Goal: Answer question/provide support: Share knowledge or assist other users

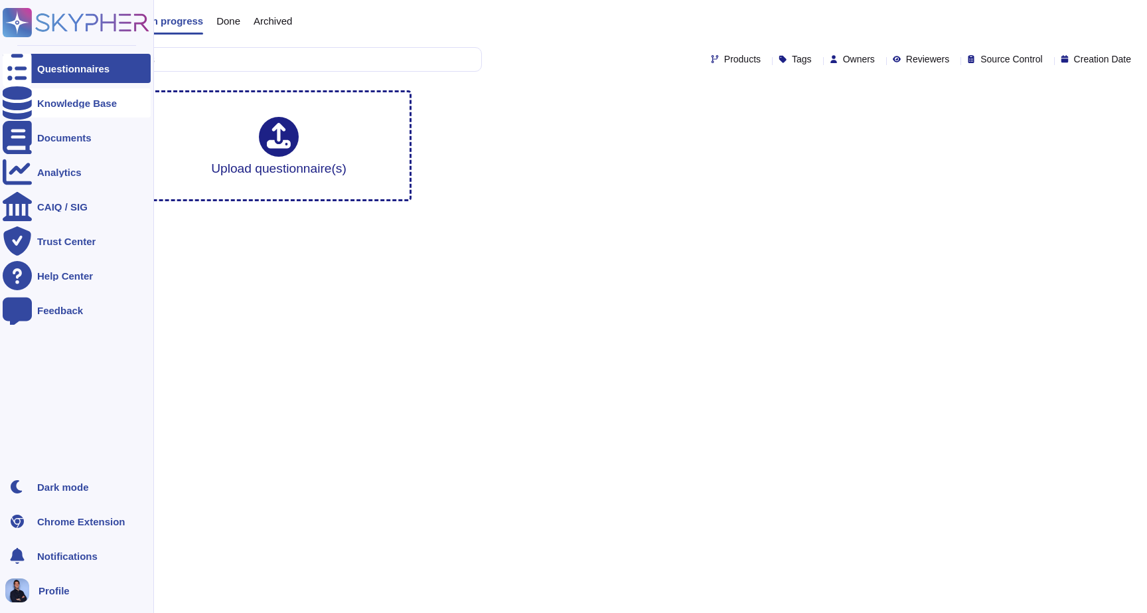
click at [35, 102] on div "Knowledge Base" at bounding box center [77, 102] width 148 height 29
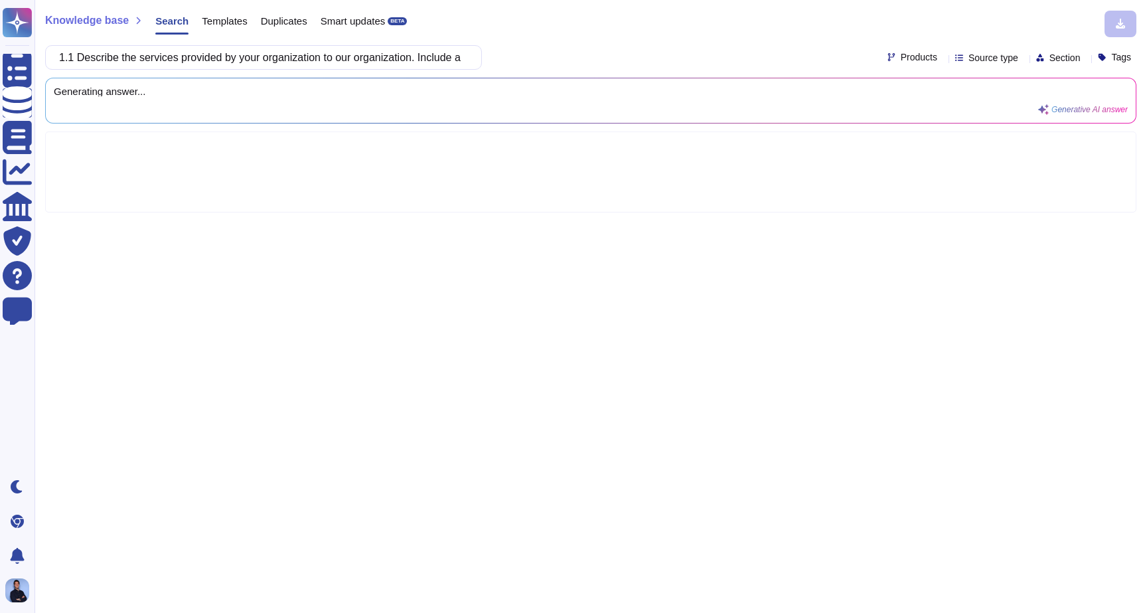
scroll to position [0, 476]
click at [108, 64] on input "1.1 Describe the services provided by your organization to our organization. In…" at bounding box center [260, 57] width 416 height 23
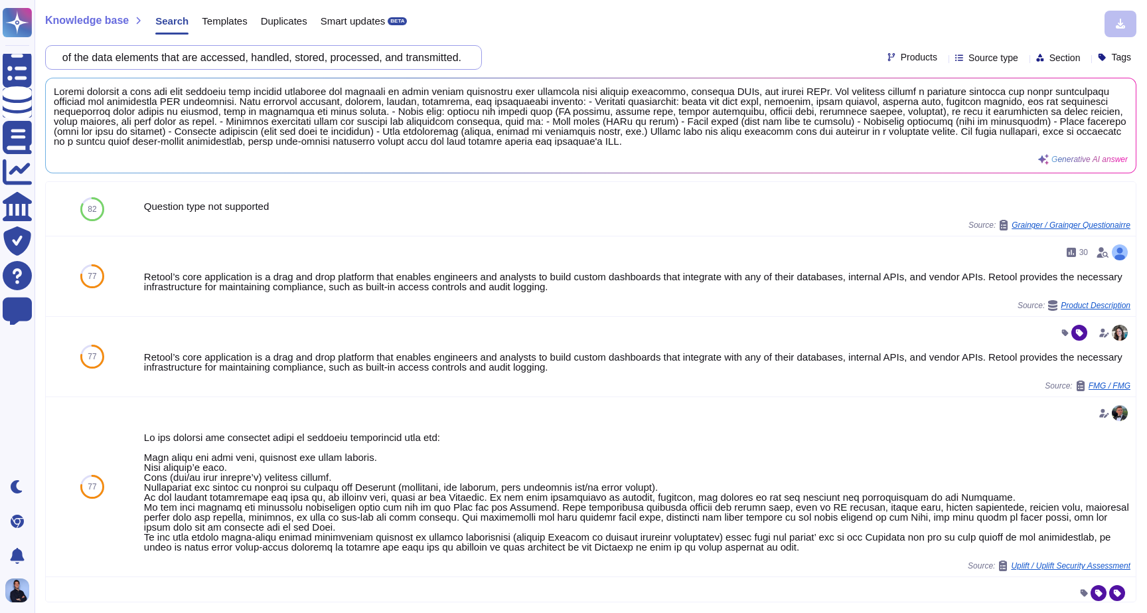
scroll to position [0, 0]
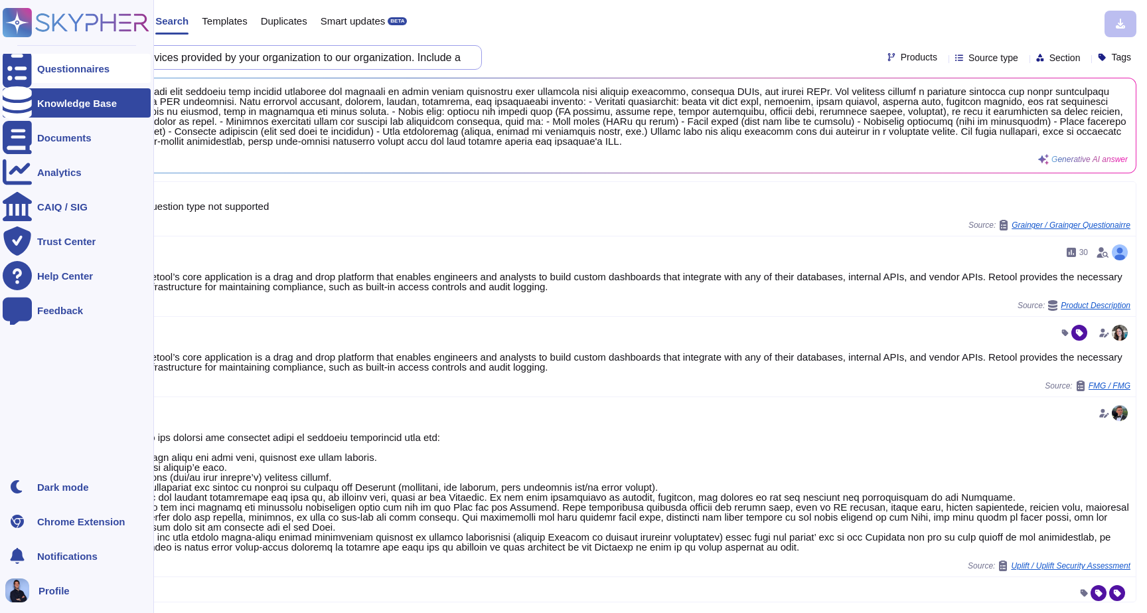
drag, startPoint x: 88, startPoint y: 61, endPoint x: 25, endPoint y: 61, distance: 63.1
click at [25, 61] on div "Questionnaires Knowledge Base Documents Analytics CAIQ / SIG Trust Center Help …" at bounding box center [573, 306] width 1147 height 613
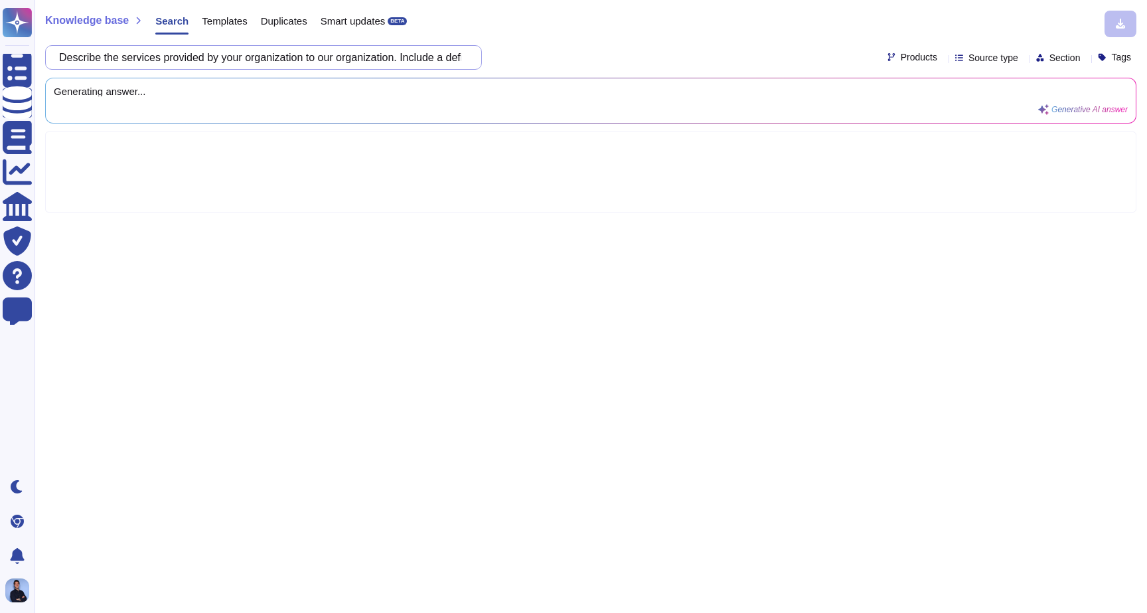
click at [422, 59] on input "Describe the services provided by your organization to our organization. Includ…" at bounding box center [260, 57] width 416 height 23
click at [422, 58] on input "Describe the services provided by your organization to our organization. Includ…" at bounding box center [260, 57] width 416 height 23
drag, startPoint x: 422, startPoint y: 58, endPoint x: 512, endPoint y: 64, distance: 91.2
click at [512, 64] on div "Describe the services provided by your organization to our organization. Includ…" at bounding box center [590, 57] width 1091 height 25
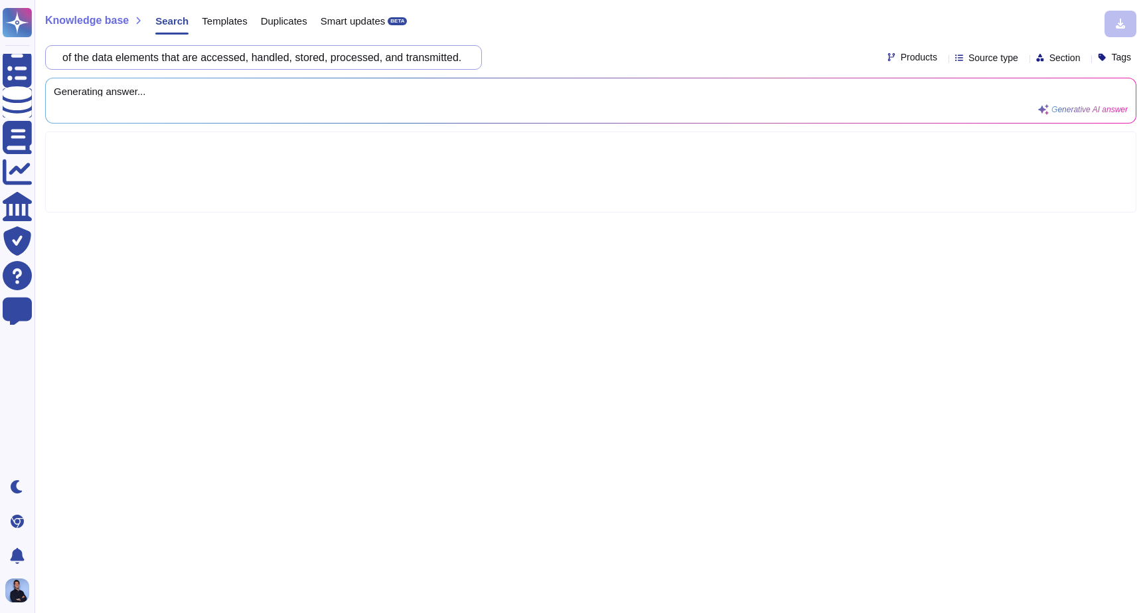
scroll to position [0, 0]
type input "Describe the services provided by your organization to our organization"
click at [582, 54] on div "Describe the services provided by your organization to our organization Product…" at bounding box center [590, 57] width 1091 height 25
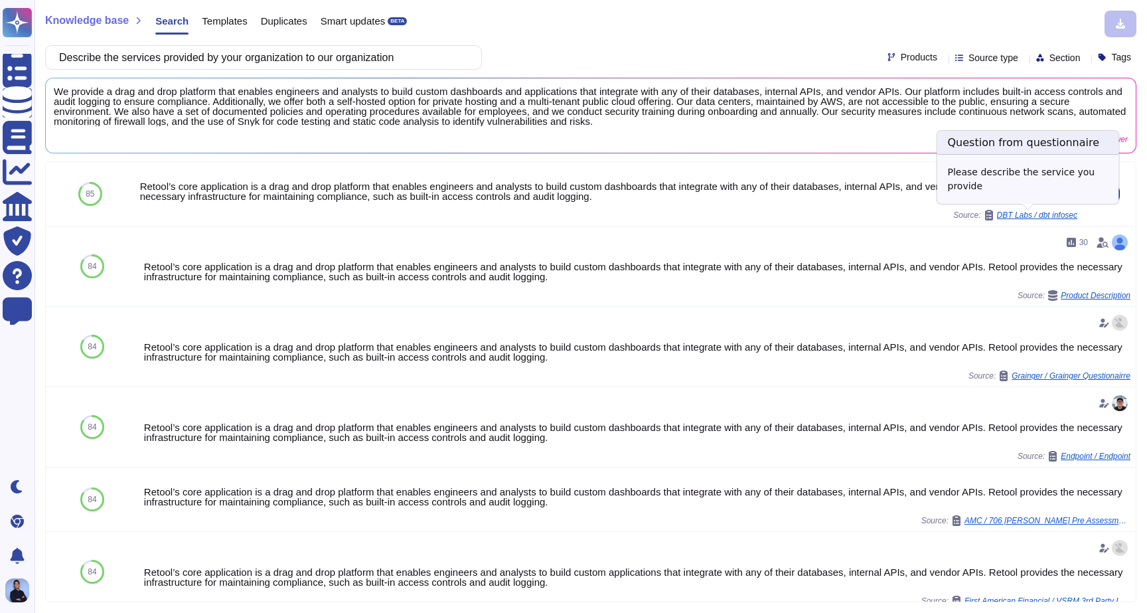
click at [1012, 215] on span "DBT Labs / dbt infosec" at bounding box center [1037, 215] width 80 height 8
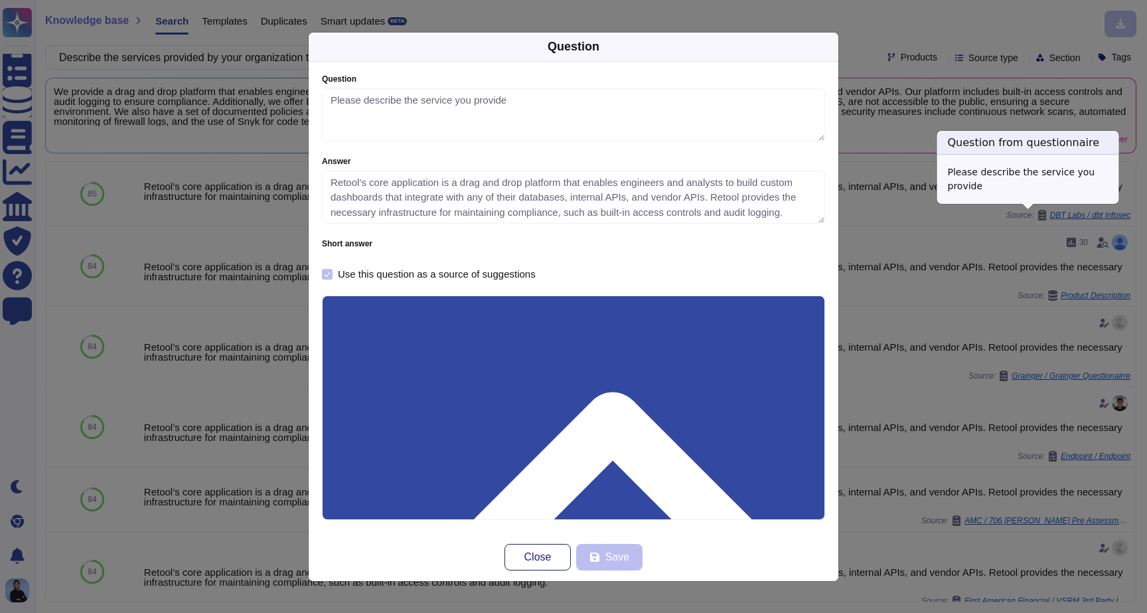
type textarea "Please describe the service you provide"
type textarea "Retool’s core application is a drag and drop platform that enables engineers an…"
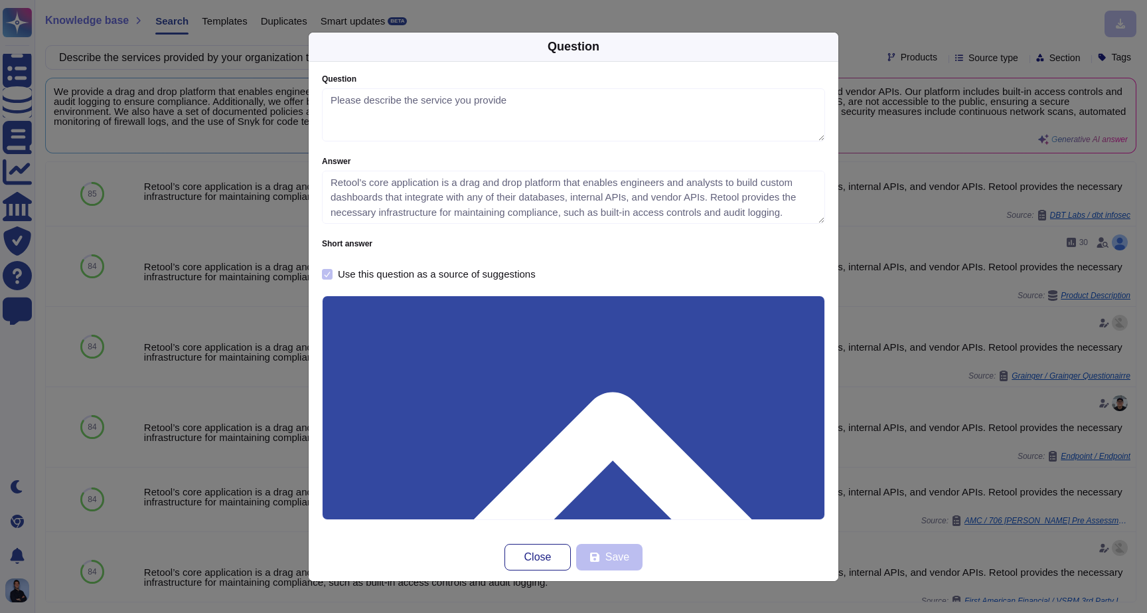
click at [885, 240] on div "Question Question Please describe the service you provide Answer Retool’s core …" at bounding box center [573, 306] width 1147 height 613
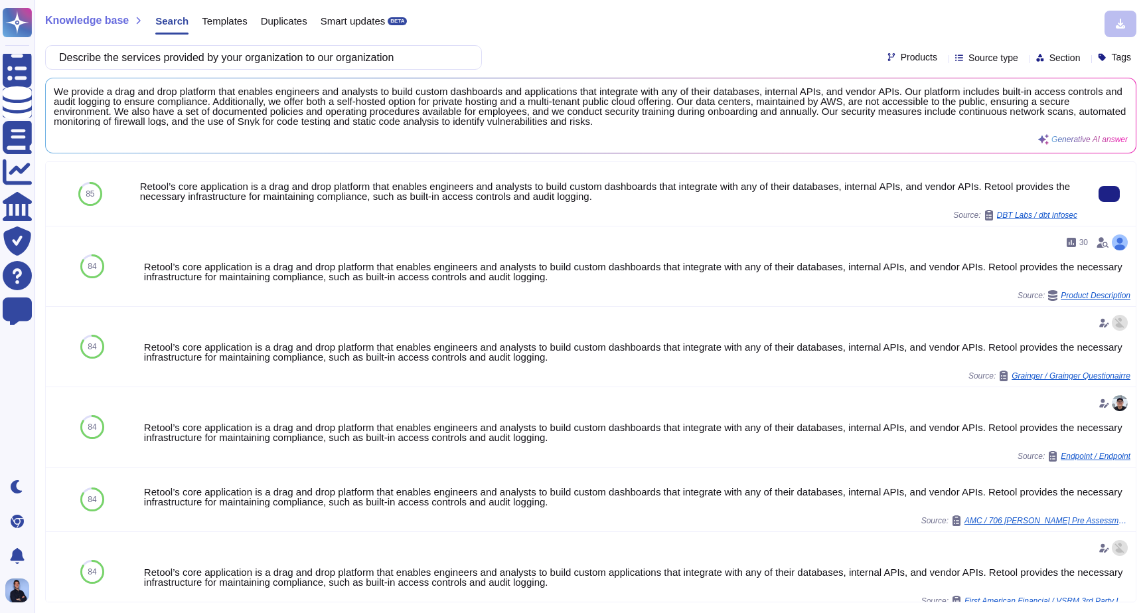
click at [545, 192] on div "Retool’s core application is a drag and drop platform that enables engineers an…" at bounding box center [608, 191] width 937 height 20
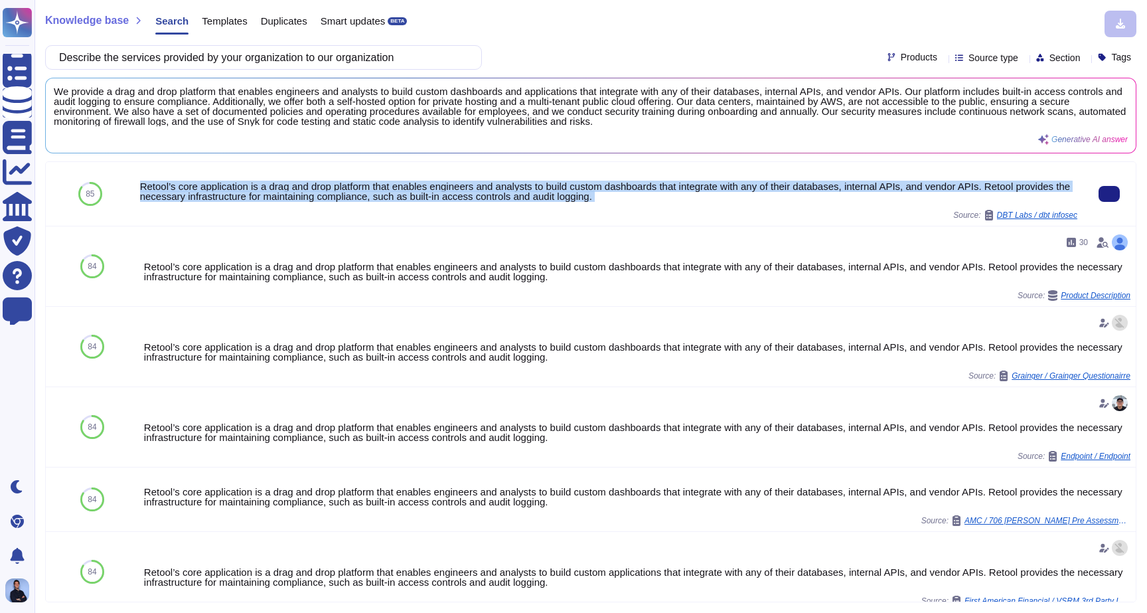
click at [545, 192] on div "Retool’s core application is a drag and drop platform that enables engineers an…" at bounding box center [608, 191] width 937 height 20
copy div "Retool’s core application is a drag and drop platform that enables engineers an…"
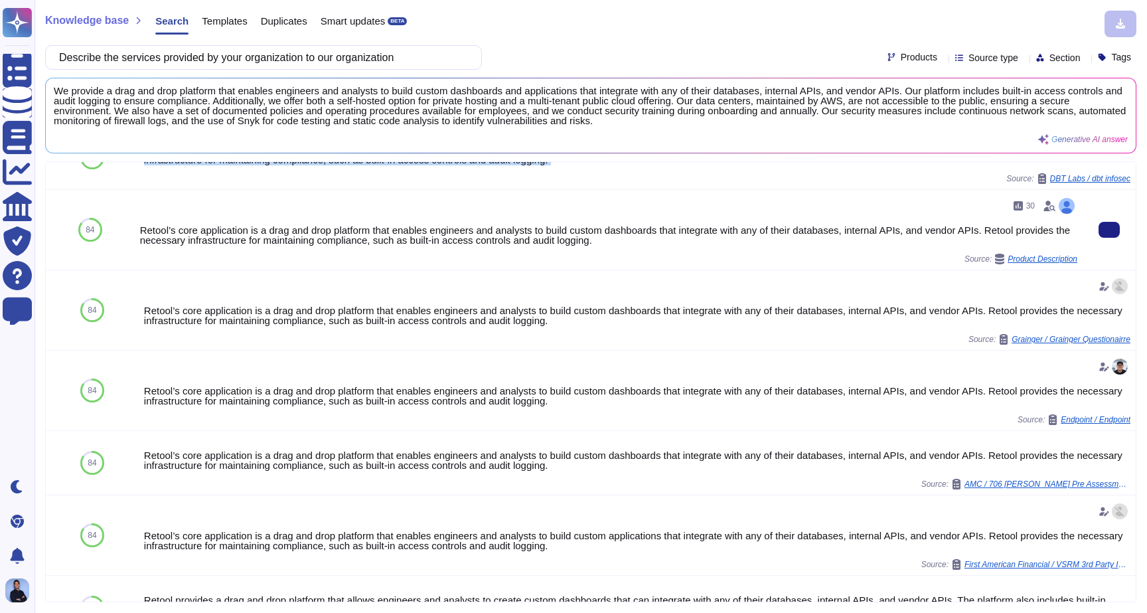
scroll to position [38, 0]
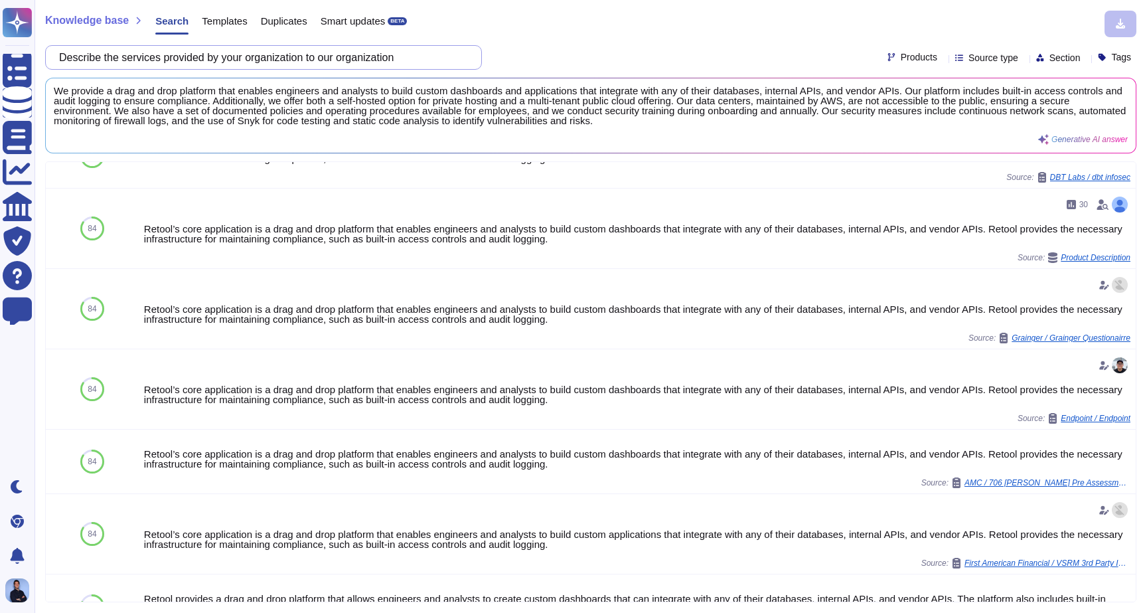
click at [258, 50] on input "Describe the services provided by your organization to our organization" at bounding box center [260, 57] width 416 height 23
paste input "o you have access to card holder data or sensitive authentication data?"
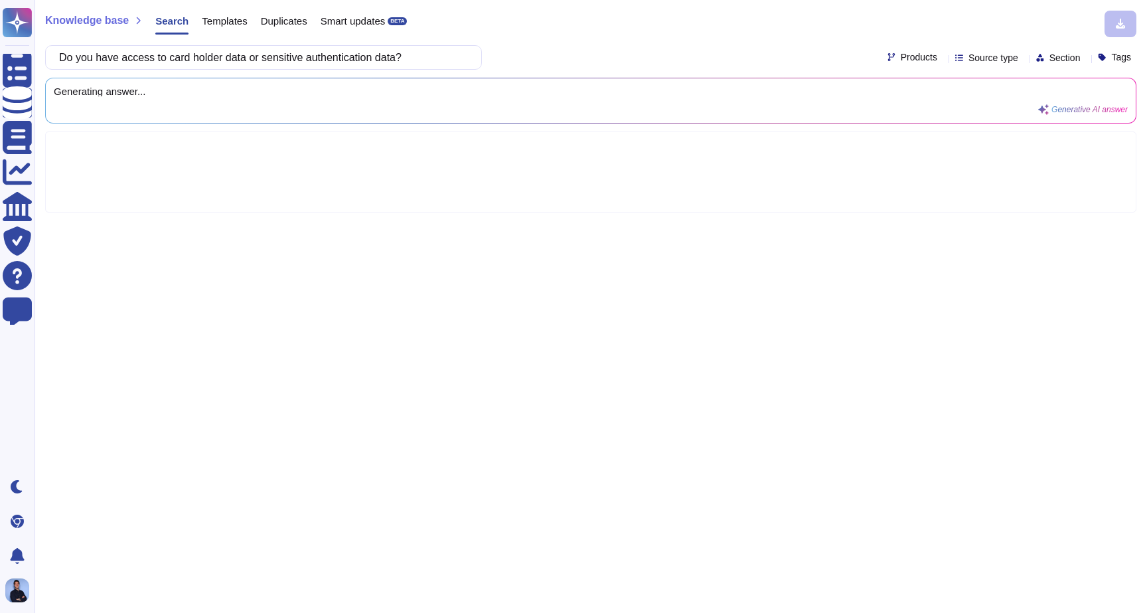
type input "Do you have access to card holder data or sensitive authentication data?"
click at [528, 52] on div "Do you have access to card holder data or sensitive authentication data? Produc…" at bounding box center [590, 57] width 1091 height 25
click at [592, 14] on div "Knowledge base Search Templates Duplicates Smart updates BETA" at bounding box center [585, 24] width 1081 height 27
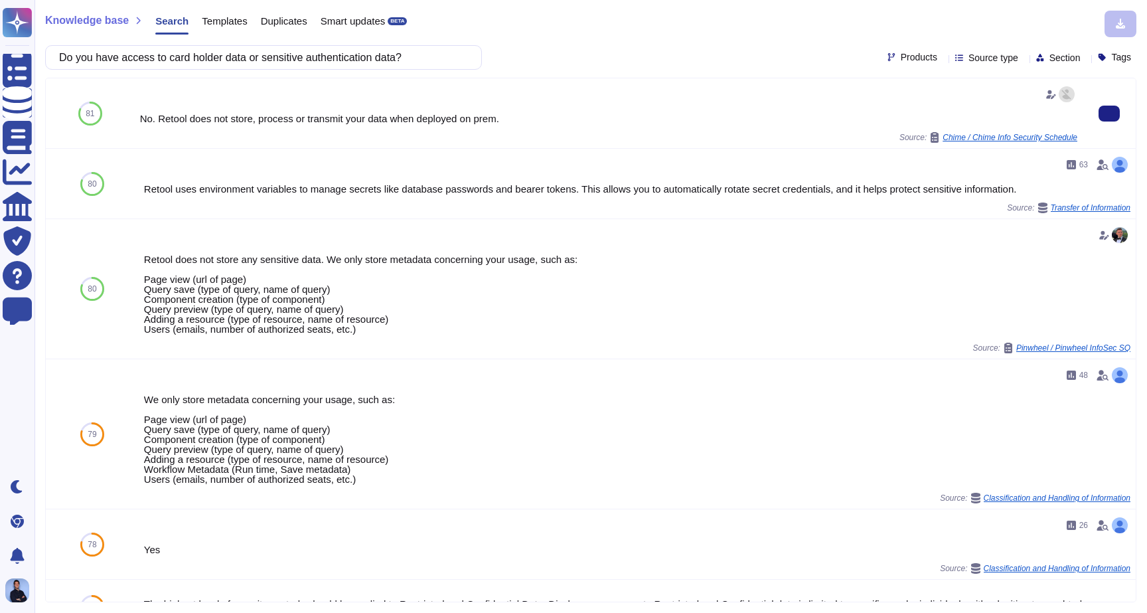
click at [298, 120] on div "No. Retool does not store, process or transmit your data when deployed on prem." at bounding box center [608, 119] width 937 height 10
click at [331, 123] on div "No. Retool does not store, process or transmit your data when deployed on prem." at bounding box center [608, 119] width 937 height 10
click at [978, 137] on span "Chime / Chime Info Security Schedule" at bounding box center [1010, 137] width 135 height 8
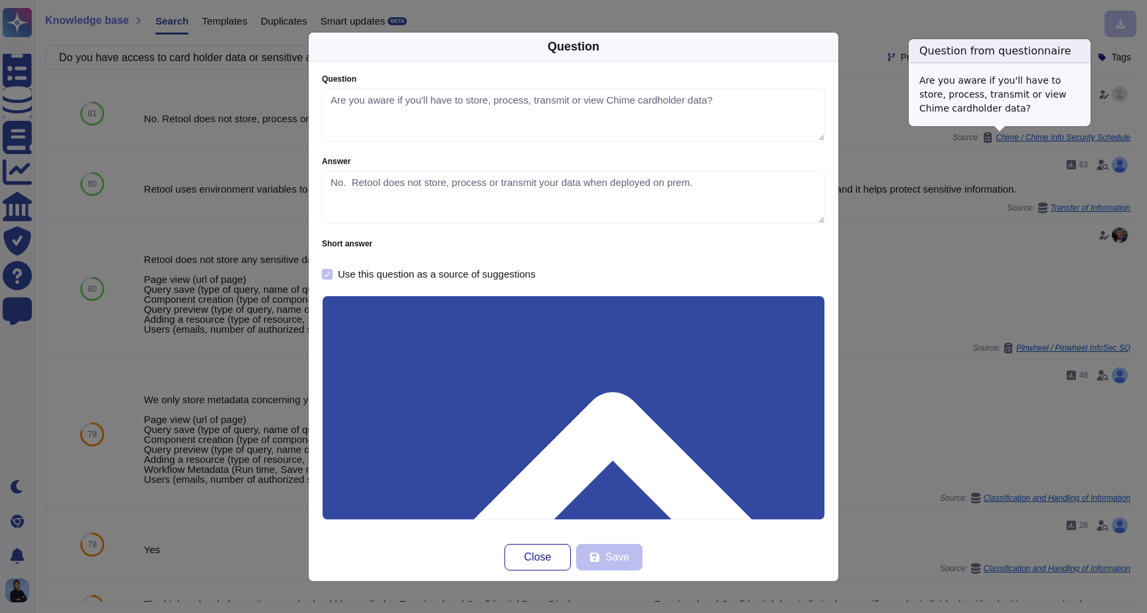
type textarea "Are you aware if you'll have to store, process, transmit or view Chime cardhold…"
type textarea "No. Retool does not store, process or transmit your data when deployed on prem."
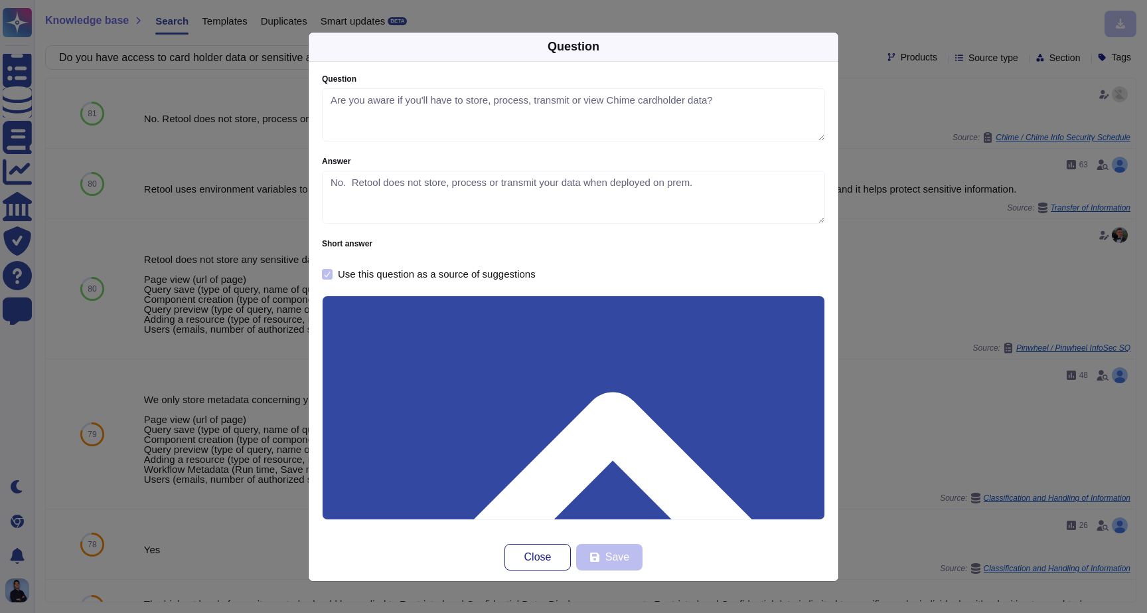
click at [903, 183] on div "Question Question Are you aware if you'll have to store, process, transmit or v…" at bounding box center [573, 306] width 1147 height 613
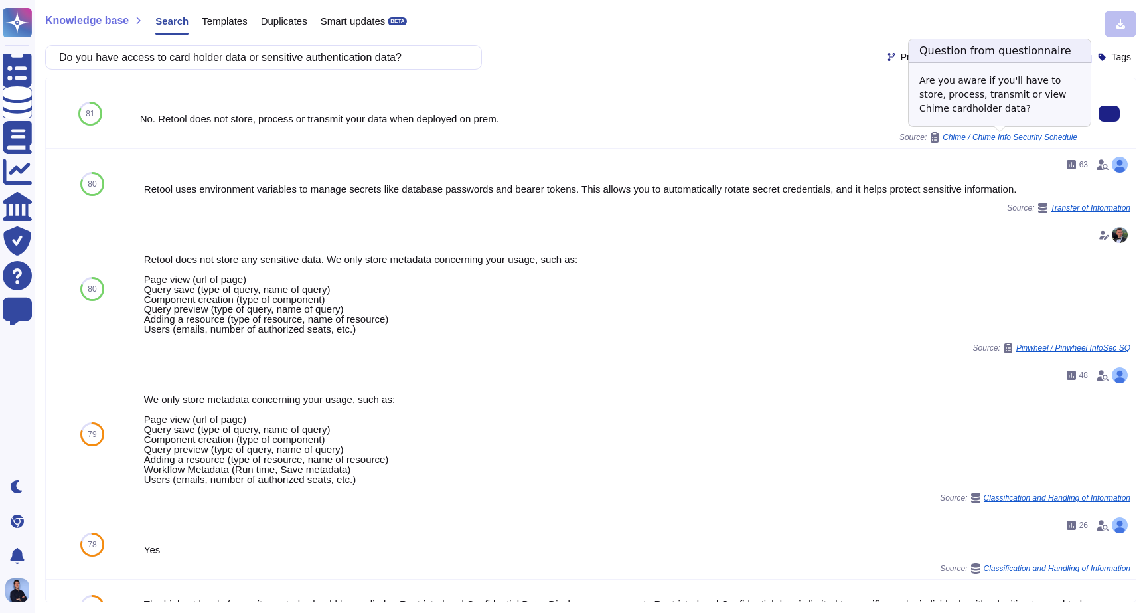
click at [974, 135] on span "Chime / Chime Info Security Schedule" at bounding box center [1010, 137] width 135 height 8
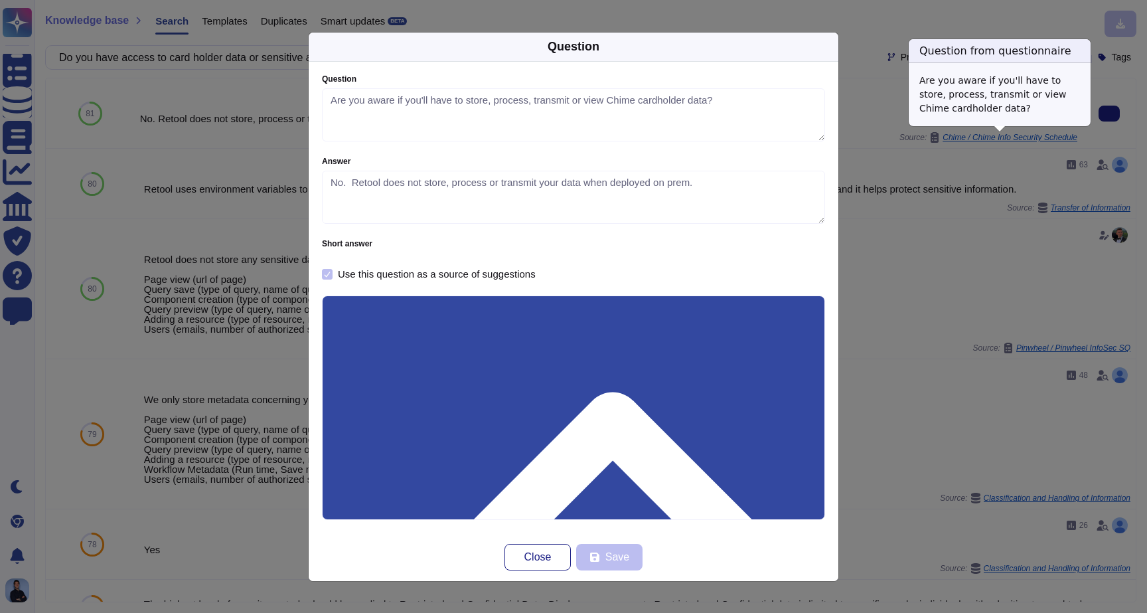
type textarea "Are you aware if you'll have to store, process, transmit or view Chime cardhold…"
type textarea "No. Retool does not store, process or transmit your data when deployed on prem."
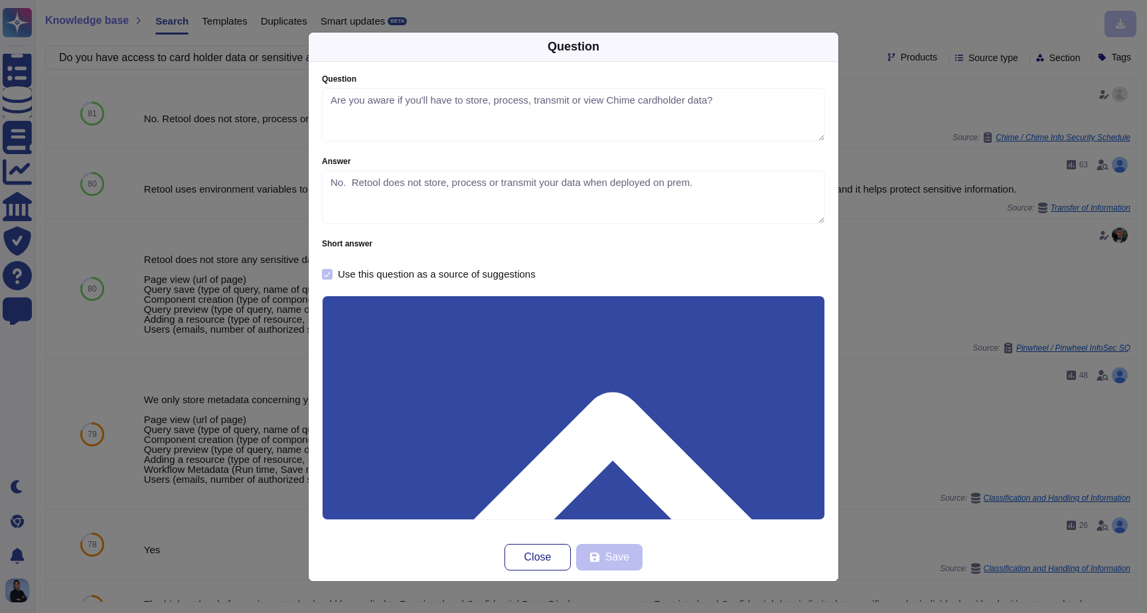
click at [890, 163] on div "Question Question Are you aware if you'll have to store, process, transmit or v…" at bounding box center [573, 306] width 1147 height 613
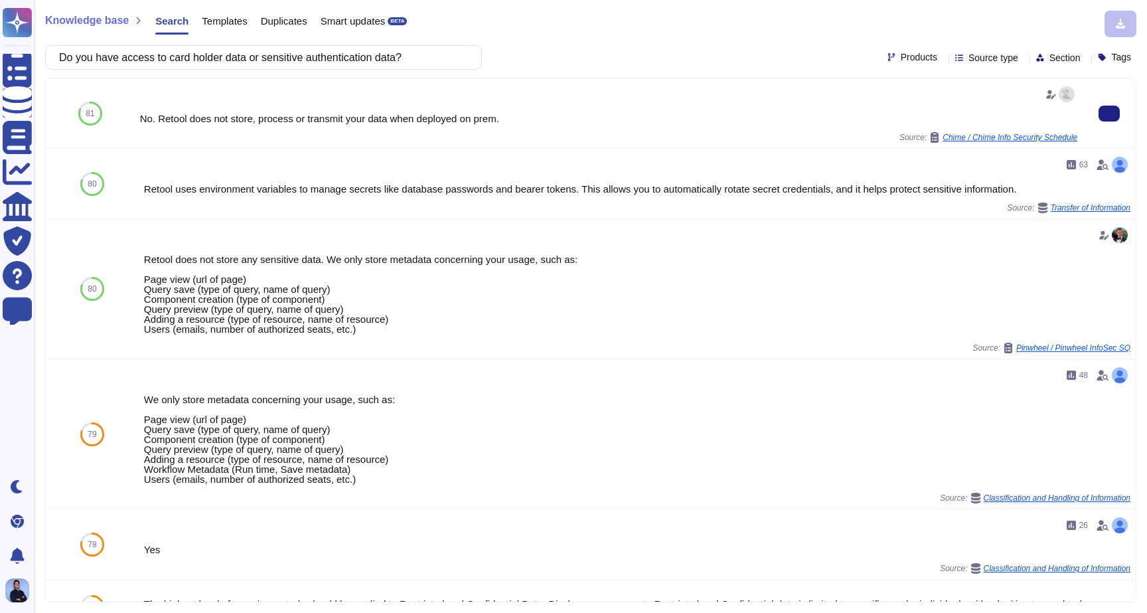
click at [552, 114] on div "No. Retool does not store, process or transmit your data when deployed on prem." at bounding box center [608, 119] width 937 height 10
copy div "No. Retool does not store, process or transmit your data when deployed on prem."
click at [293, 53] on input "Do you have access to card holder data or sensitive authentication data?" at bounding box center [260, 57] width 416 height 23
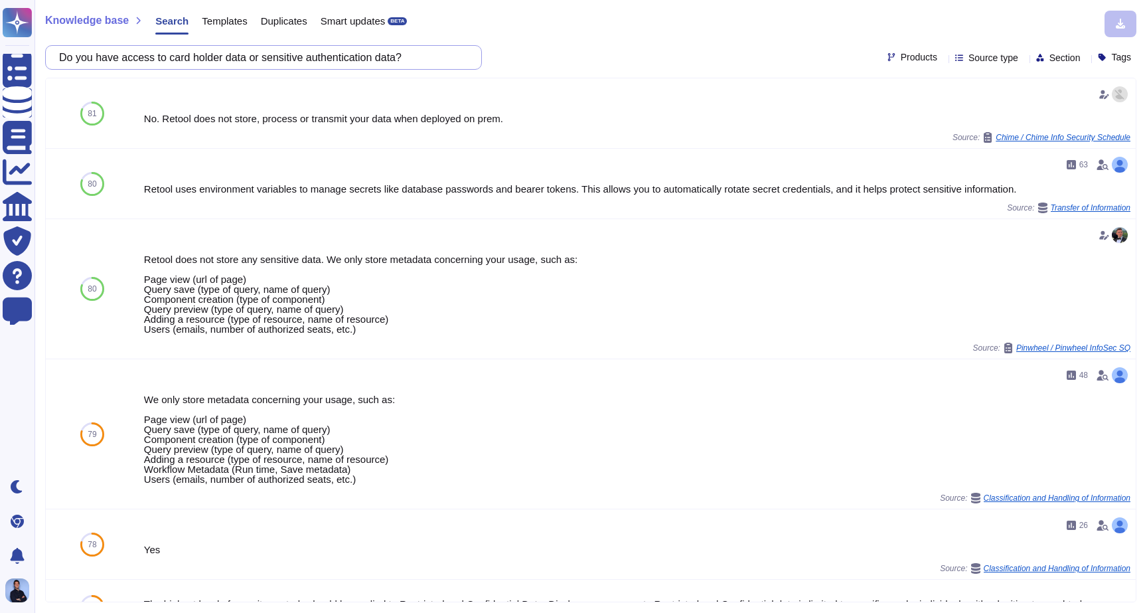
click at [293, 53] on input "Do you have access to card holder data or sensitive authentication data?" at bounding box center [260, 57] width 416 height 23
paste input "Are call center/customer service audio recordings stored"
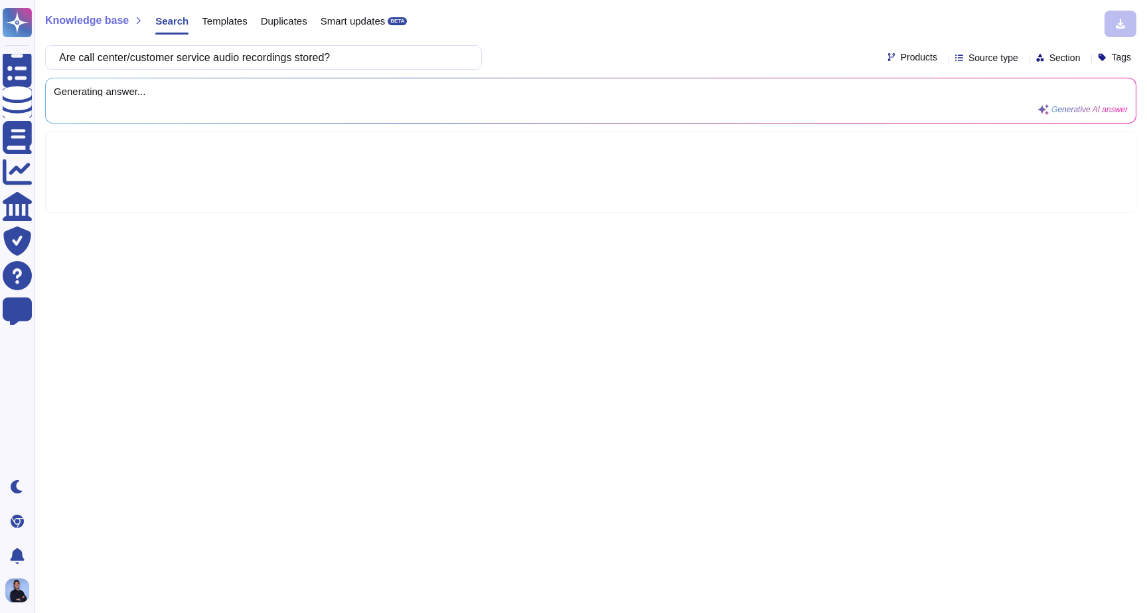
type input "Are call center/customer service audio recordings stored?"
click at [508, 44] on div "Knowledge base Search Templates Duplicates Smart updates BETA Are call center/c…" at bounding box center [591, 306] width 1113 height 613
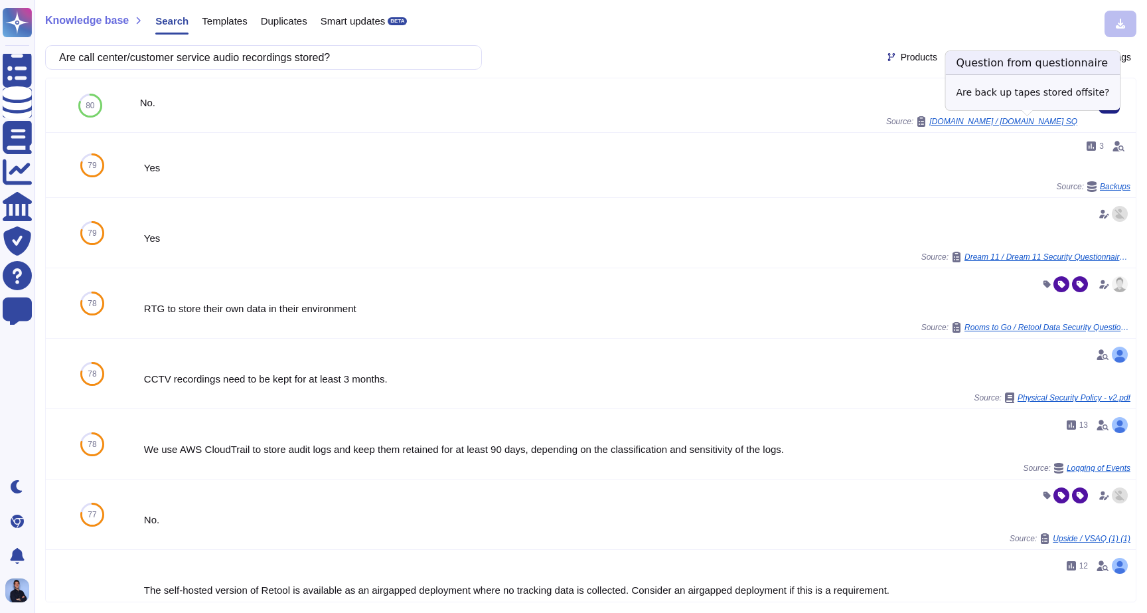
click at [1024, 121] on span "[DOMAIN_NAME] / [DOMAIN_NAME] SQ" at bounding box center [1003, 121] width 148 height 8
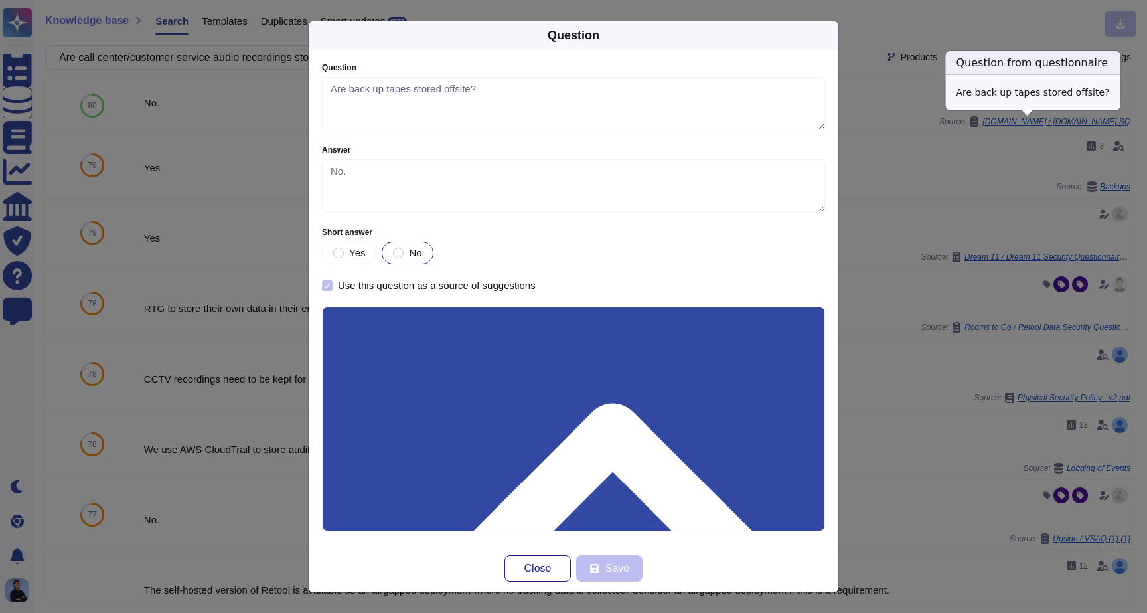
type textarea "Are back up tapes stored offsite?"
type textarea "No."
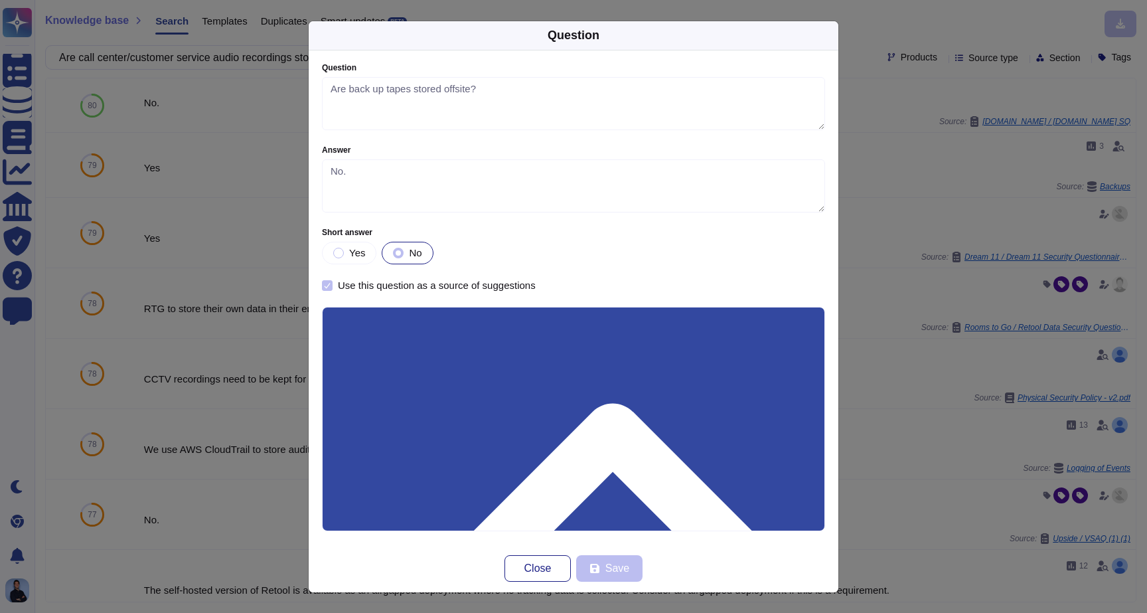
click at [286, 141] on div "Question Question Are back up tapes stored offsite? Answer No. Short answer Yes…" at bounding box center [573, 306] width 1147 height 613
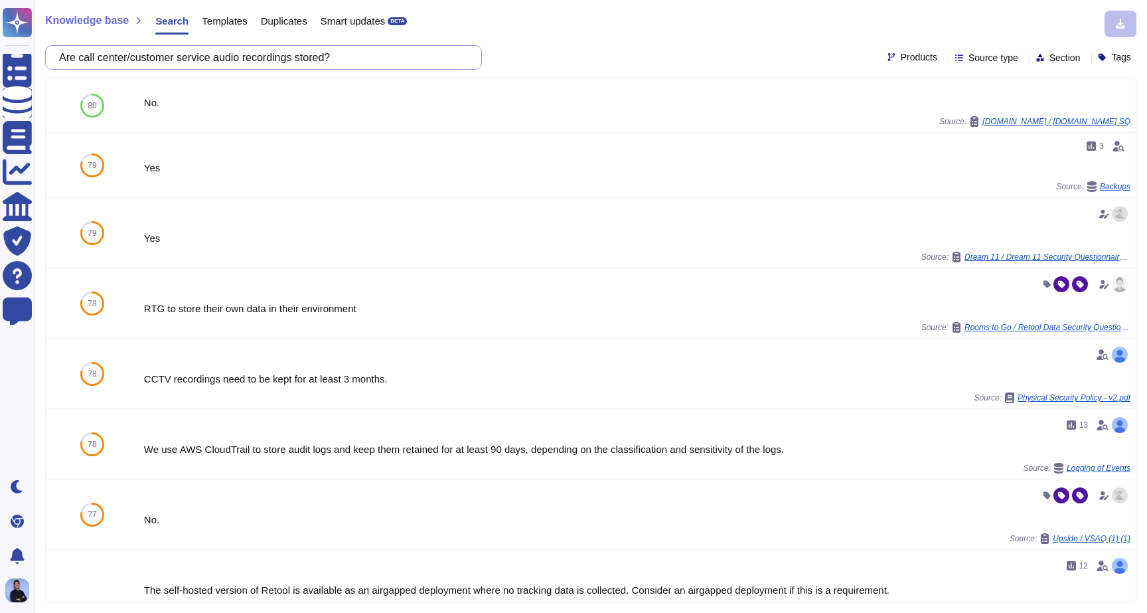
click at [385, 60] on input "Are call center/customer service audio recordings stored?" at bounding box center [260, 57] width 416 height 23
paste input "Do you utilize any foreign based service providers"
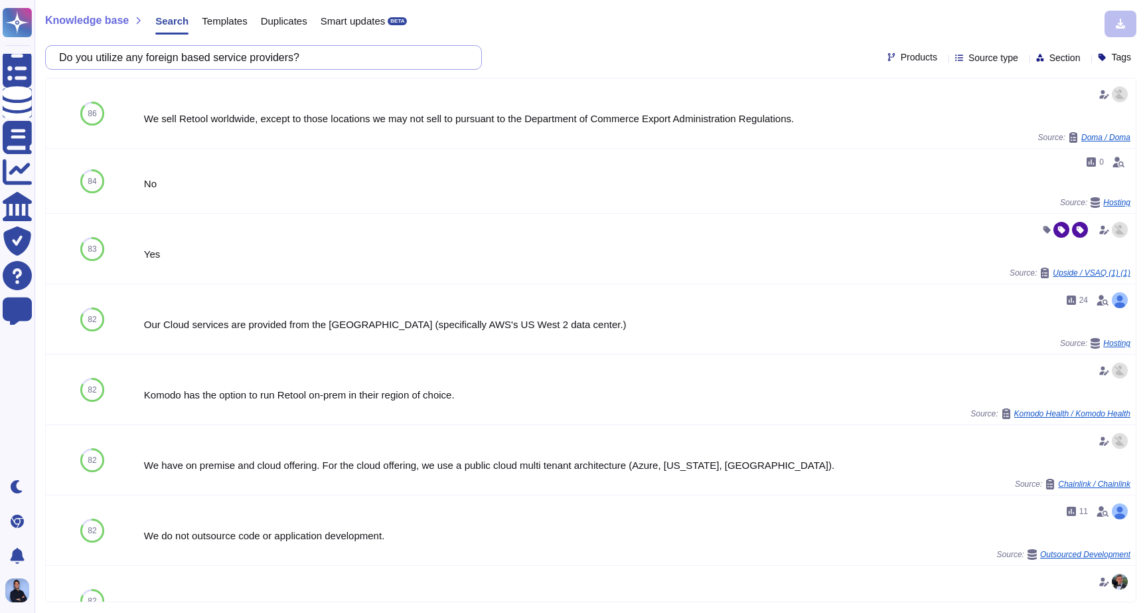
click at [314, 63] on input "Do you utilize any foreign based service providers?" at bounding box center [260, 57] width 416 height 23
paste input "perform and share an annual IT Risk Assessment with your client"
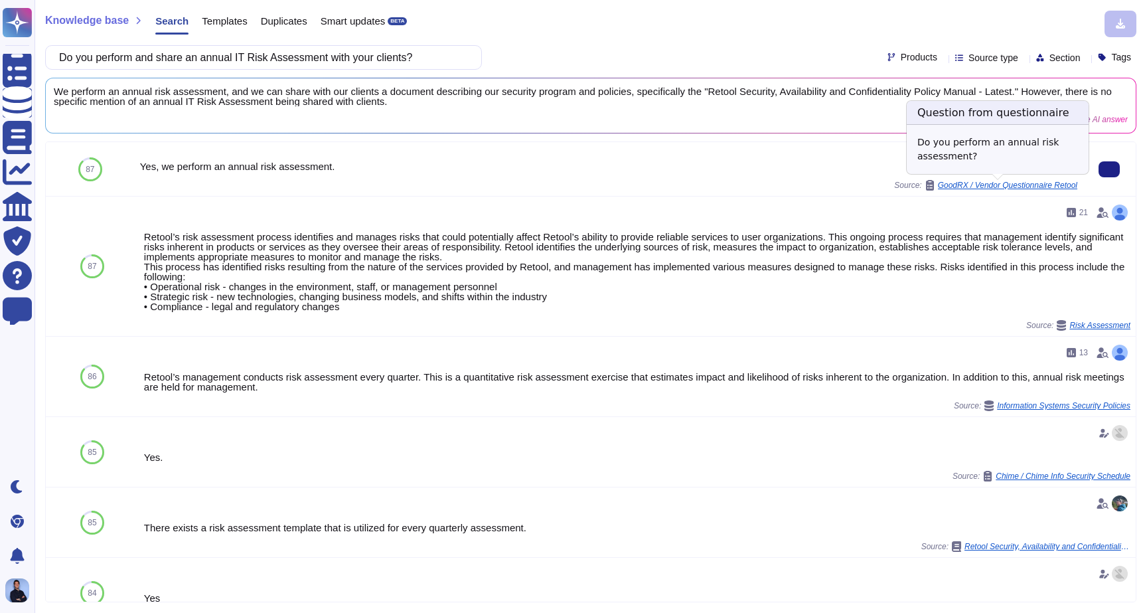
type input "Do you perform and share an annual IT Risk Assessment with your clients?"
click at [965, 192] on div "Yes, we perform an annual risk assessment. Source: GoodRX / Vendor Questionnair…" at bounding box center [609, 169] width 948 height 54
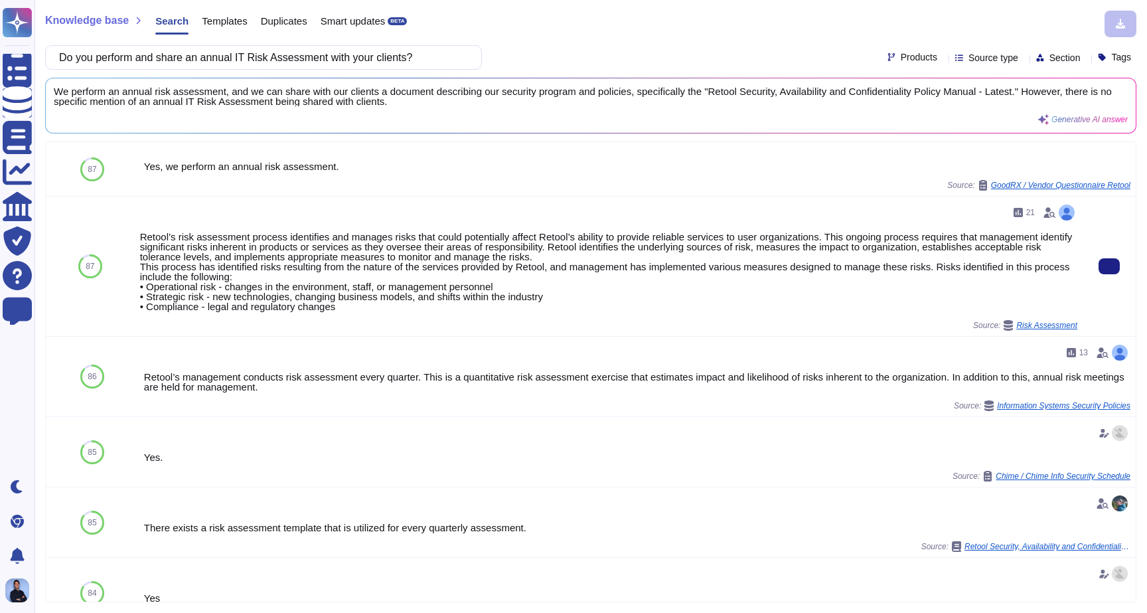
click at [301, 238] on div "Retool’s risk assessment process identifies and manages risks that could potent…" at bounding box center [608, 272] width 937 height 80
click at [1041, 327] on span "Risk Assessment" at bounding box center [1046, 325] width 61 height 8
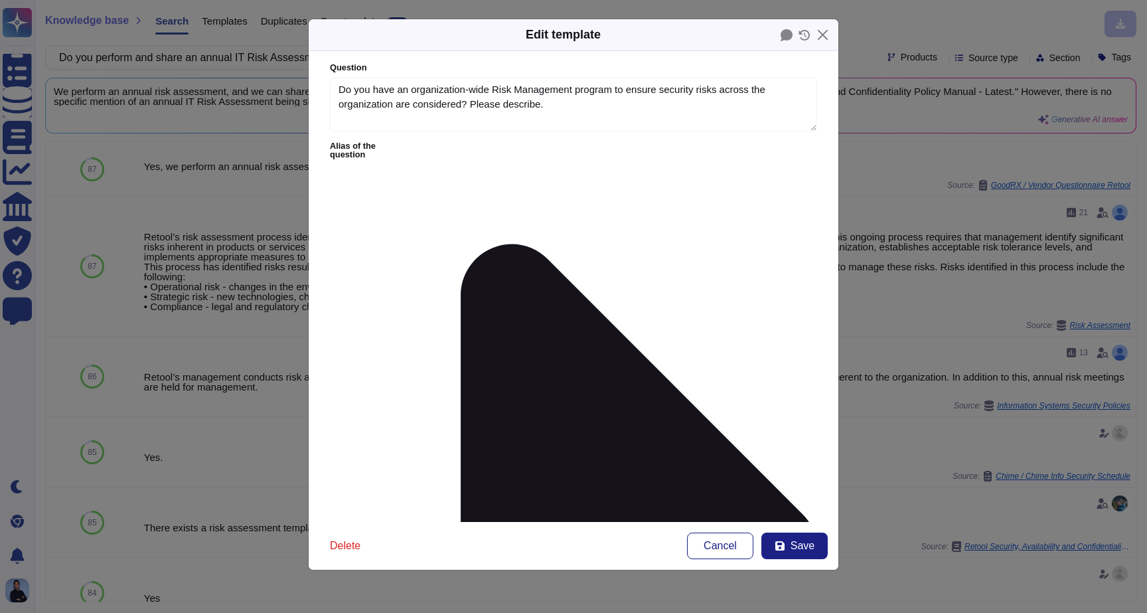
type textarea "Do you have an organization-wide Risk Management program to ensure security ris…"
type textarea "Retool’s risk assessment process identifies and manages risks that could potent…"
click at [257, 207] on div "Edit template Question Do you have an organization-wide Risk Management program…" at bounding box center [573, 306] width 1147 height 613
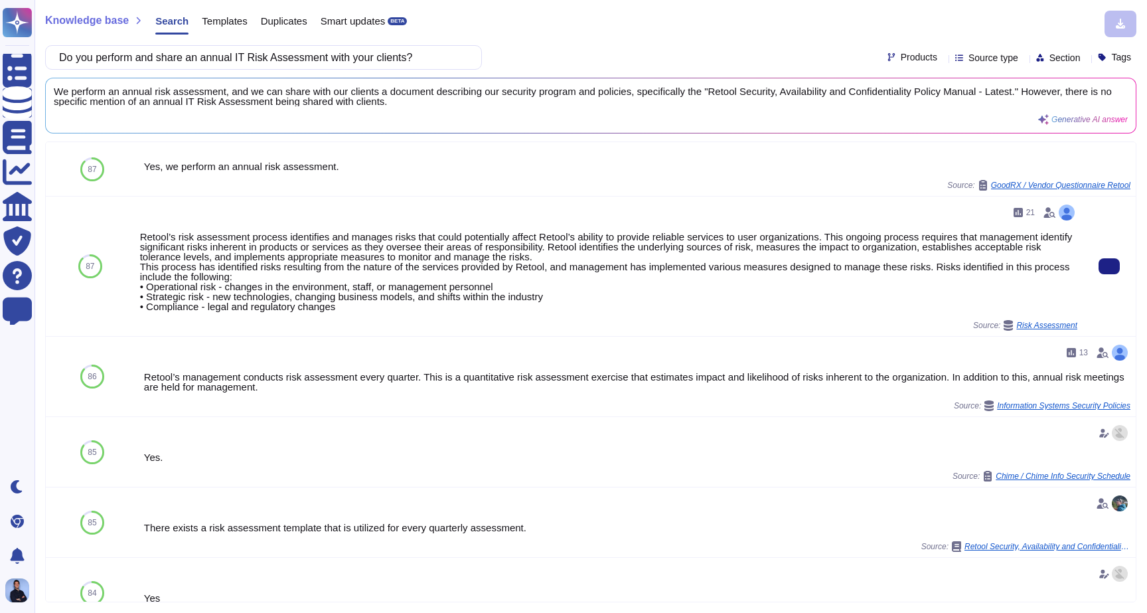
click at [211, 240] on div "Retool’s risk assessment process identifies and manages risks that could potent…" at bounding box center [608, 272] width 937 height 80
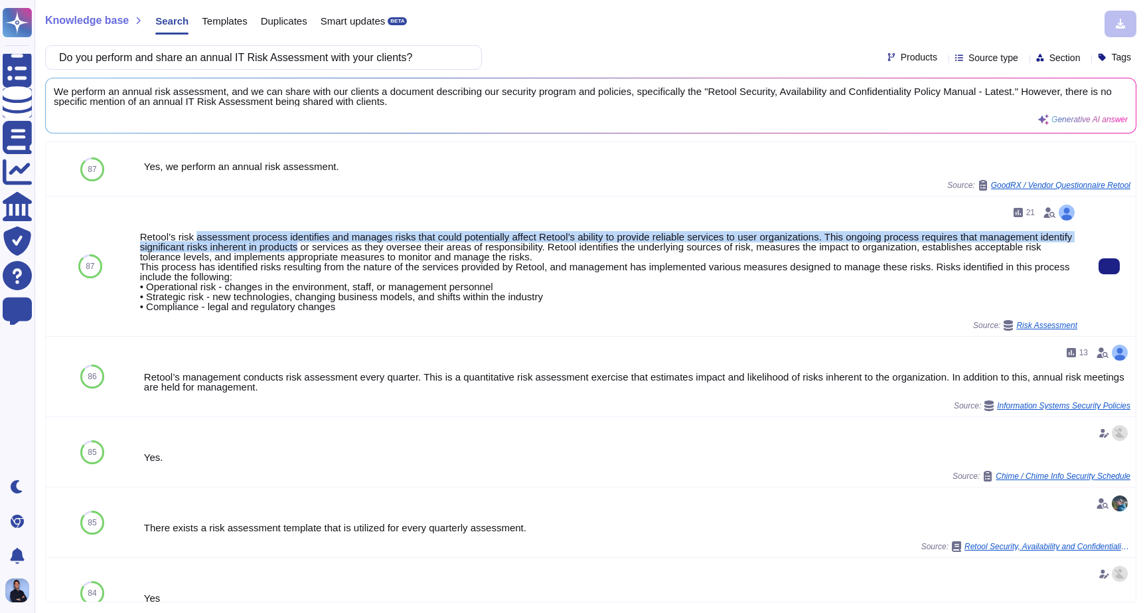
drag, startPoint x: 211, startPoint y: 240, endPoint x: 311, endPoint y: 246, distance: 99.8
click at [311, 246] on div "Retool’s risk assessment process identifies and manages risks that could potent…" at bounding box center [608, 272] width 937 height 80
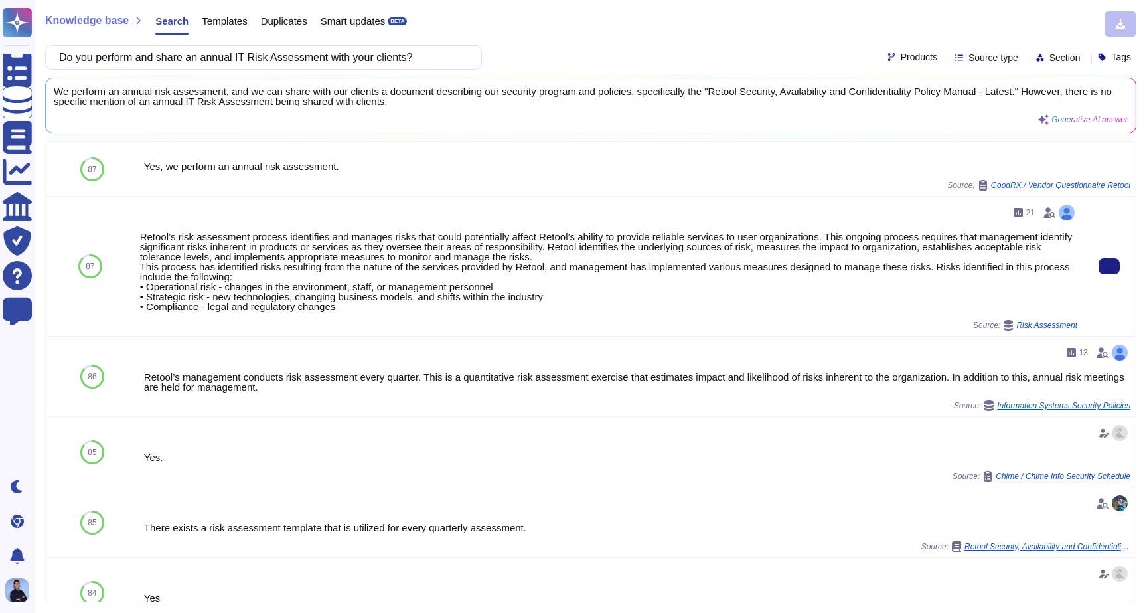
click at [287, 270] on div "Retool’s risk assessment process identifies and manages risks that could potent…" at bounding box center [608, 272] width 937 height 80
click at [309, 236] on div "Retool’s risk assessment process identifies and manages risks that could potent…" at bounding box center [608, 272] width 937 height 80
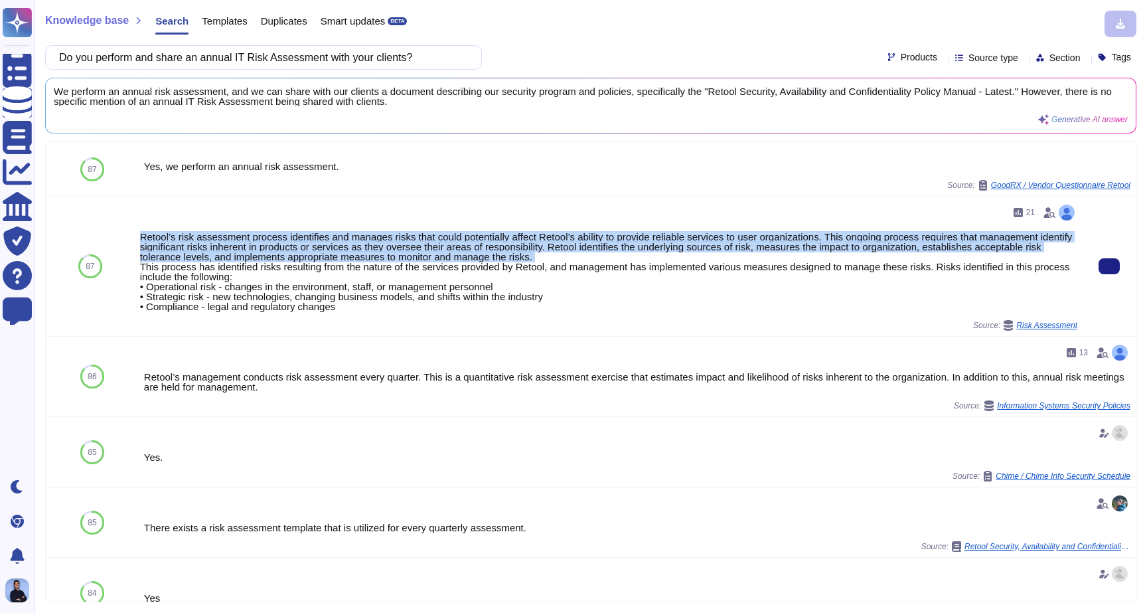
click at [309, 236] on div "Retool’s risk assessment process identifies and manages risks that could potent…" at bounding box center [608, 272] width 937 height 80
click at [307, 240] on div "Retool’s risk assessment process identifies and manages risks that could potent…" at bounding box center [608, 272] width 937 height 80
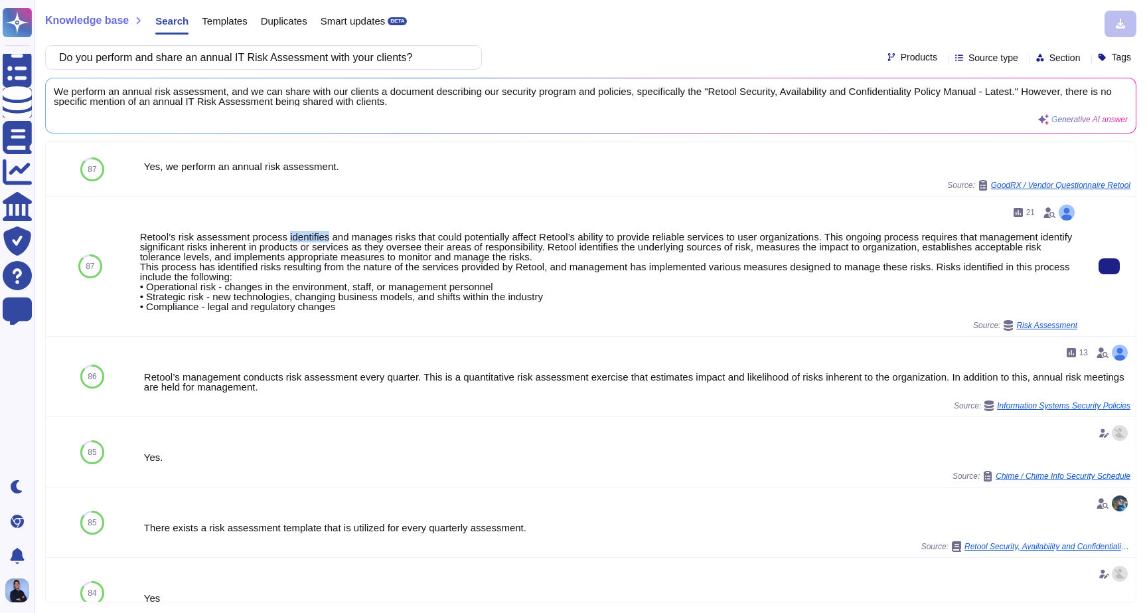
click at [307, 240] on div "Retool’s risk assessment process identifies and manages risks that could potent…" at bounding box center [608, 272] width 937 height 80
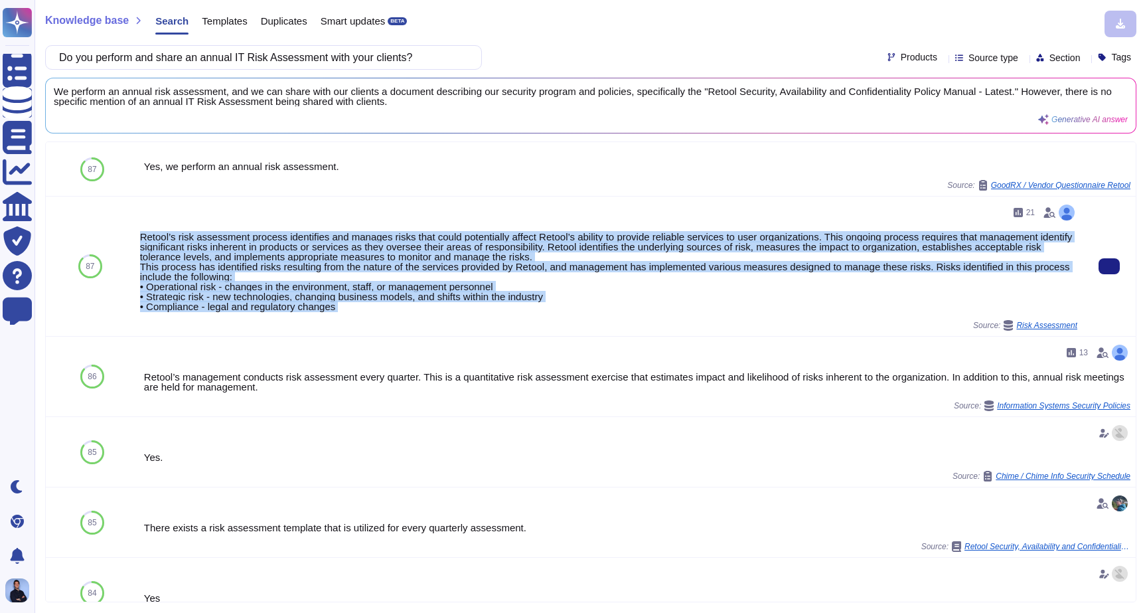
drag, startPoint x: 307, startPoint y: 240, endPoint x: 309, endPoint y: 303, distance: 63.1
click at [308, 303] on div "Retool’s risk assessment process identifies and manages risks that could potent…" at bounding box center [608, 272] width 937 height 80
click at [358, 297] on div "Retool’s risk assessment process identifies and manages risks that could potent…" at bounding box center [608, 272] width 937 height 80
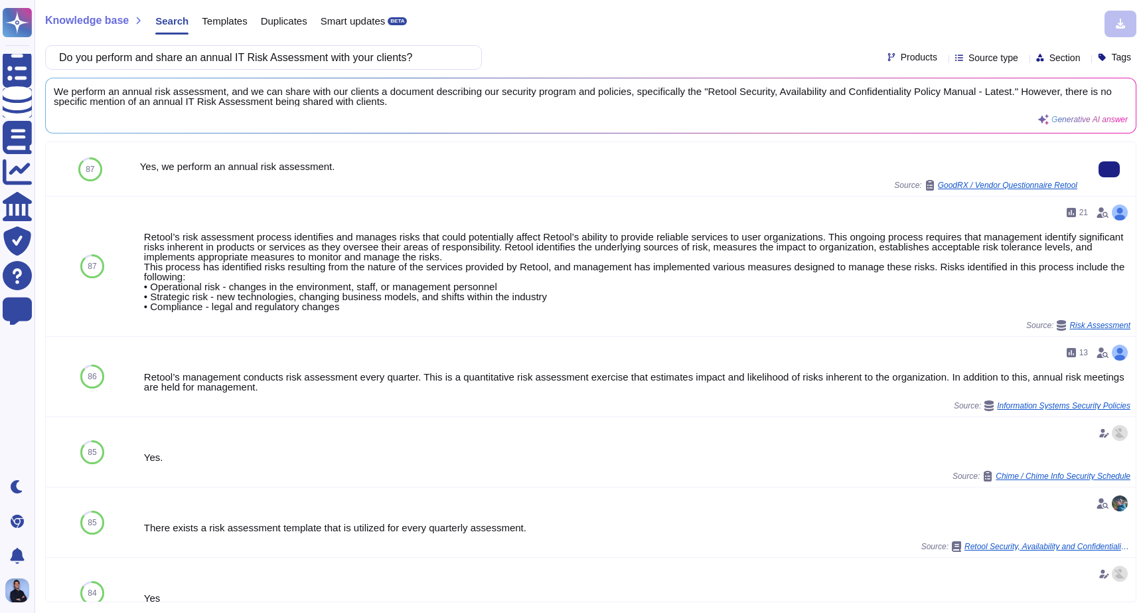
click at [290, 169] on div "Yes, we perform an annual risk assessment." at bounding box center [608, 166] width 937 height 10
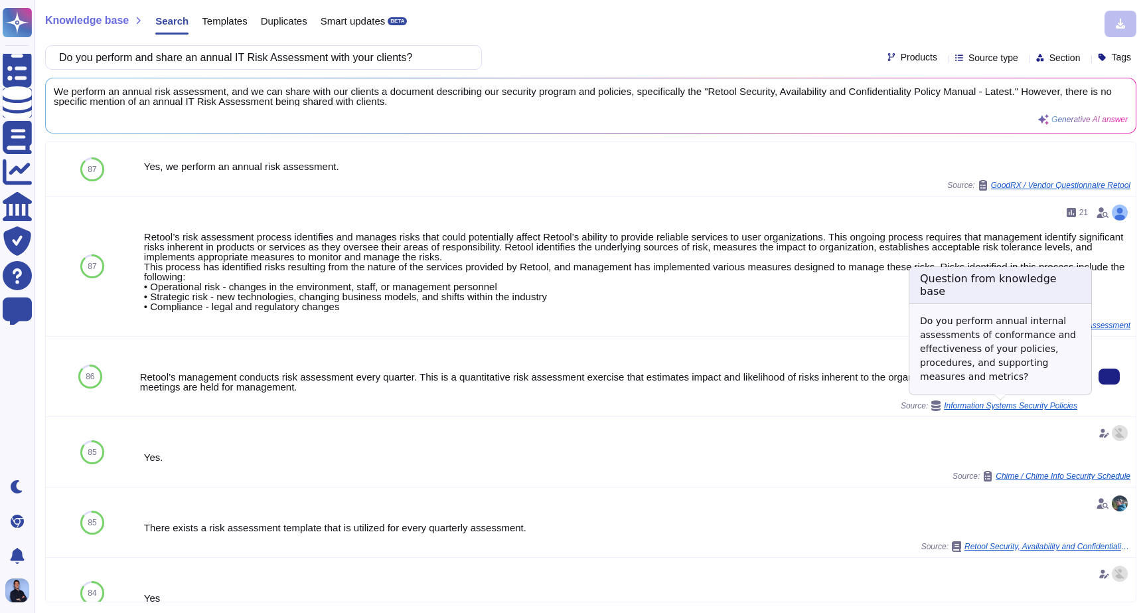
click at [955, 406] on span "Information Systems Security Policies" at bounding box center [1010, 406] width 133 height 8
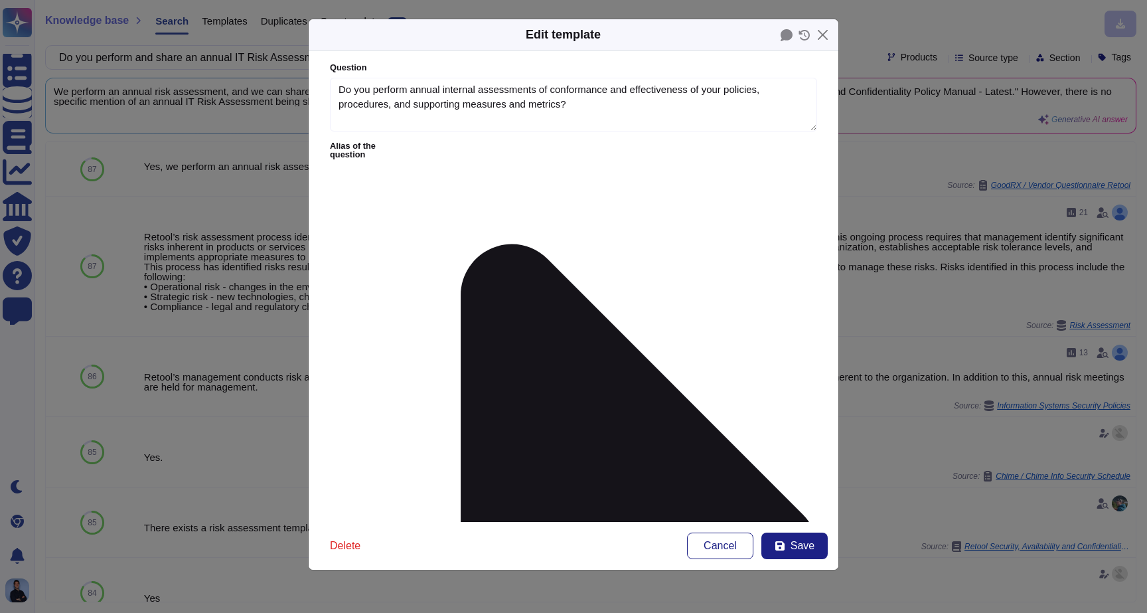
type textarea "Do you perform annual internal assessments of conformance and effectiveness of …"
type textarea "Retool’s management conducts risk assessment every quarter. This is a quantitat…"
click at [155, 374] on div "Edit template Question Do you perform annual internal assessments of conformanc…" at bounding box center [573, 306] width 1147 height 613
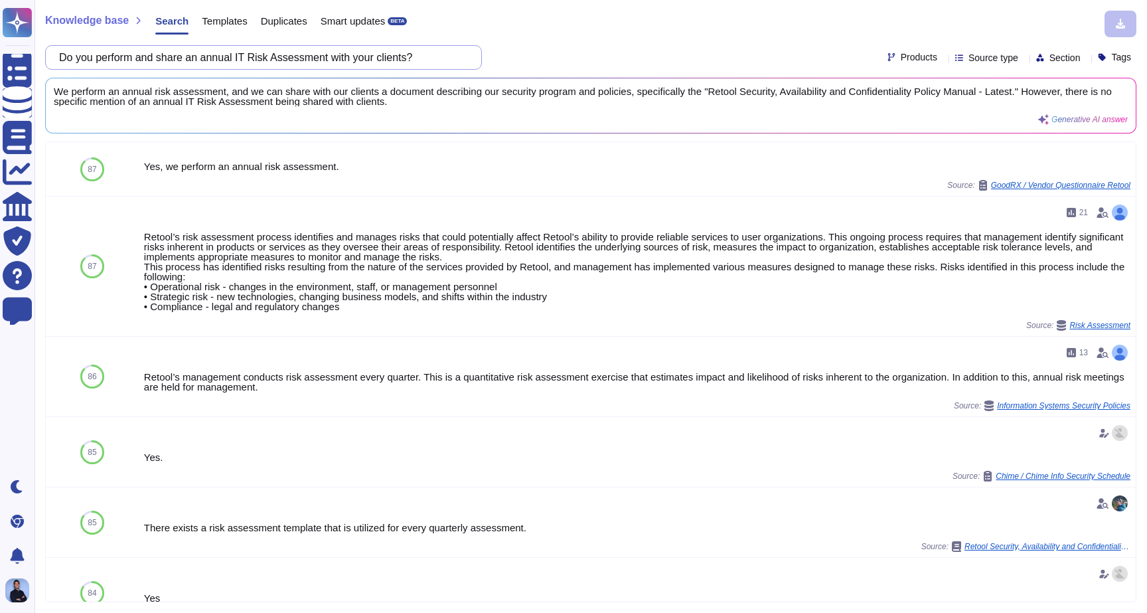
click at [365, 63] on input "Do you perform and share an annual IT Risk Assessment with your clients?" at bounding box center [260, 57] width 416 height 23
paste input "2.3 Do you have an identified Information Security Officer at your organization"
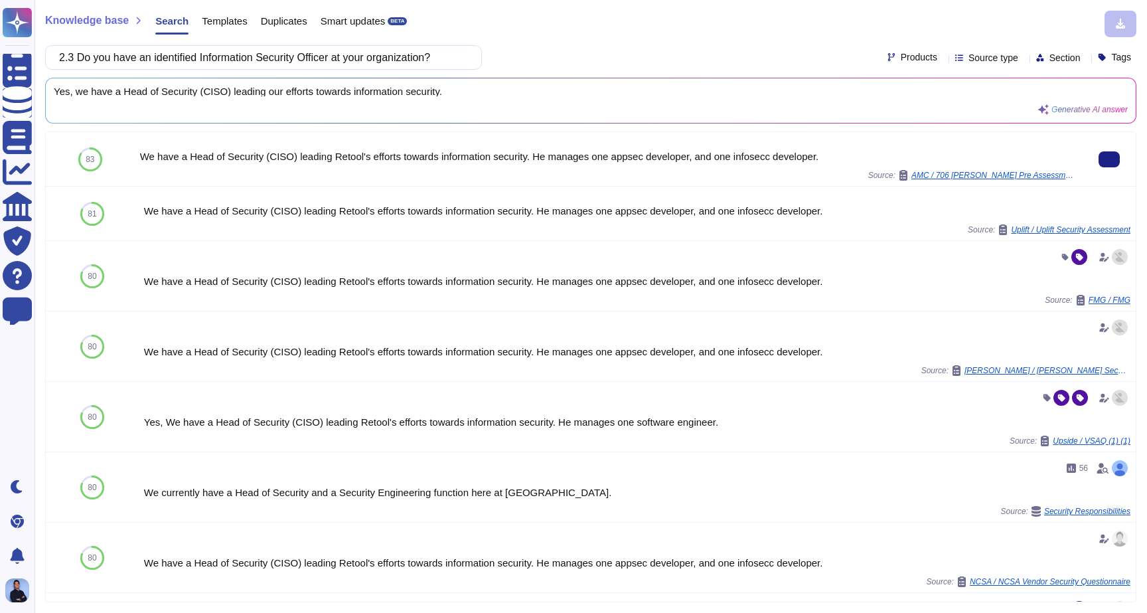
type input "2.3 Do you have an identified Information Security Officer at your organization?"
click at [324, 156] on div "We have a Head of Security (CISO) leading Retool's efforts towards information …" at bounding box center [608, 156] width 937 height 10
click at [966, 173] on span "AMC / 706 [PERSON_NAME] Pre Assessment Questions [DATE] VSQ High" at bounding box center [994, 175] width 166 height 8
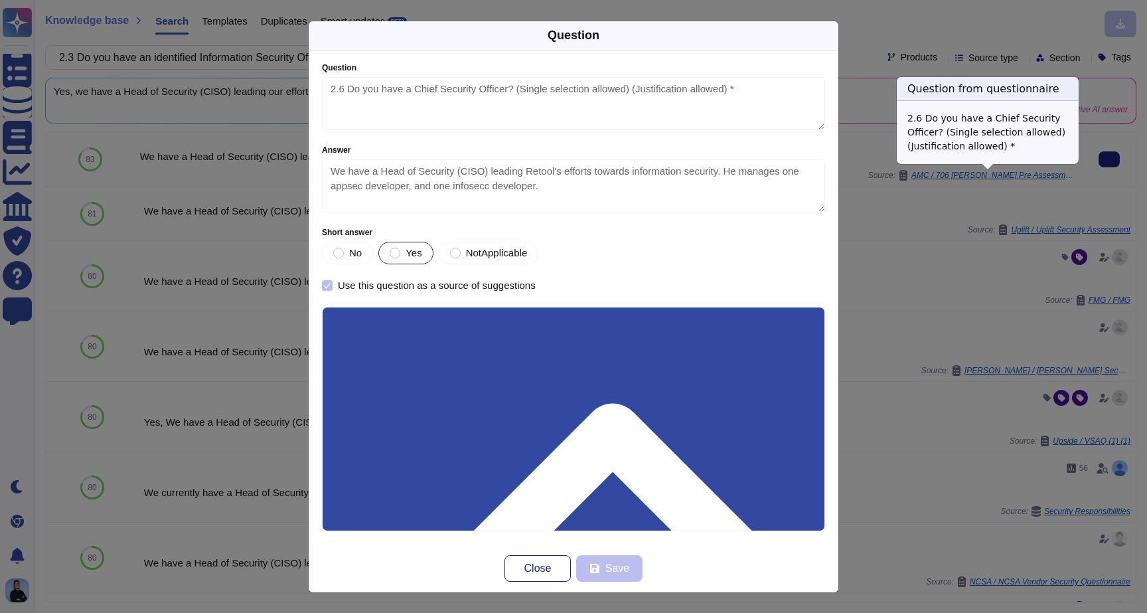
type textarea "2.6 Do you have a Chief Security Officer? (Single selection allowed) (Justifica…"
type textarea "We have a Head of Security (CISO) leading Retool's efforts towards information …"
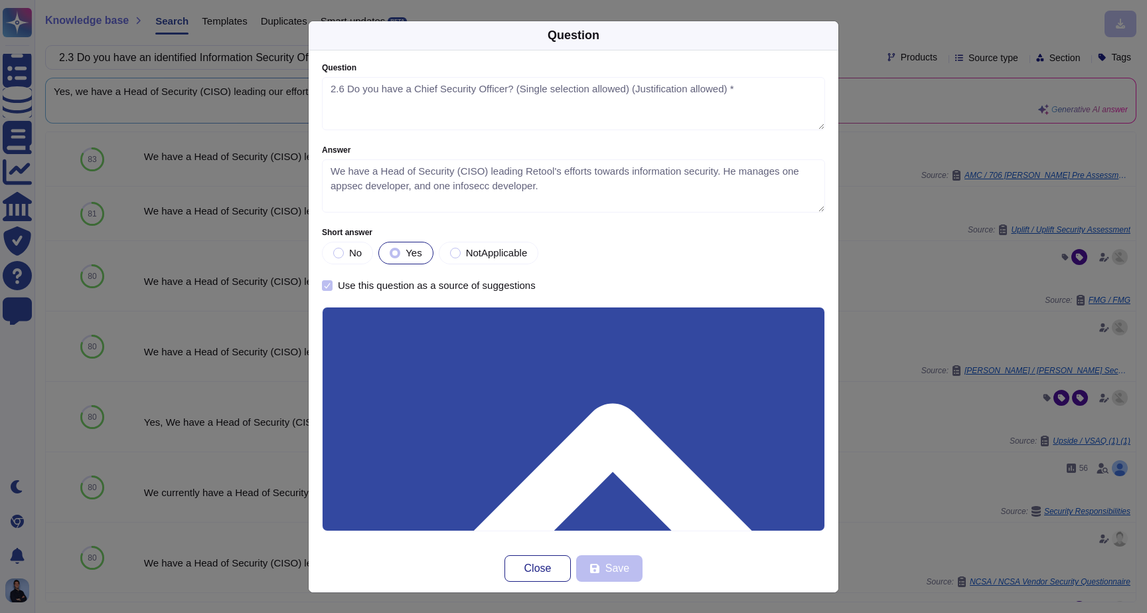
click at [919, 283] on div "Question Question 2.6 Do you have a Chief Security Officer? (Single selection a…" at bounding box center [573, 306] width 1147 height 613
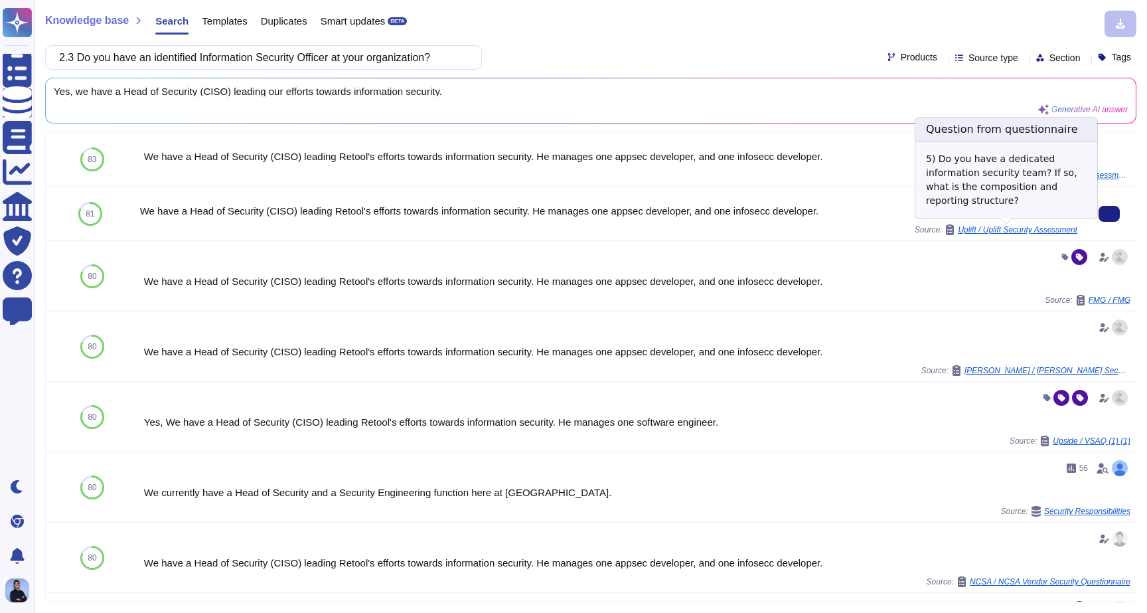
click at [1052, 233] on span "Uplift / Uplift Security Assessment" at bounding box center [1017, 230] width 119 height 8
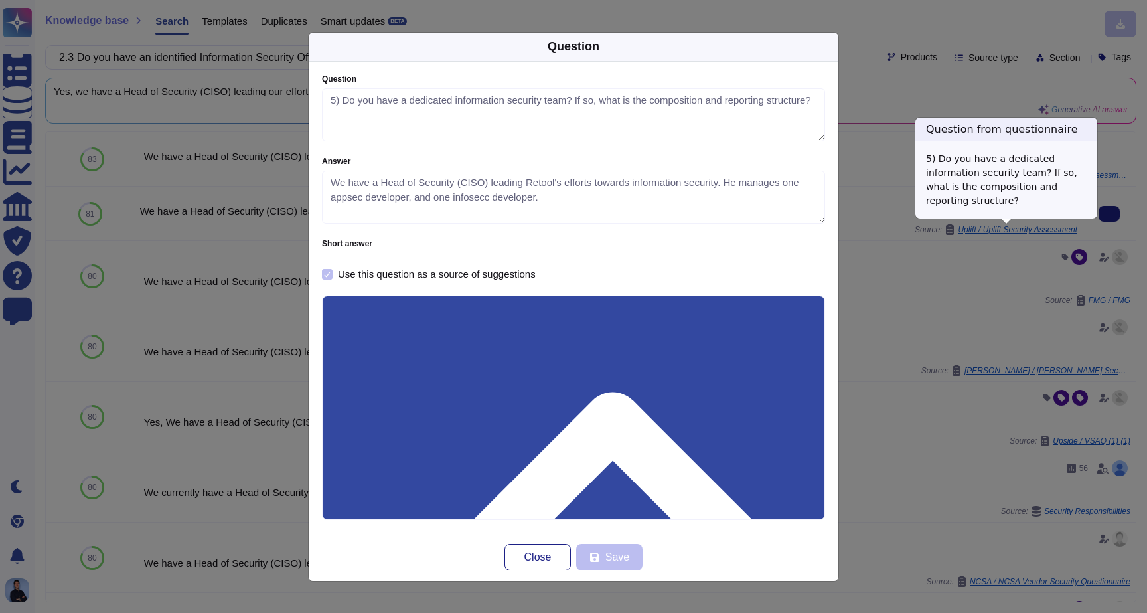
type textarea "5) Do you have a dedicated information security team? If so, what is the compos…"
type textarea "We have a Head of Security (CISO) leading Retool's efforts towards information …"
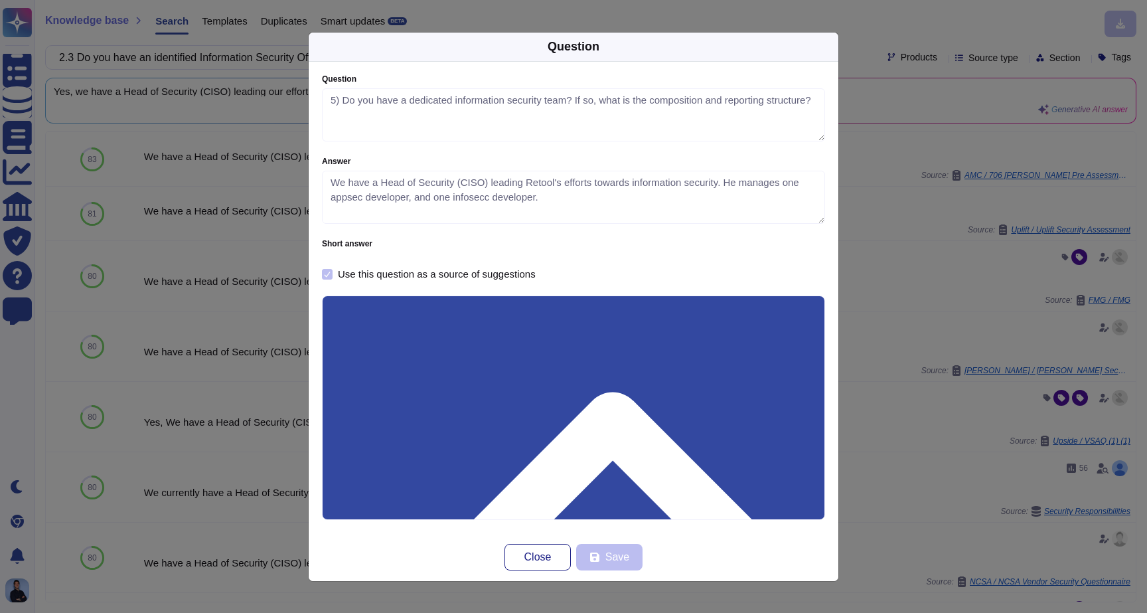
click at [973, 300] on div "Question Question 5) Do you have a dedicated information security team? If so, …" at bounding box center [573, 306] width 1147 height 613
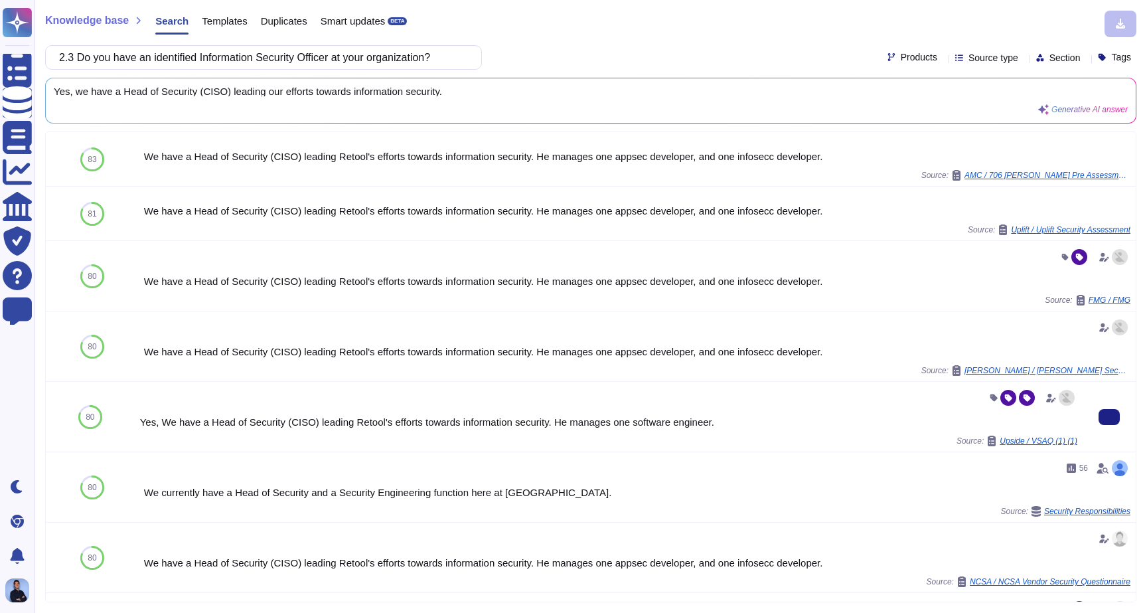
click at [200, 411] on div "Yes, We have a Head of Security (CISO) leading Retool's efforts towards informa…" at bounding box center [608, 416] width 937 height 59
click at [202, 420] on div "Yes, We have a Head of Security (CISO) leading Retool's efforts towards informa…" at bounding box center [608, 422] width 937 height 10
click at [148, 431] on div "Yes, We have a Head of Security (CISO) leading Retool's efforts towards informa…" at bounding box center [608, 416] width 937 height 59
click at [148, 423] on div "Yes, We have a Head of Security (CISO) leading Retool's efforts towards informa…" at bounding box center [608, 422] width 937 height 10
drag, startPoint x: 148, startPoint y: 423, endPoint x: 548, endPoint y: 424, distance: 400.3
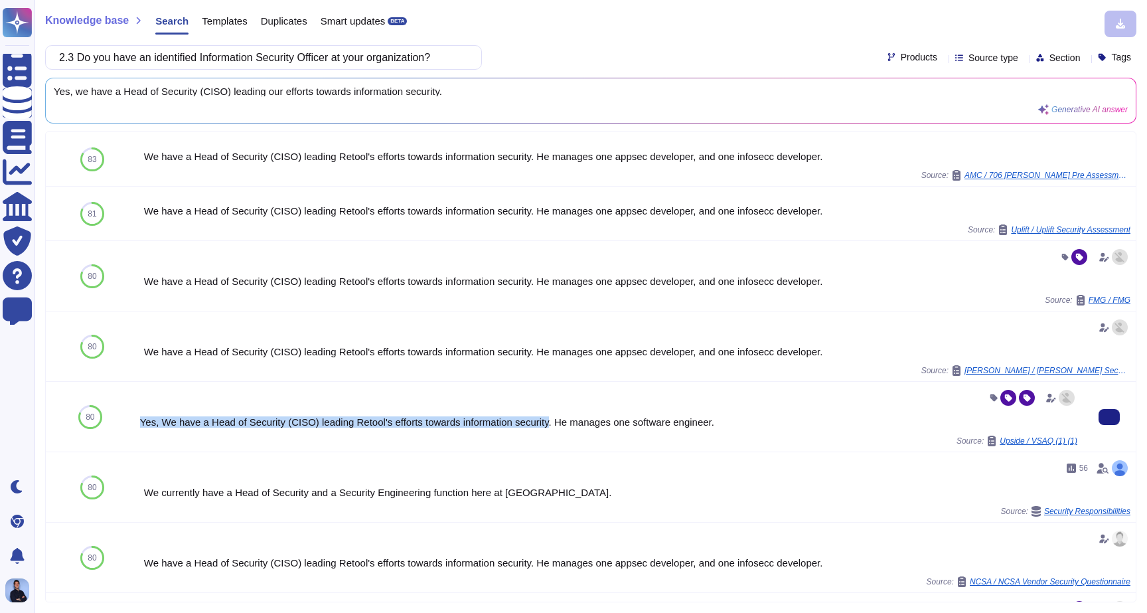
click at [548, 424] on div "Yes, We have a Head of Security (CISO) leading Retool's efforts towards informa…" at bounding box center [608, 422] width 937 height 10
copy div "Yes, We have a Head of Security (CISO) leading Retool's efforts towards informa…"
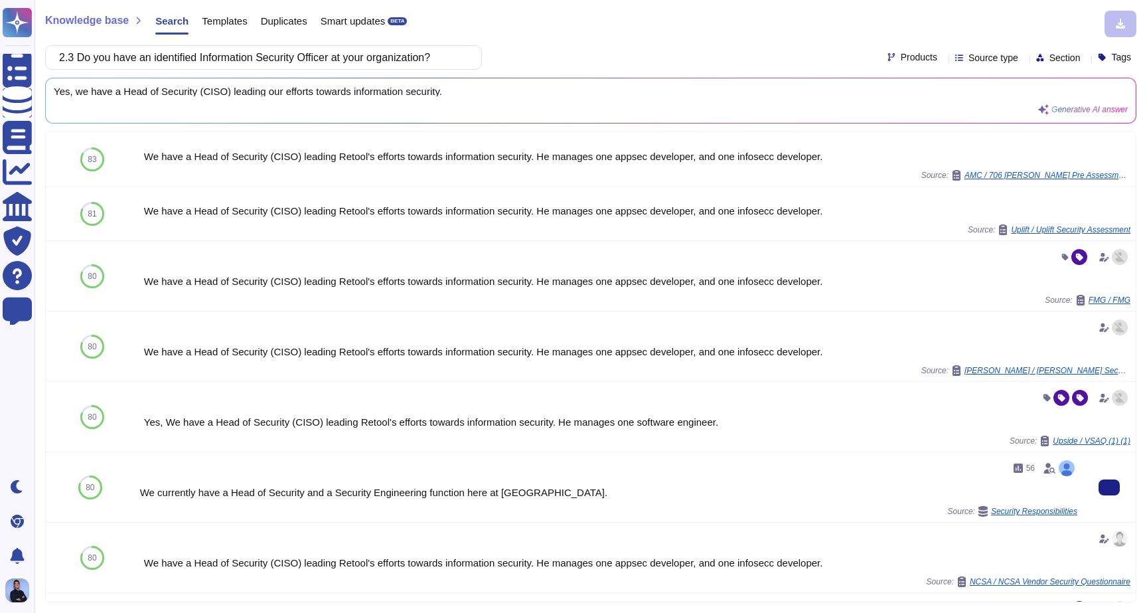
click at [276, 493] on div "We currently have a Head of Security and a Security Engineering function here a…" at bounding box center [608, 492] width 937 height 10
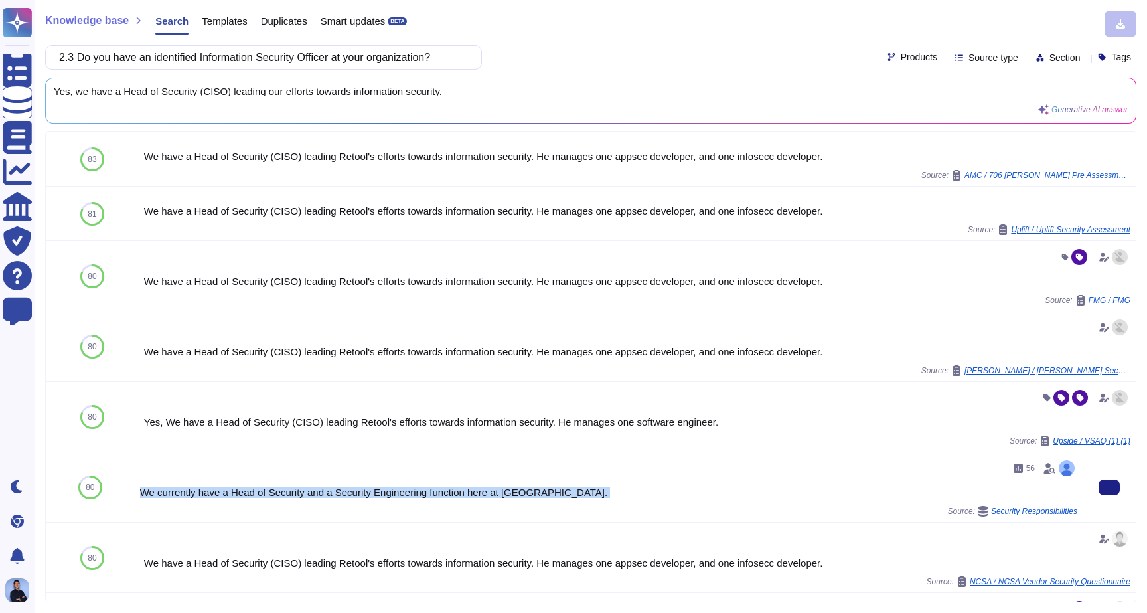
click at [276, 493] on div "We currently have a Head of Security and a Security Engineering function here a…" at bounding box center [608, 492] width 937 height 10
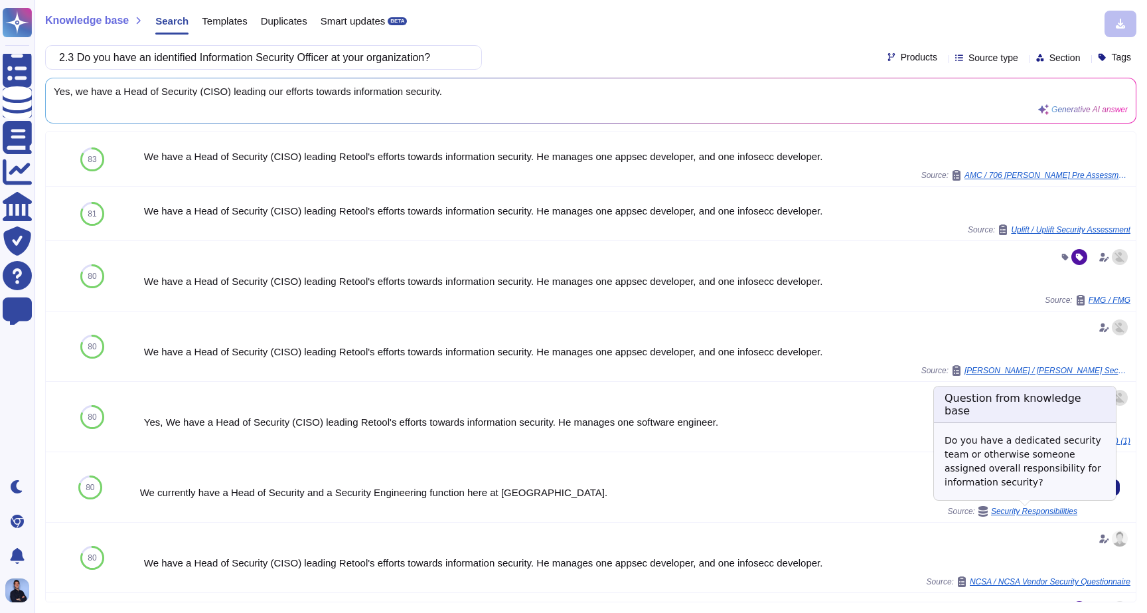
click at [991, 510] on span "Security Responsibilities" at bounding box center [1034, 511] width 86 height 8
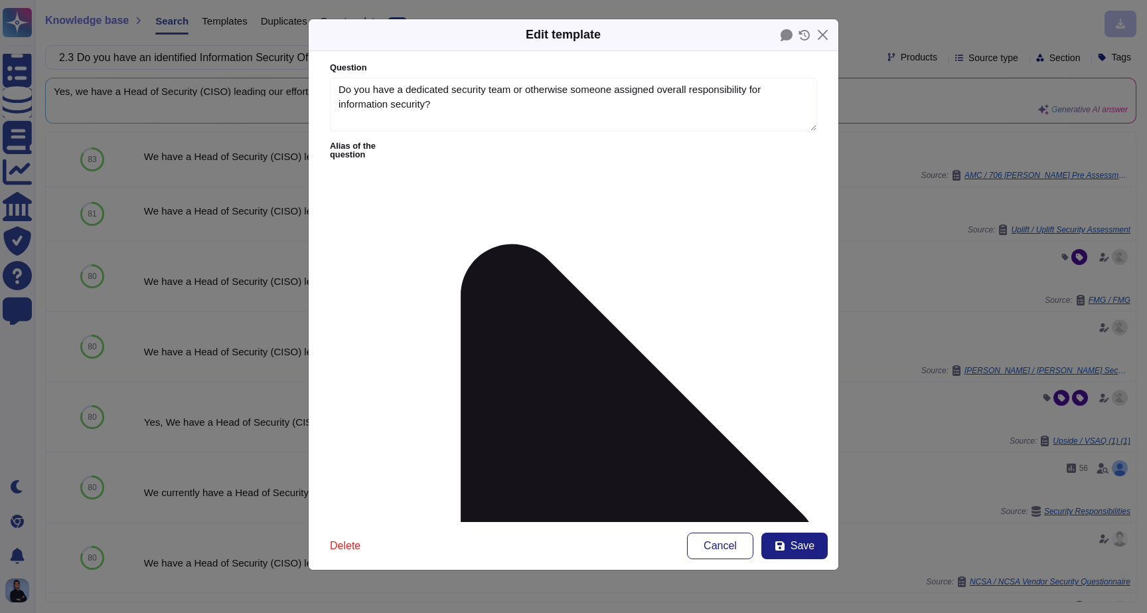
type textarea "Do you have a dedicated security team or otherwise someone assigned overall res…"
type textarea "We currently have a Head of Security and a Security Engineering function here a…"
click at [922, 264] on div "Edit template Question Do you have a dedicated security team or otherwise someo…" at bounding box center [573, 306] width 1147 height 613
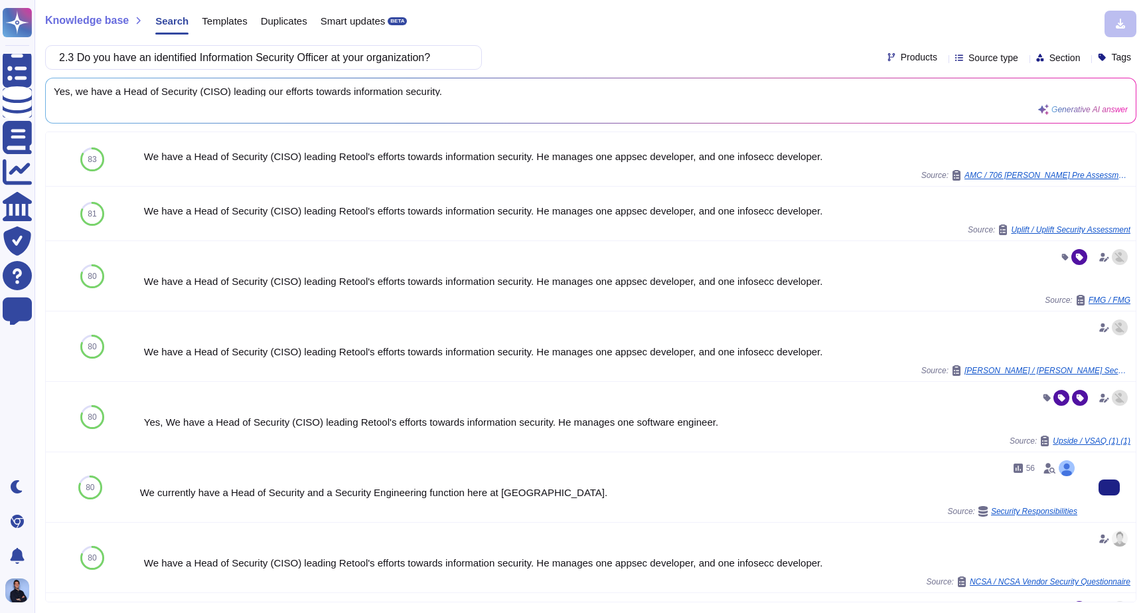
click at [268, 491] on div "We currently have a Head of Security and a Security Engineering function here a…" at bounding box center [608, 492] width 937 height 10
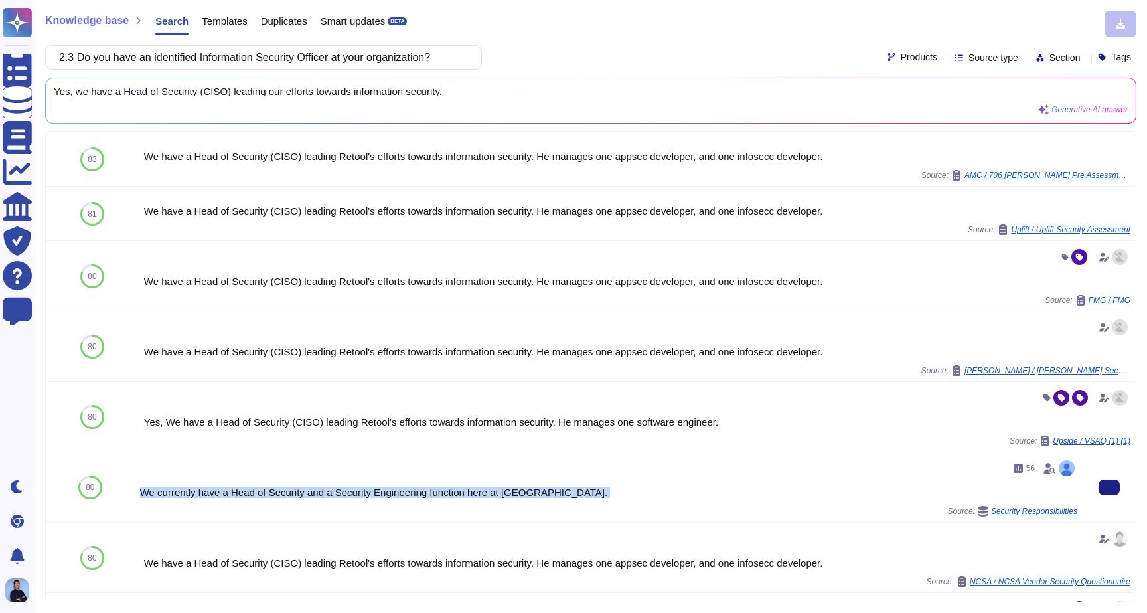
click at [268, 491] on div "We currently have a Head of Security and a Security Engineering function here a…" at bounding box center [608, 492] width 937 height 10
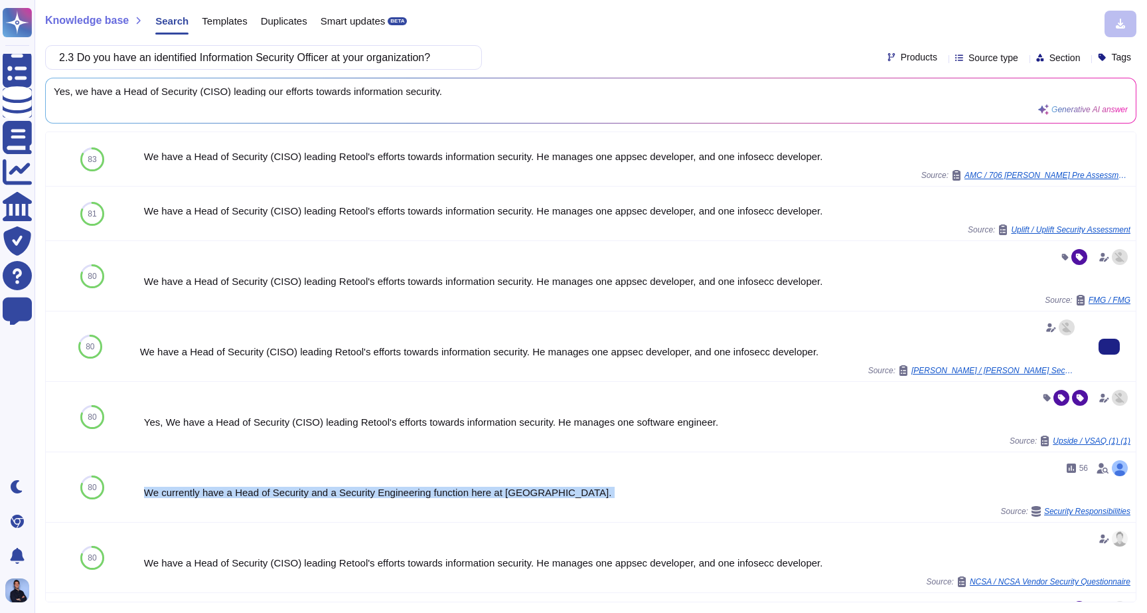
copy div "We currently have a Head of Security and a Security Engineering function here a…"
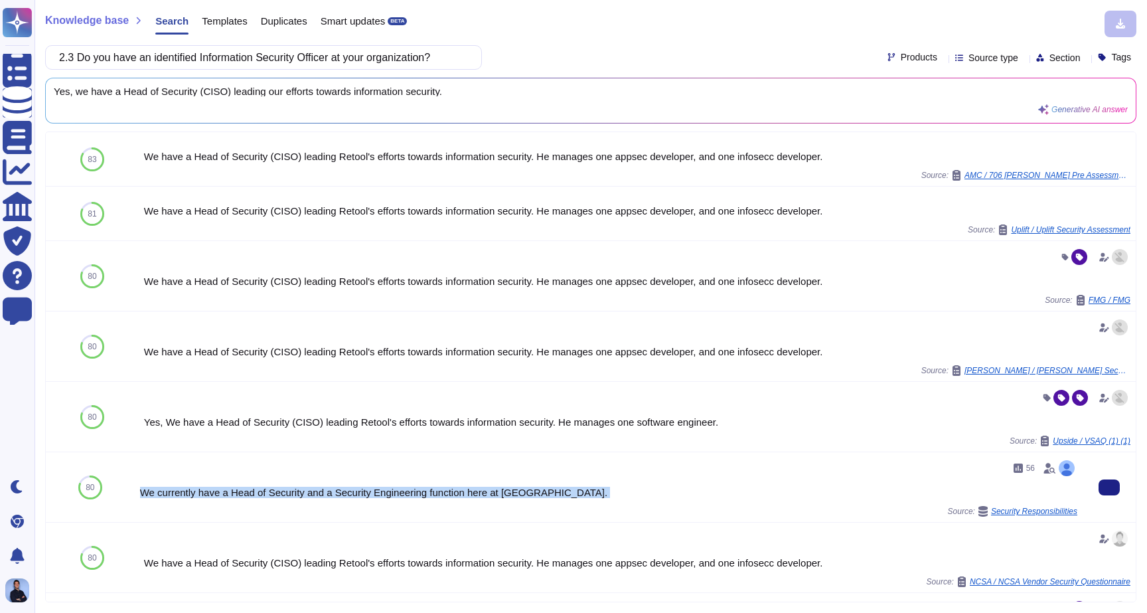
scroll to position [4, 0]
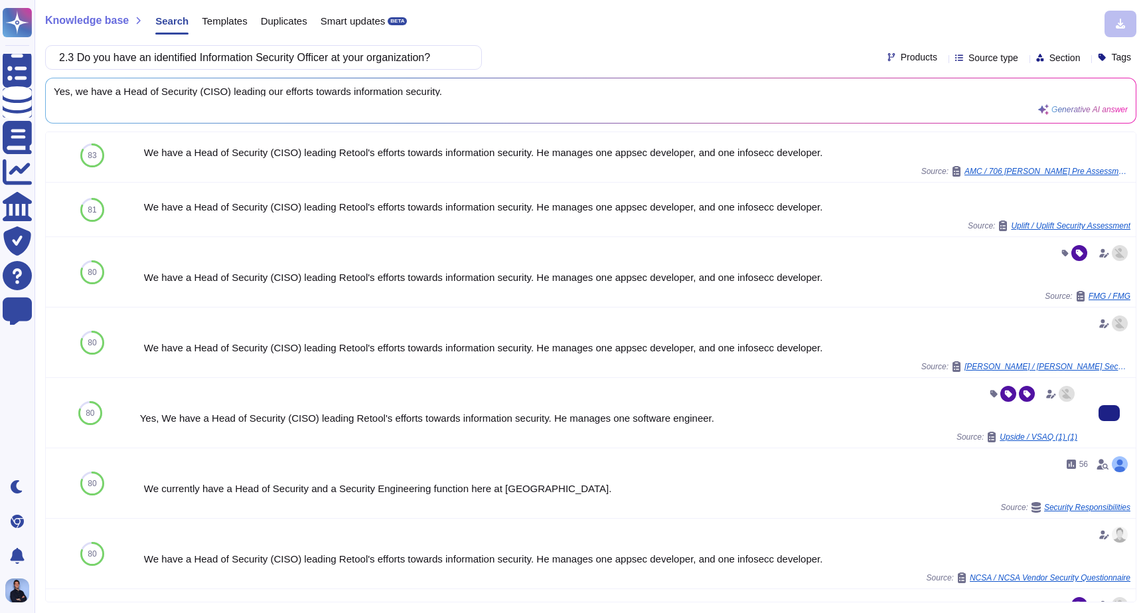
click at [148, 422] on div "Yes, We have a Head of Security (CISO) leading Retool's efforts towards informa…" at bounding box center [608, 418] width 937 height 10
drag, startPoint x: 148, startPoint y: 422, endPoint x: 532, endPoint y: 412, distance: 384.5
click at [532, 413] on div "Yes, We have a Head of Security (CISO) leading Retool's efforts towards informa…" at bounding box center [608, 418] width 937 height 10
copy div "Yes, We have a Head of Security (CISO) leading Retool's efforts towards informa…"
click at [346, 44] on div "Knowledge base Search Templates Duplicates Smart updates BETA 2.3 Do you have a…" at bounding box center [591, 306] width 1113 height 613
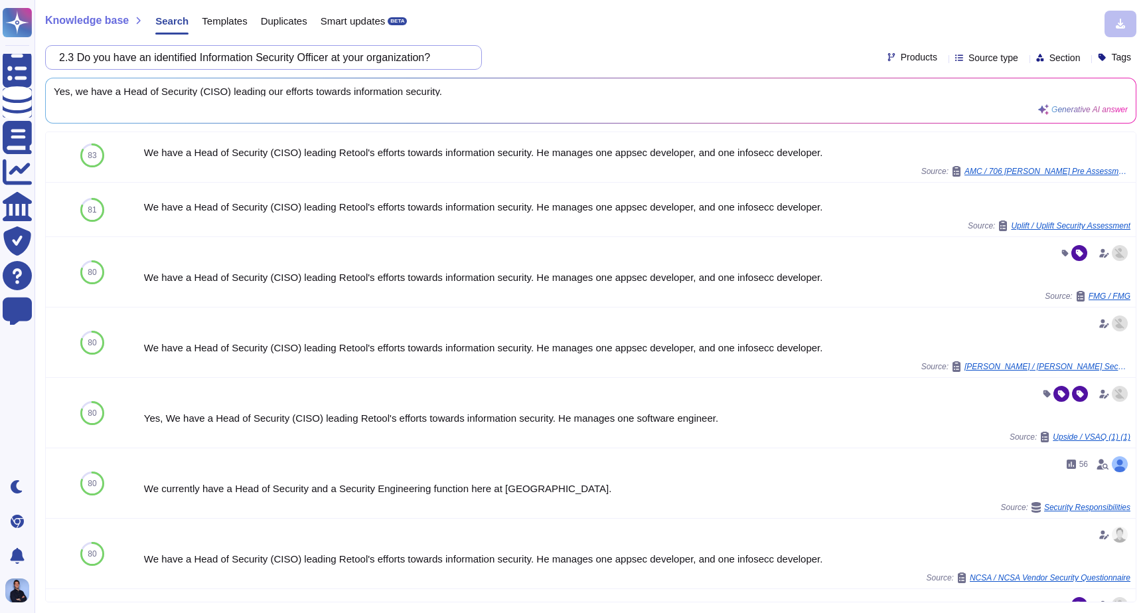
click at [346, 48] on input "2.3 Do you have an identified Information Security Officer at your organization?" at bounding box center [260, 57] width 416 height 23
paste input "4 Do you perform annual information security training and require acknowledgeme…"
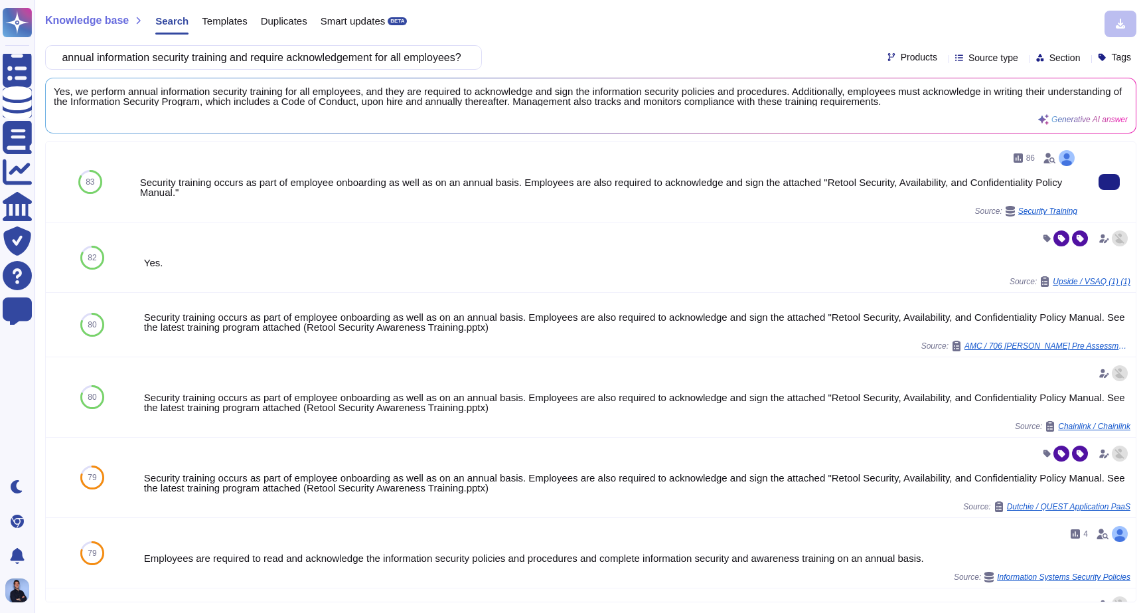
type input "2.4 Do you perform annual information security training and require acknowledge…"
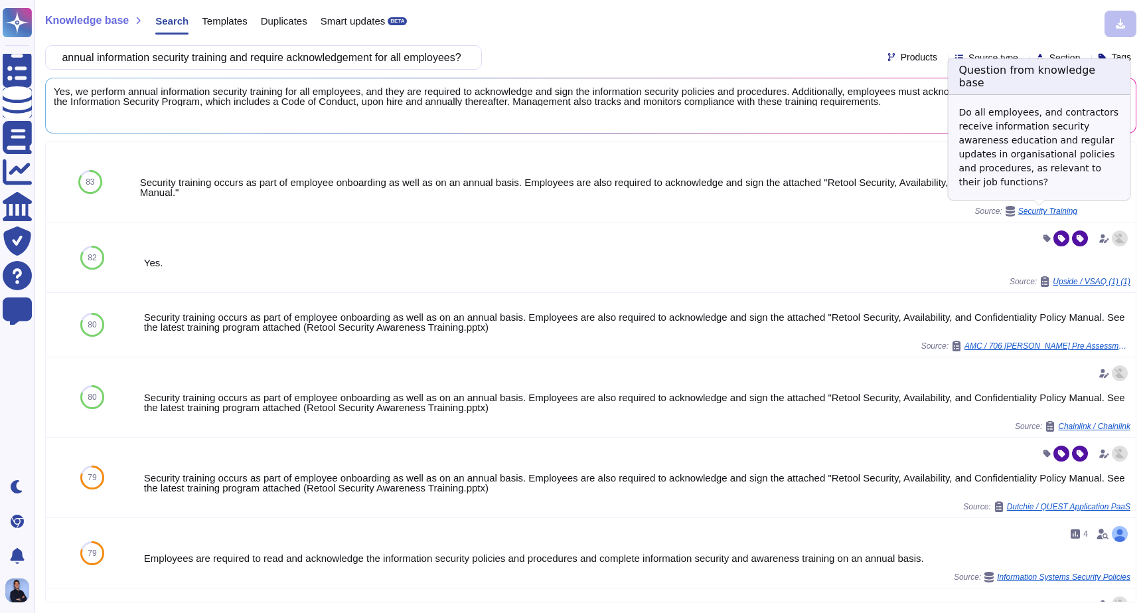
click at [1041, 211] on span "Security Training" at bounding box center [1047, 211] width 59 height 8
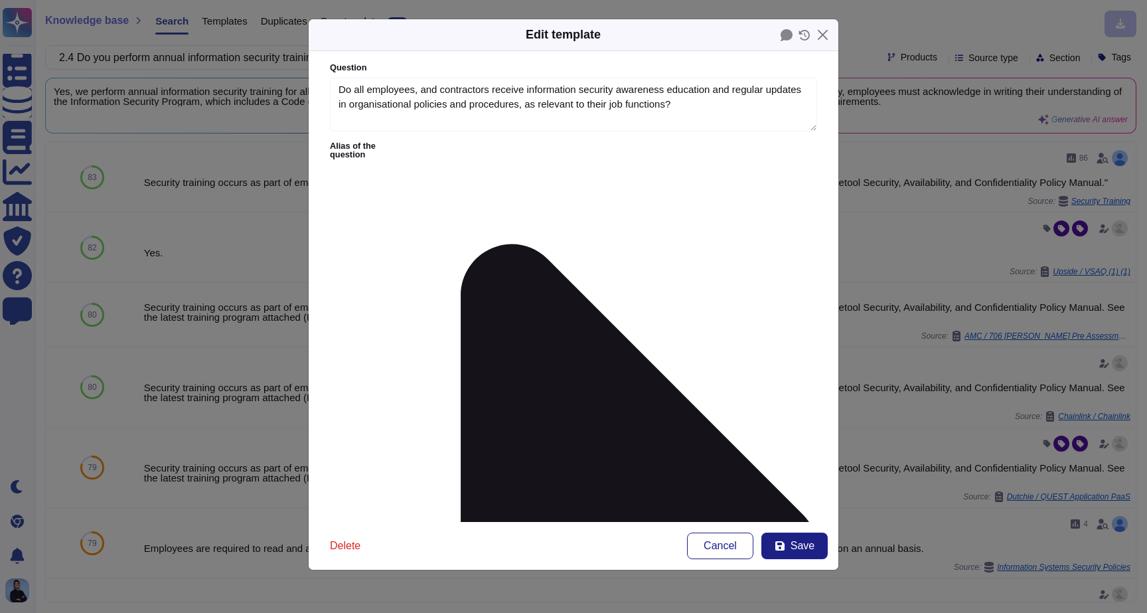
type textarea "Do all employees, and contractors receive information security awareness educat…"
type textarea "Security training occurs as part of employee onboarding as well as on an annual…"
click at [874, 263] on div "Edit template Question Do all employees, and contractors receive information se…" at bounding box center [573, 306] width 1147 height 613
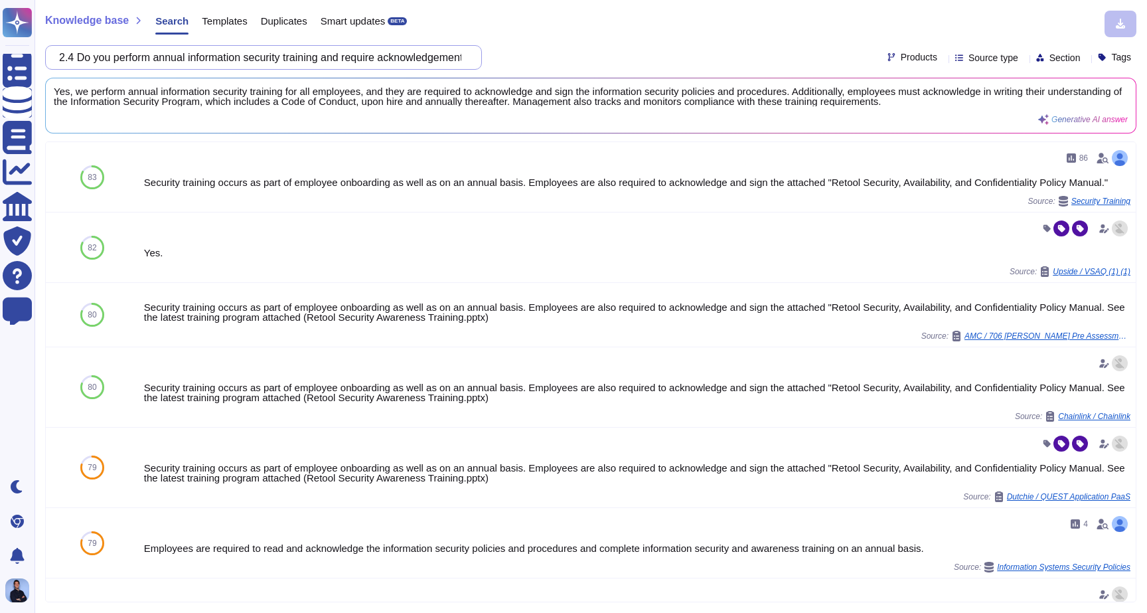
click at [404, 56] on input "2.4 Do you perform annual information security training and require acknowledge…" at bounding box center [260, 57] width 416 height 23
paste input "Do you have third party relationships with vendors or service providers that ha…"
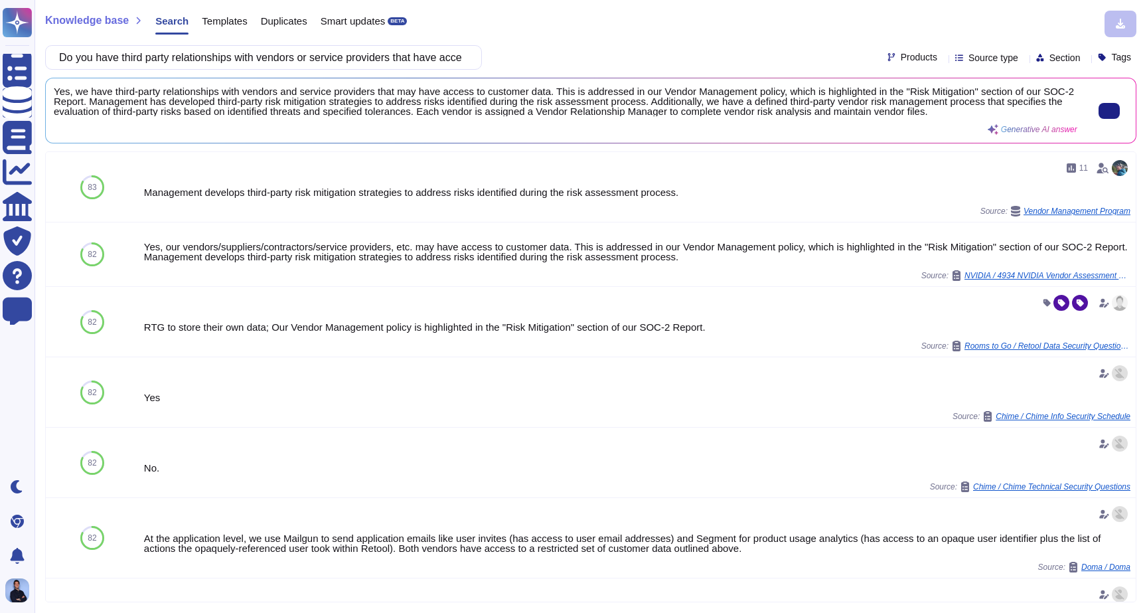
click at [58, 90] on span "Yes, we have third-party relationships with vendors and service providers that …" at bounding box center [566, 101] width 1024 height 30
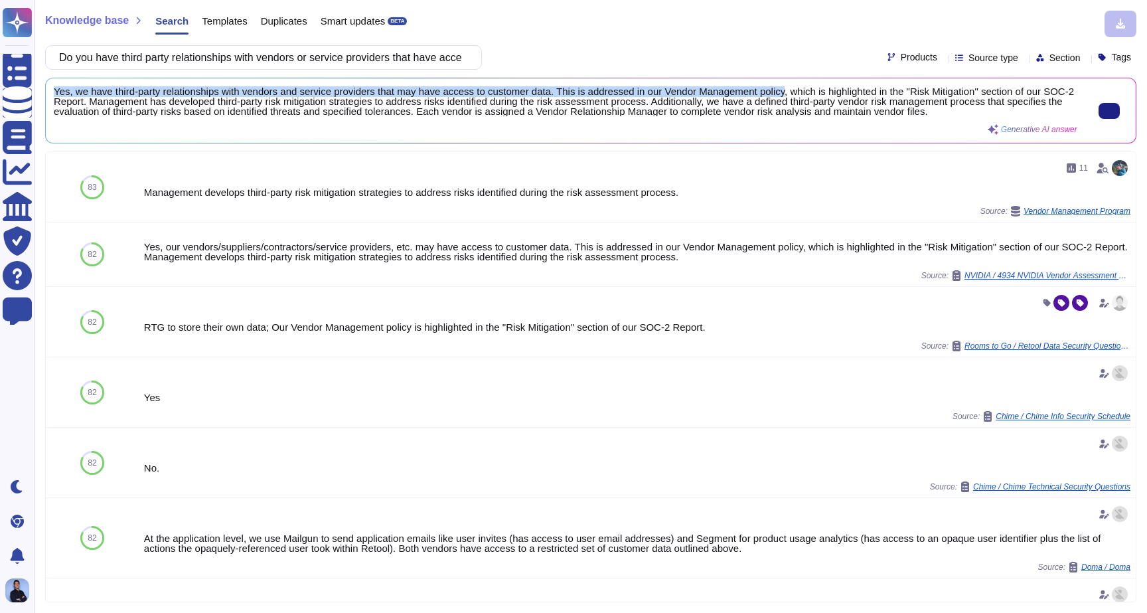
drag, startPoint x: 58, startPoint y: 90, endPoint x: 791, endPoint y: 90, distance: 732.9
click at [791, 90] on span "Yes, we have third-party relationships with vendors and service providers that …" at bounding box center [566, 101] width 1024 height 30
copy span "Yes, we have third-party relationships with vendors and service providers that …"
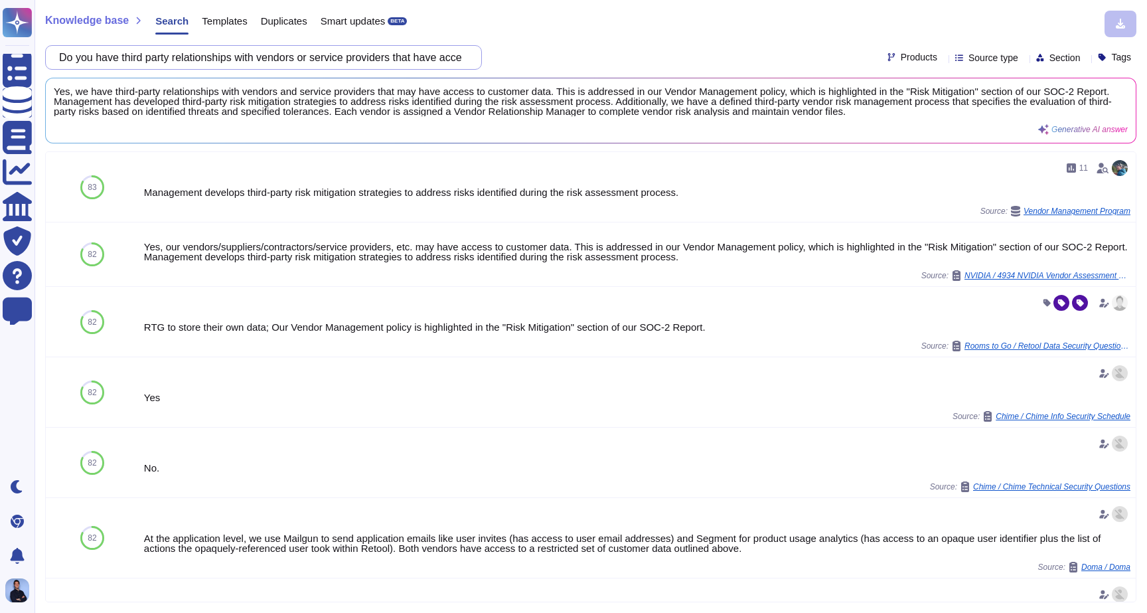
click at [331, 60] on input "Do you have third party relationships with vendors or service providers that ha…" at bounding box center [260, 57] width 416 height 23
paste input "perform annual reviews of third party relationships"
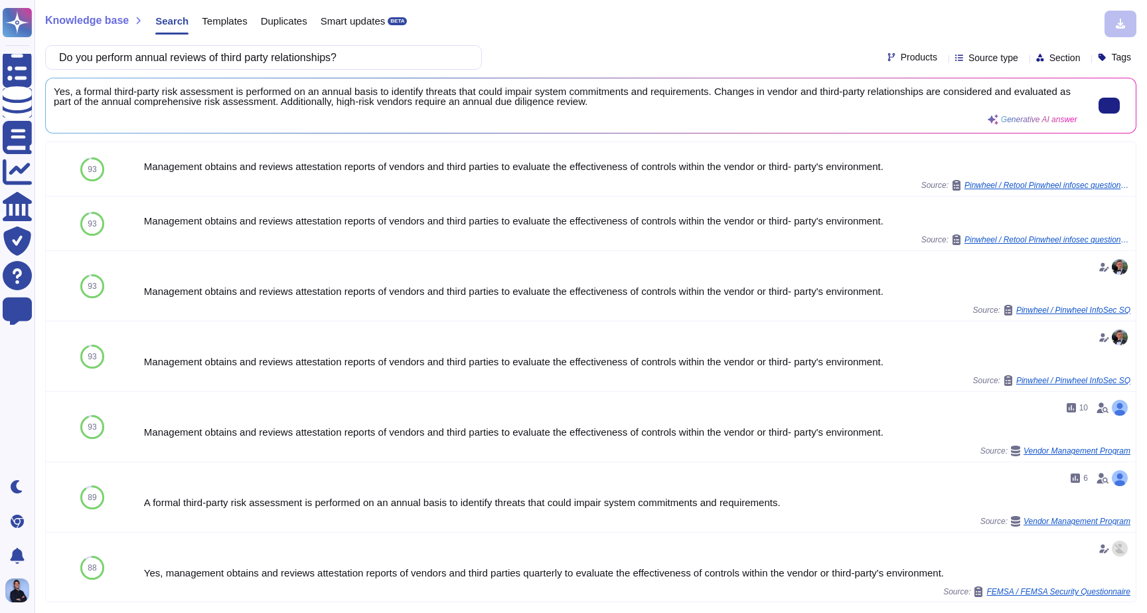
click at [62, 94] on span "Yes, a formal third-party risk assessment is performed on an annual basis to id…" at bounding box center [566, 96] width 1024 height 20
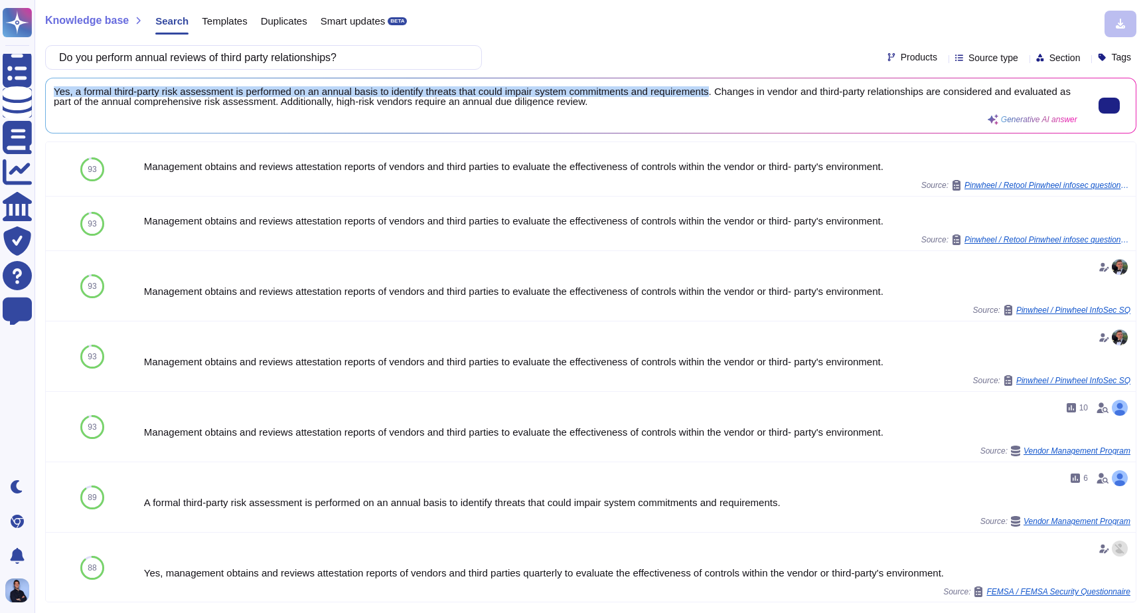
drag, startPoint x: 62, startPoint y: 94, endPoint x: 705, endPoint y: 92, distance: 642.6
click at [705, 92] on span "Yes, a formal third-party risk assessment is performed on an annual basis to id…" at bounding box center [566, 96] width 1024 height 20
copy span "Yes, a formal third-party risk assessment is performed on an annual basis to id…"
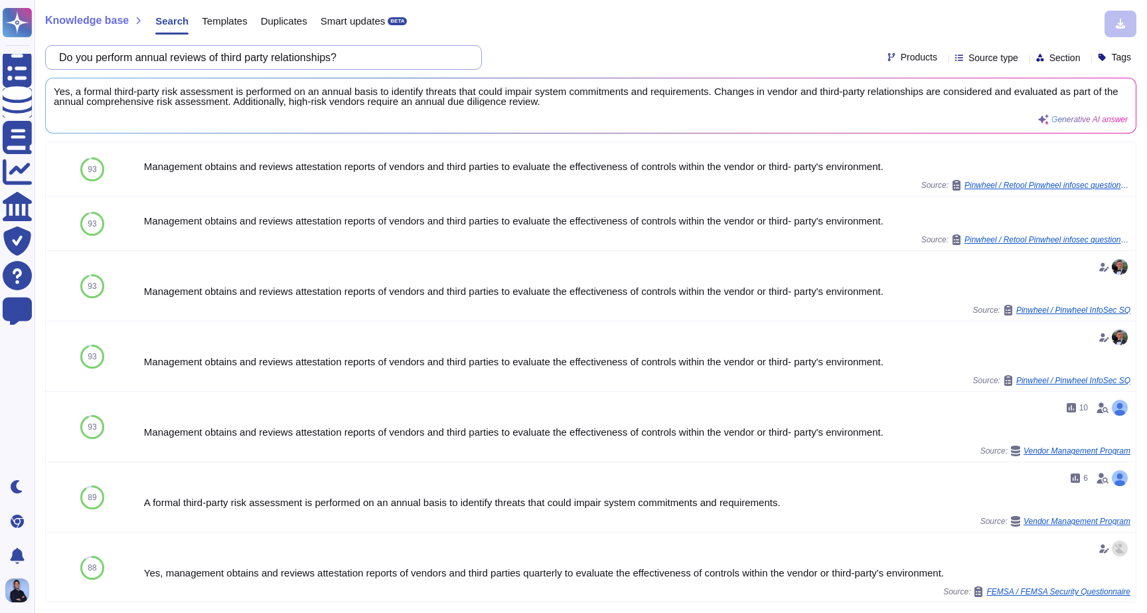
click at [314, 60] on input "Do you perform annual reviews of third party relationships?" at bounding box center [260, 57] width 416 height 23
paste input "have an Incident Management program in place"
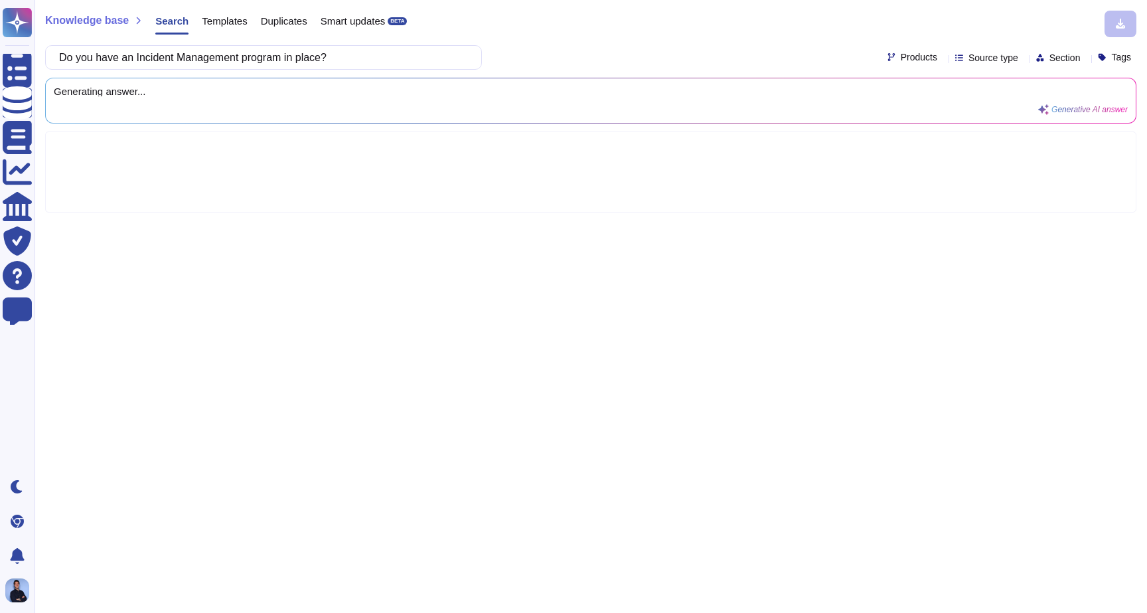
click at [686, 56] on div "Do you have an Incident Management program in place? Products Source type Secti…" at bounding box center [590, 57] width 1091 height 25
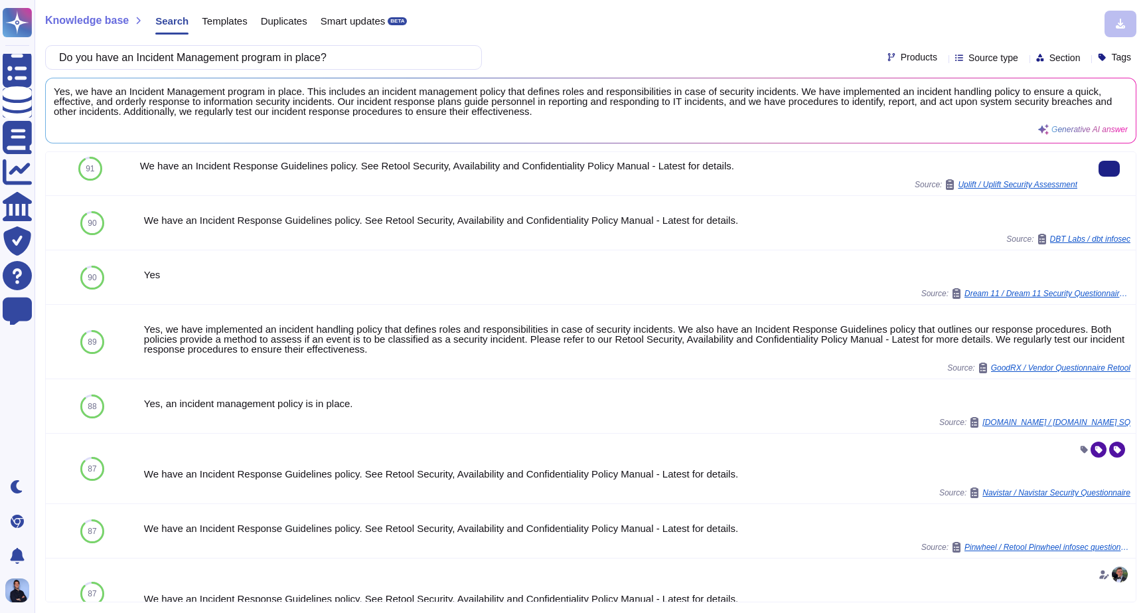
scroll to position [67, 0]
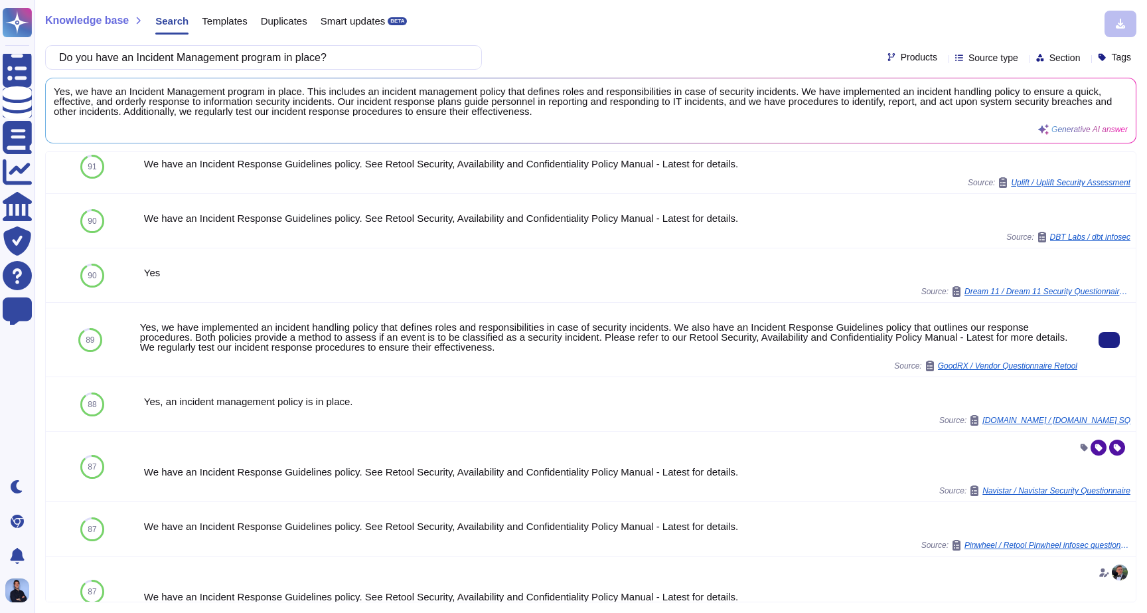
click at [149, 325] on div "Yes, we have implemented an incident handling policy that defines roles and res…" at bounding box center [608, 337] width 937 height 30
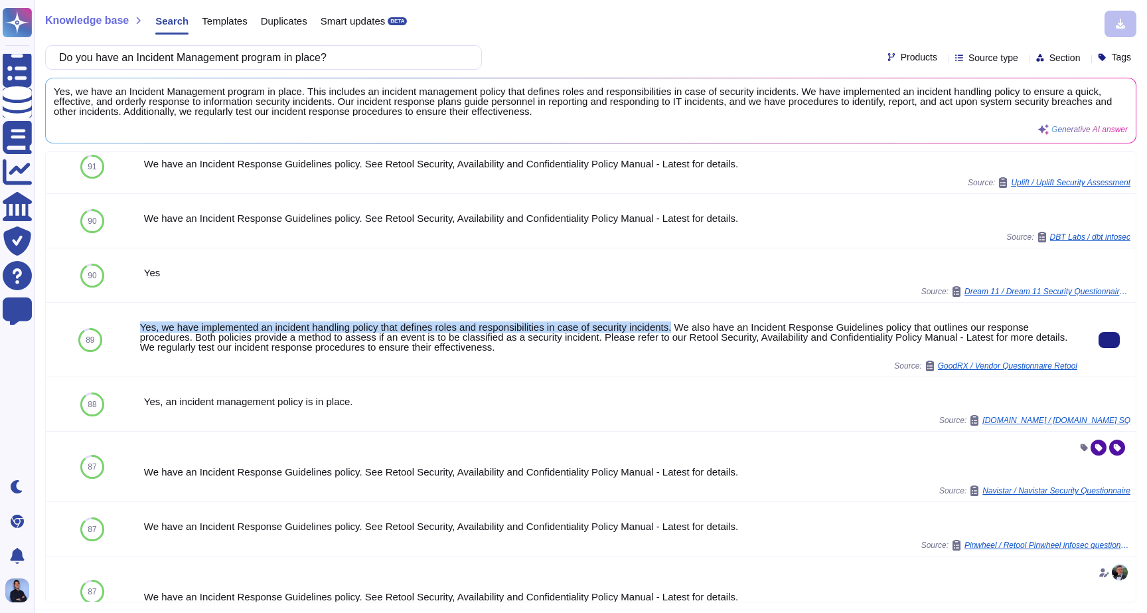
drag, startPoint x: 149, startPoint y: 325, endPoint x: 686, endPoint y: 328, distance: 537.7
click at [686, 328] on div "Yes, we have implemented an incident handling policy that defines roles and res…" at bounding box center [608, 337] width 937 height 30
copy div "Yes, we have implemented an incident handling policy that defines roles and res…"
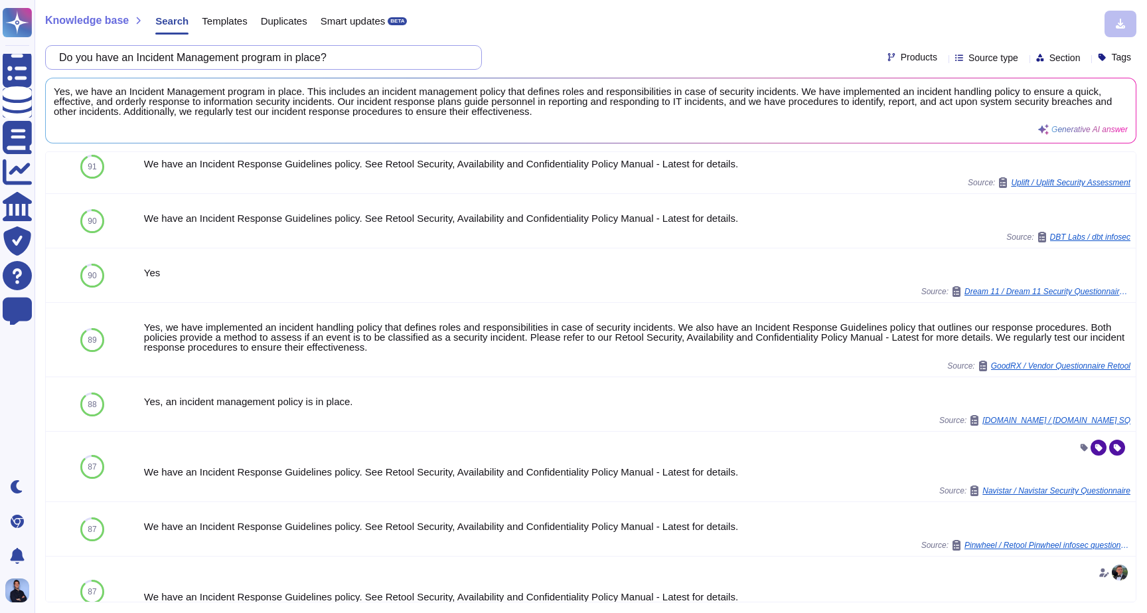
click at [315, 56] on input "Do you have an Incident Management program in place?" at bounding box center [260, 57] width 416 height 23
paste input "Have there been any security incidents that occurred in the last 24 months."
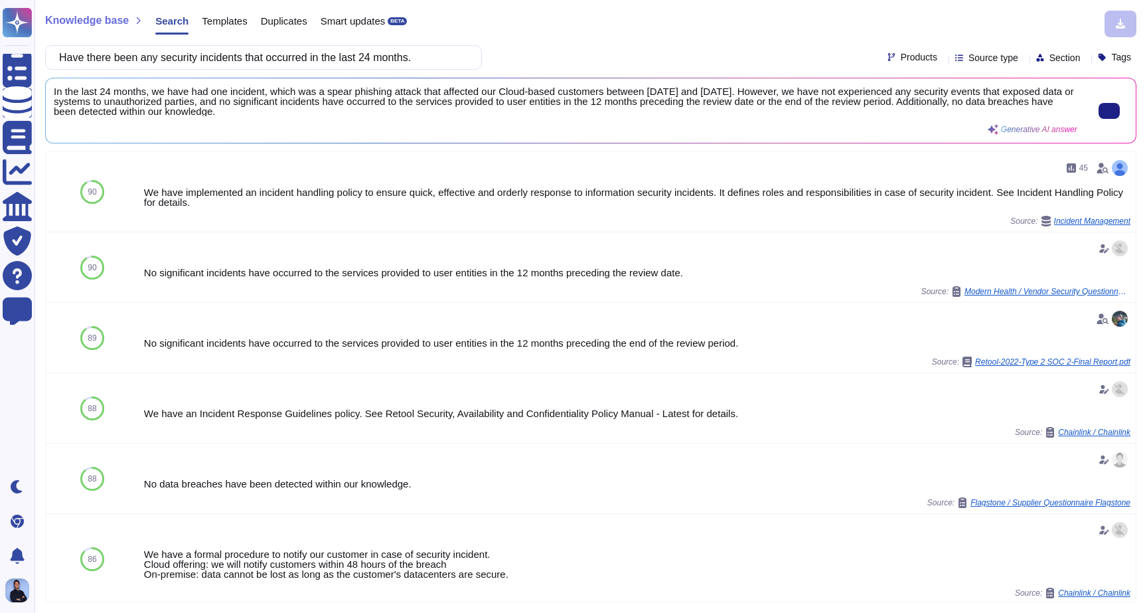
type input "Have there been any security incidents that occurred in the last 24 months."
click at [680, 91] on span "In the last 24 months, we have had one incident, which was a spear phishing att…" at bounding box center [566, 101] width 1024 height 30
drag, startPoint x: 680, startPoint y: 91, endPoint x: 747, endPoint y: 94, distance: 67.1
click at [748, 95] on span "In the last 24 months, we have had one incident, which was a spear phishing att…" at bounding box center [566, 101] width 1024 height 30
click at [747, 94] on span "In the last 24 months, we have had one incident, which was a spear phishing att…" at bounding box center [566, 101] width 1024 height 30
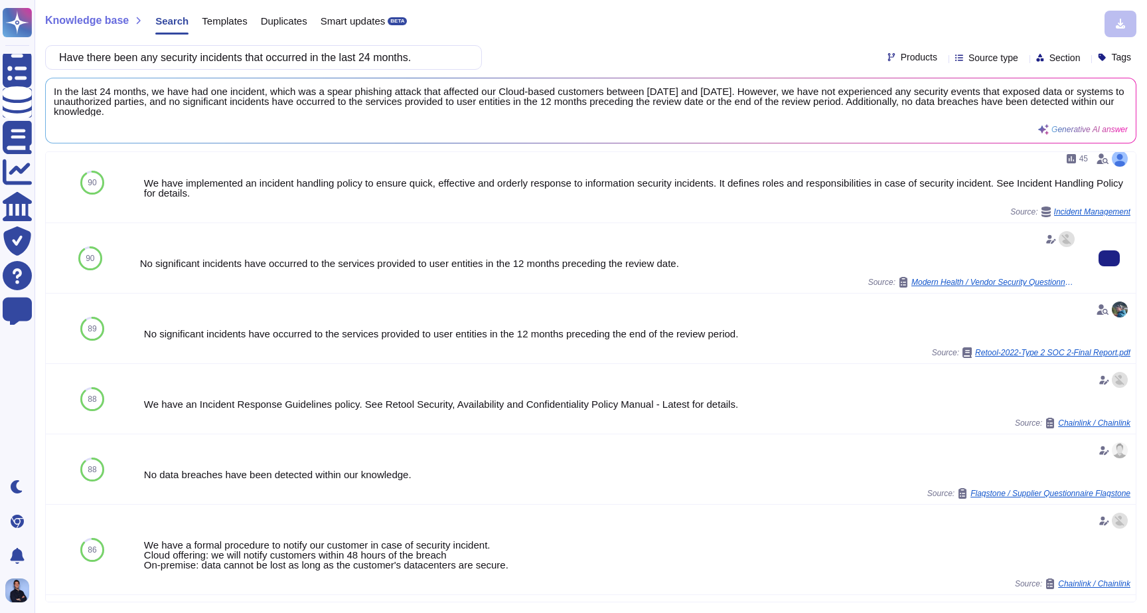
scroll to position [1, 0]
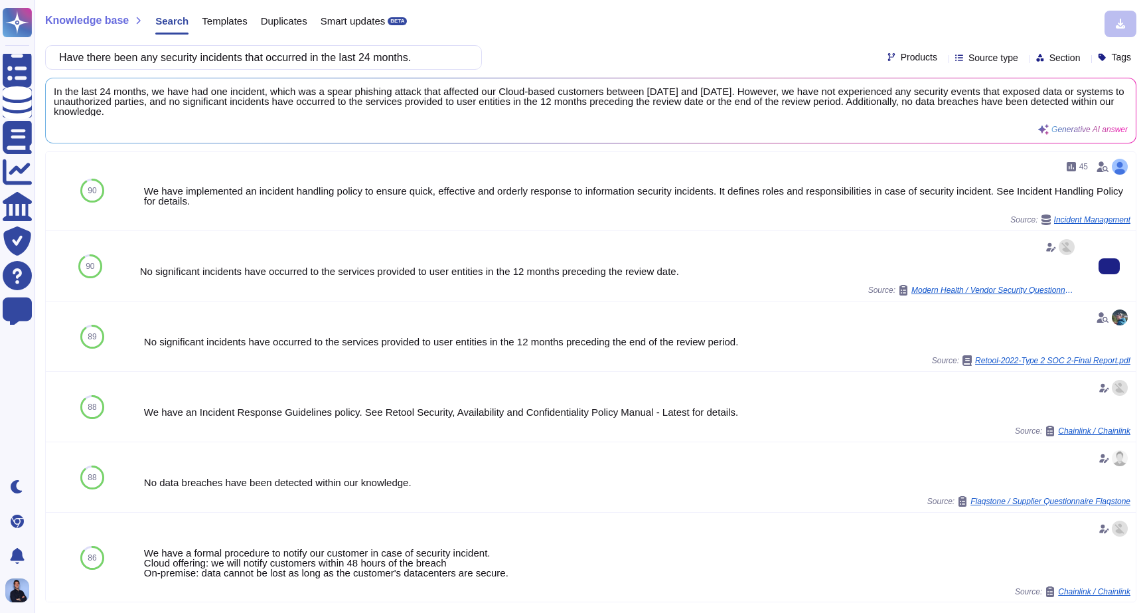
click at [322, 273] on div "No significant incidents have occurred to the services provided to user entitie…" at bounding box center [608, 271] width 937 height 10
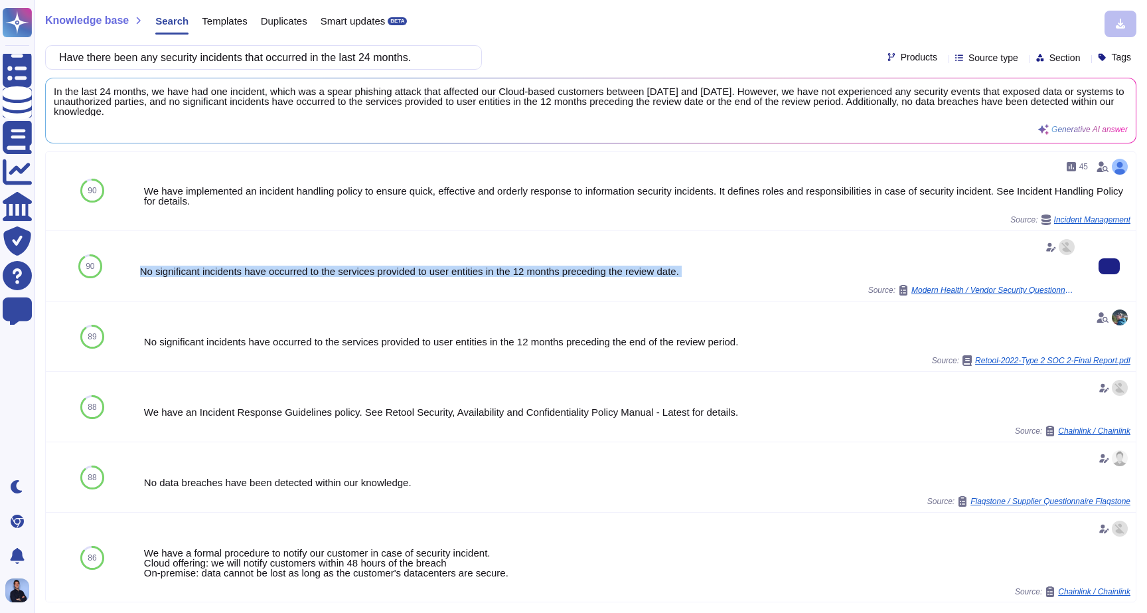
click at [322, 273] on div "No significant incidents have occurred to the services provided to user entitie…" at bounding box center [608, 271] width 937 height 10
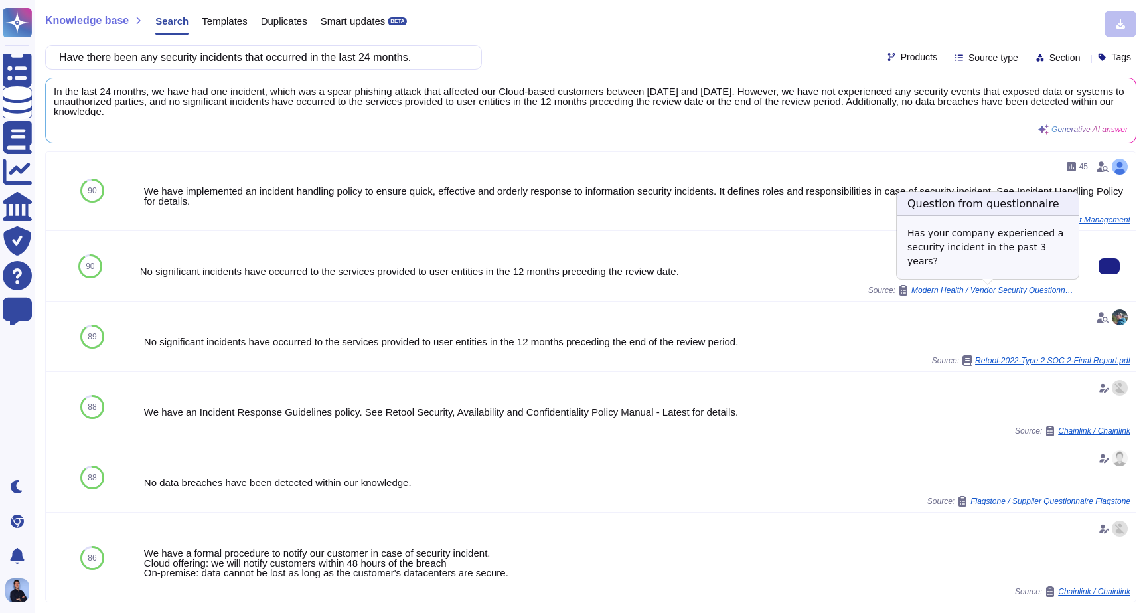
click at [973, 288] on span "Modern Health / Vendor Security Questionnaire (Retool)" at bounding box center [994, 290] width 166 height 8
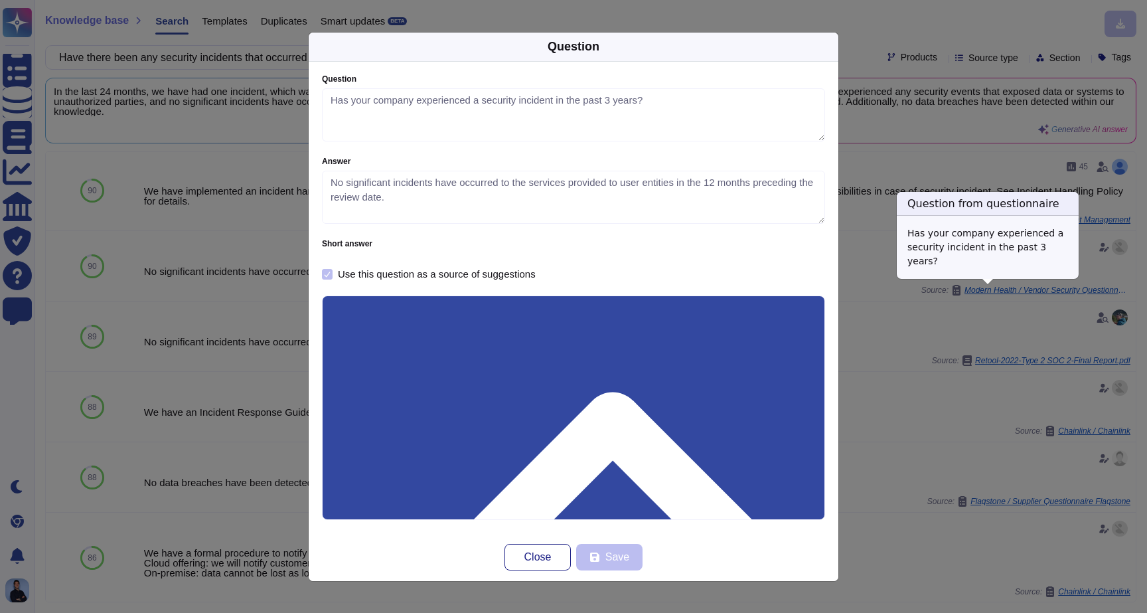
type textarea "Has your company experienced a security incident in the past 3 years?"
type textarea "No significant incidents have occurred to the services provided to user entitie…"
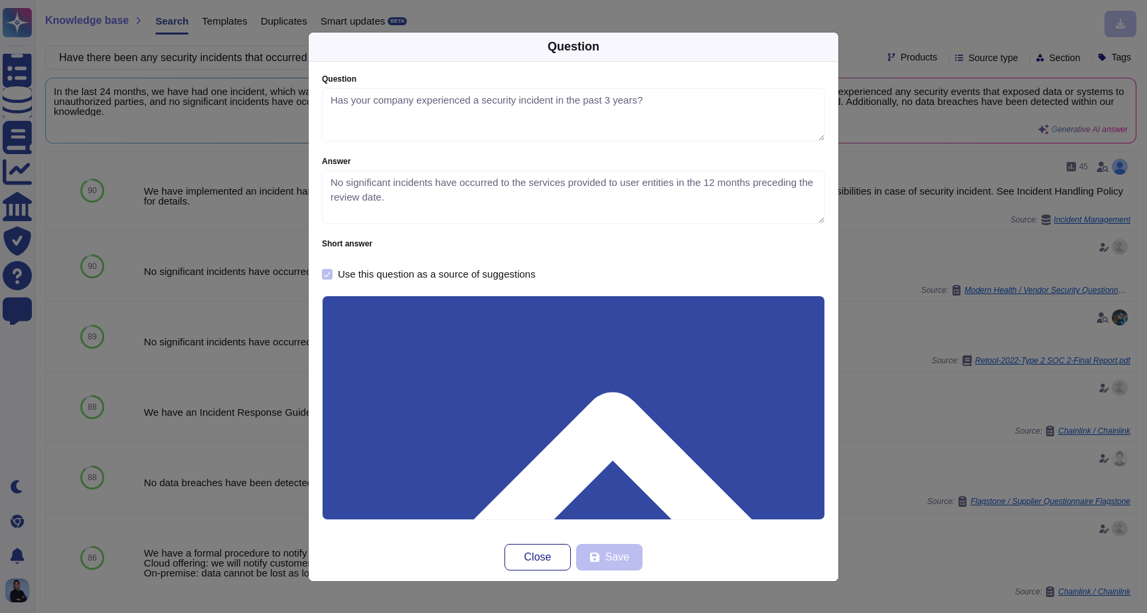
click at [879, 354] on div "Question Question Has your company experienced a security incident in the past …" at bounding box center [573, 306] width 1147 height 613
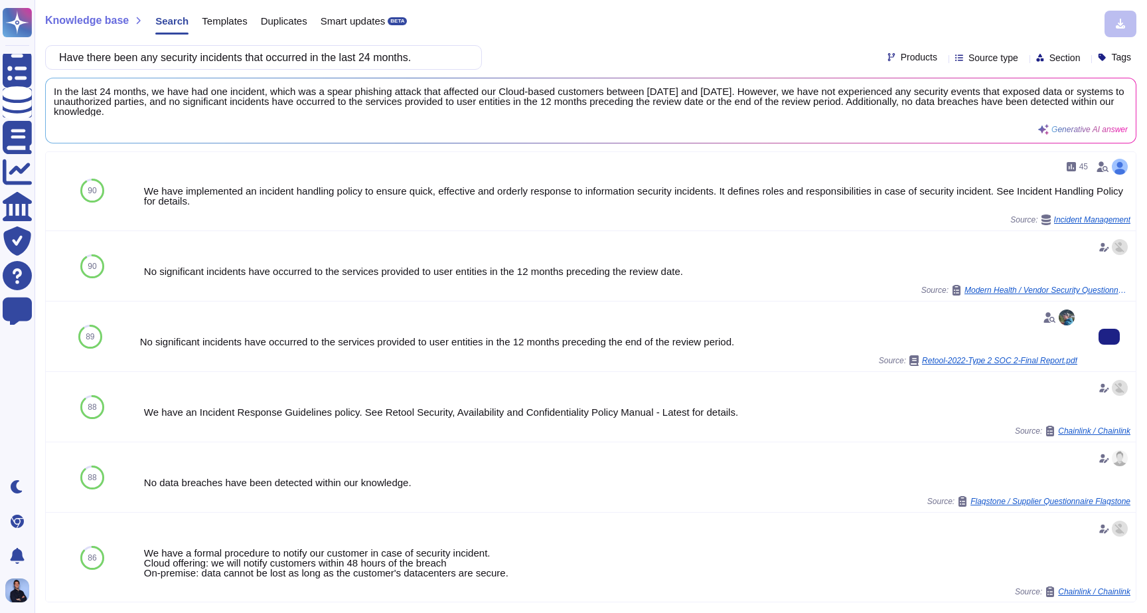
click at [959, 359] on span "Retool-2022-Type 2 SOC 2-Final Report.pdf" at bounding box center [999, 360] width 155 height 8
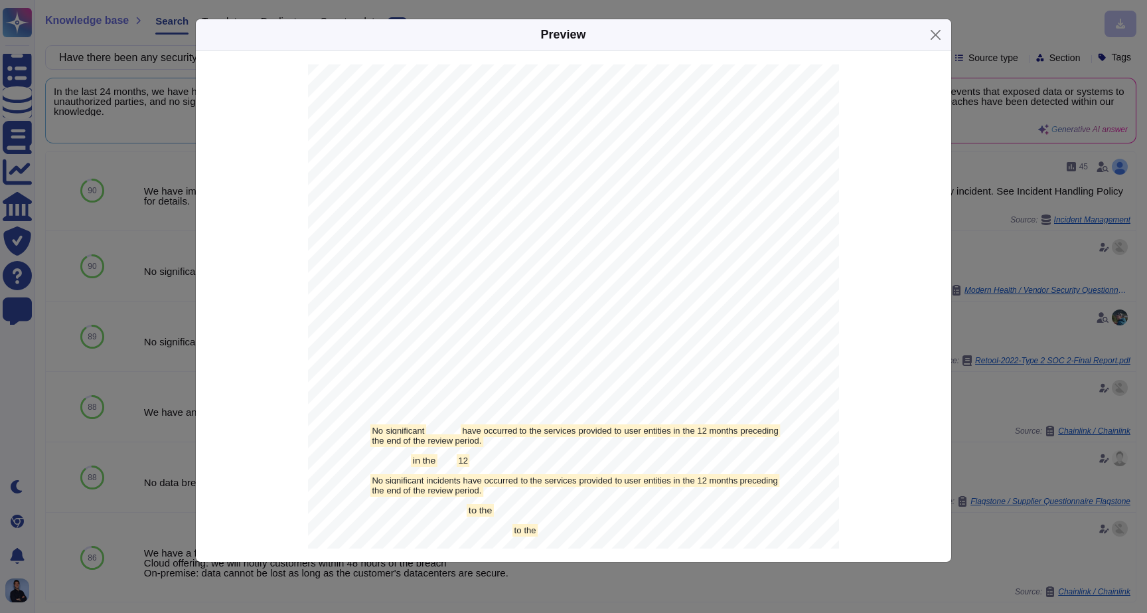
scroll to position [10993, 0]
click at [376, 481] on mark "No" at bounding box center [377, 481] width 15 height 13
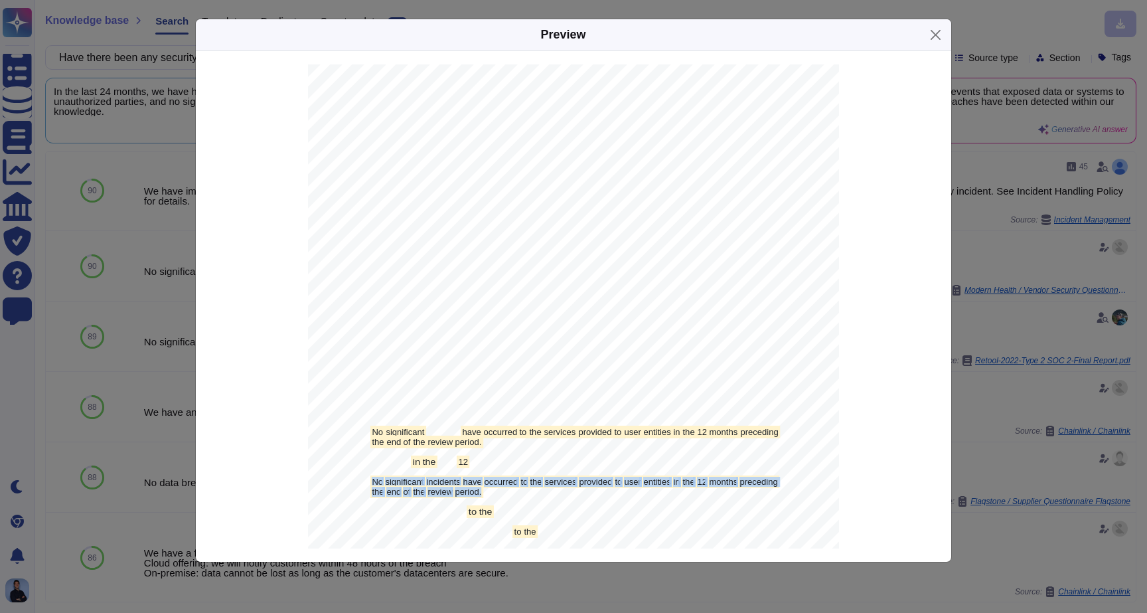
drag, startPoint x: 376, startPoint y: 481, endPoint x: 477, endPoint y: 491, distance: 102.0
click at [308, 64] on span "No significant incidents have occurred to the services provided to user entitie…" at bounding box center [308, 64] width 0 height 0
copy span "No significant incidents have occurred to the services provided to user entitie…"
click at [191, 409] on div "Preview Retool, Inc. Type 2 SOC 2 2022 REPORT ON RETOOL, INC. ’S DESCRIPTION OF…" at bounding box center [573, 306] width 1147 height 613
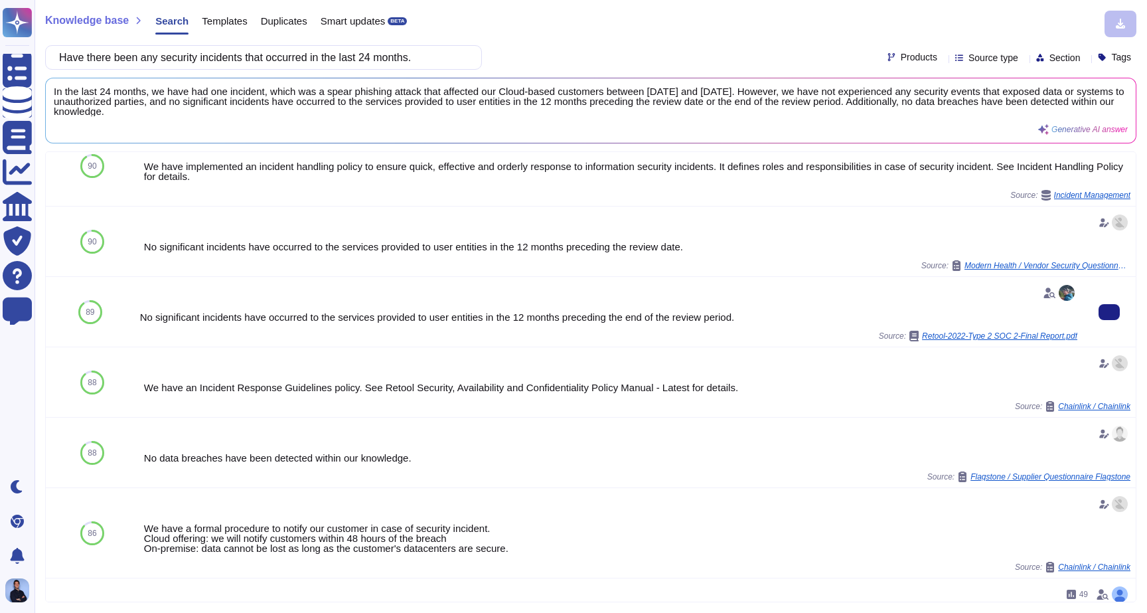
scroll to position [37, 0]
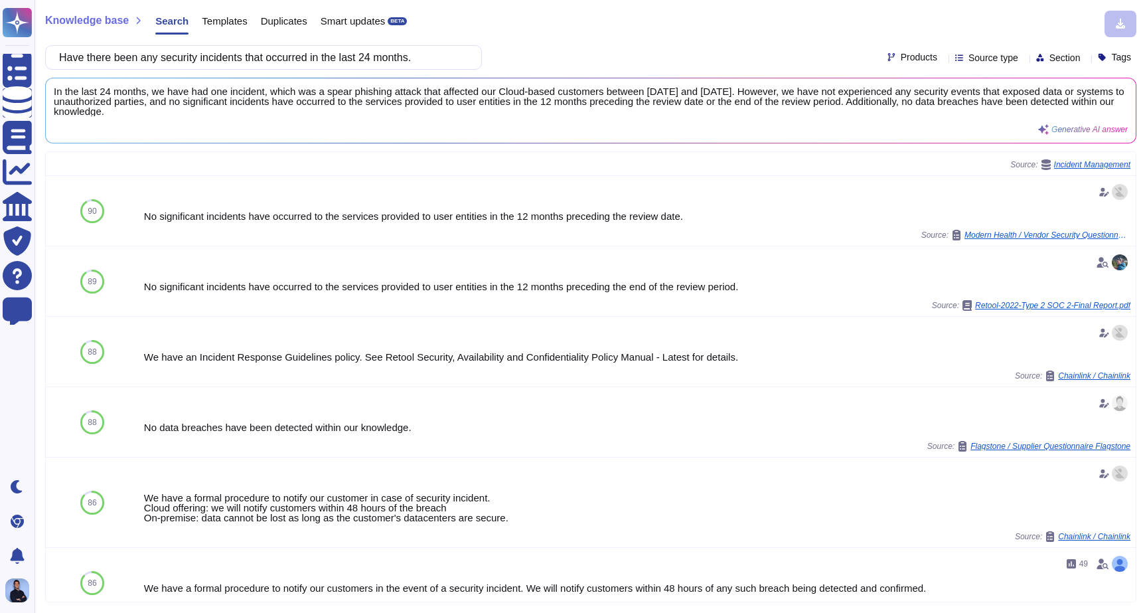
scroll to position [57, 0]
click at [307, 60] on input "Have there been any security incidents that occurred in the last 24 months." at bounding box center [260, 57] width 416 height 23
paste input "ow do you protect personally identifiable information (PII) or non-public infor…"
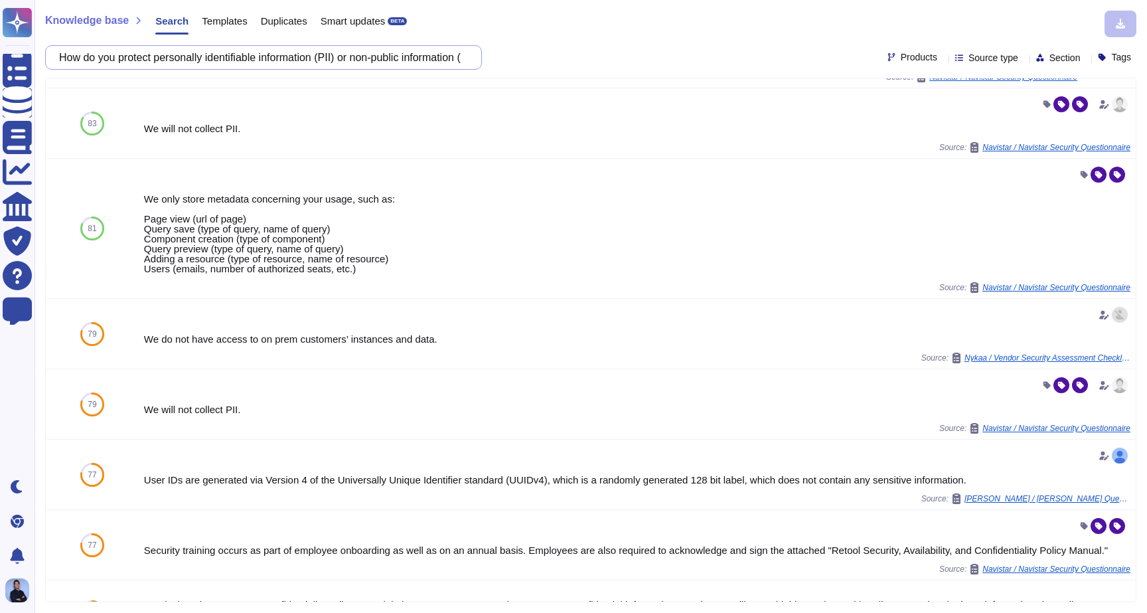
scroll to position [0, 0]
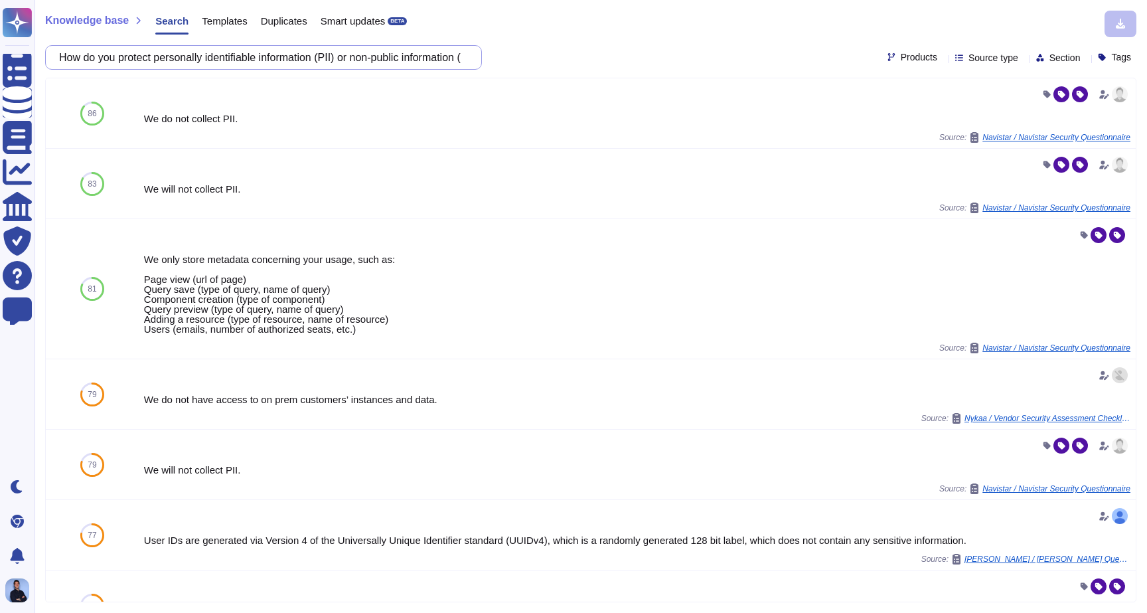
click at [332, 53] on input "How do you protect personally identifiable information (PII) or non-public info…" at bounding box center [260, 57] width 416 height 23
paste input "Do you have a Cyber Liability Insurance Policy in place"
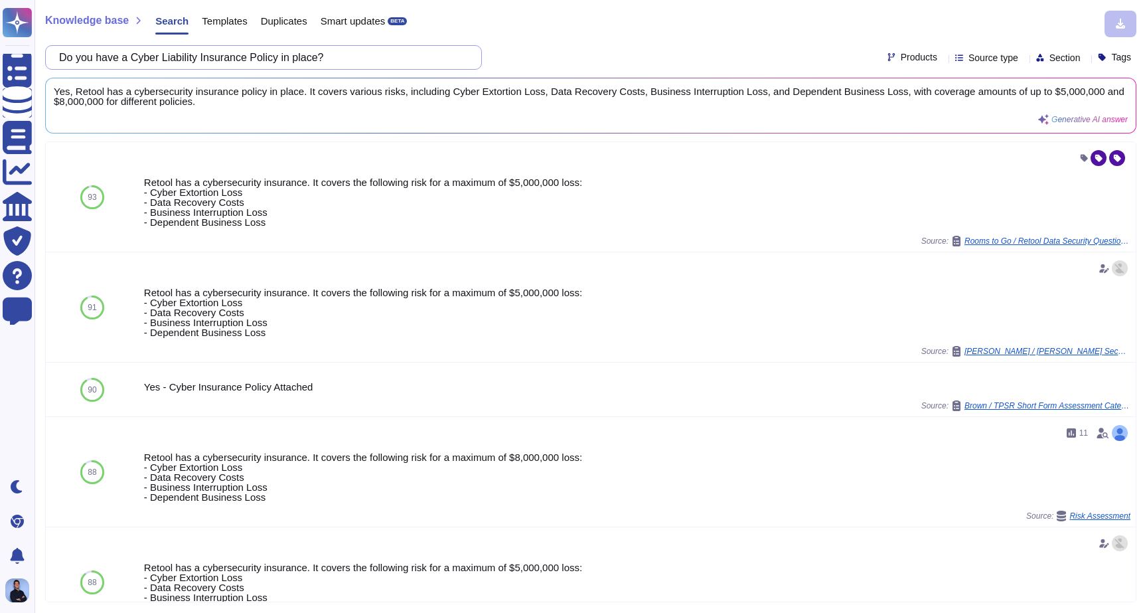
type input "Do you have a Cyber Liability Insurance Policy in place?"
click at [955, 238] on span "Rooms to Go / Retool Data Security Questionnaire" at bounding box center [994, 241] width 166 height 8
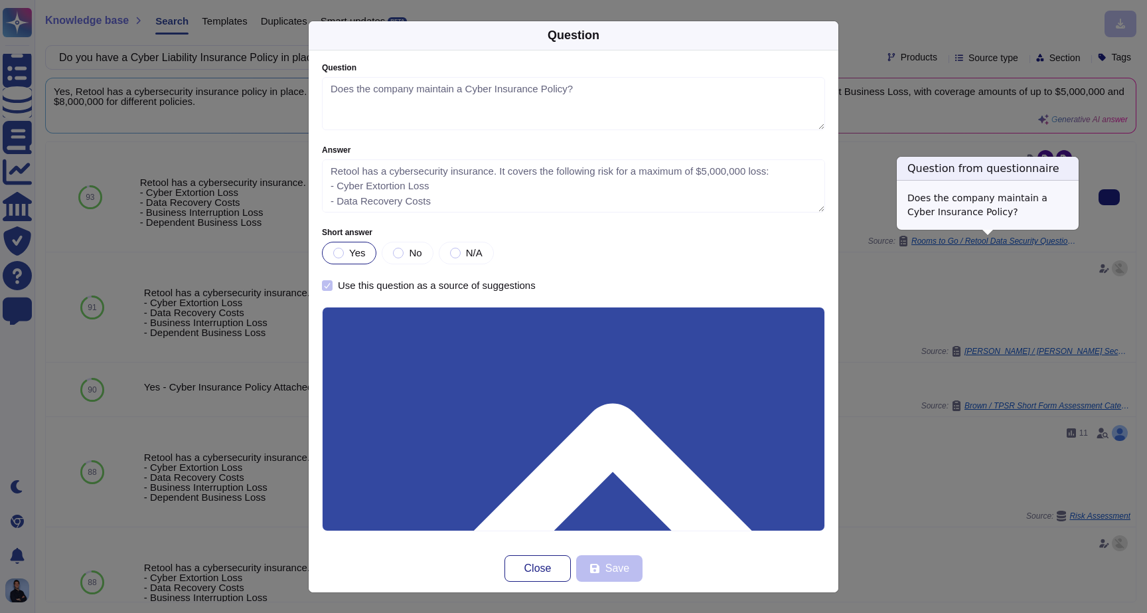
type textarea "Does the company maintain a Cyber Insurance Policy?"
type textarea "Retool has a cybersecurity insurance. It covers the following risk for a maximu…"
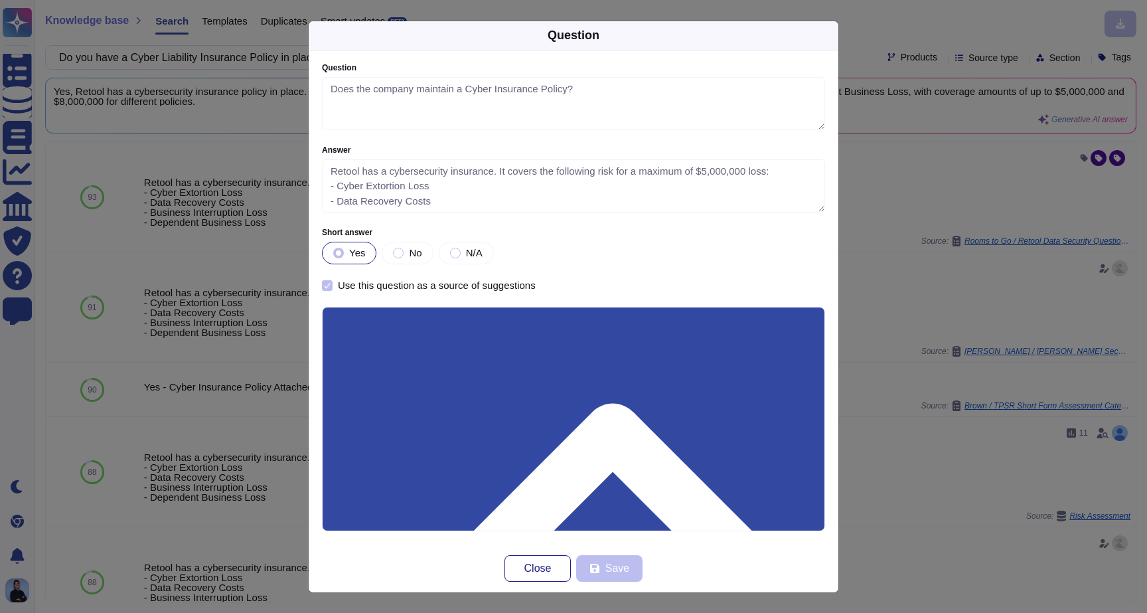
click at [931, 334] on div "Question Question Does the company maintain a Cyber Insurance Policy? Answer Re…" at bounding box center [573, 306] width 1147 height 613
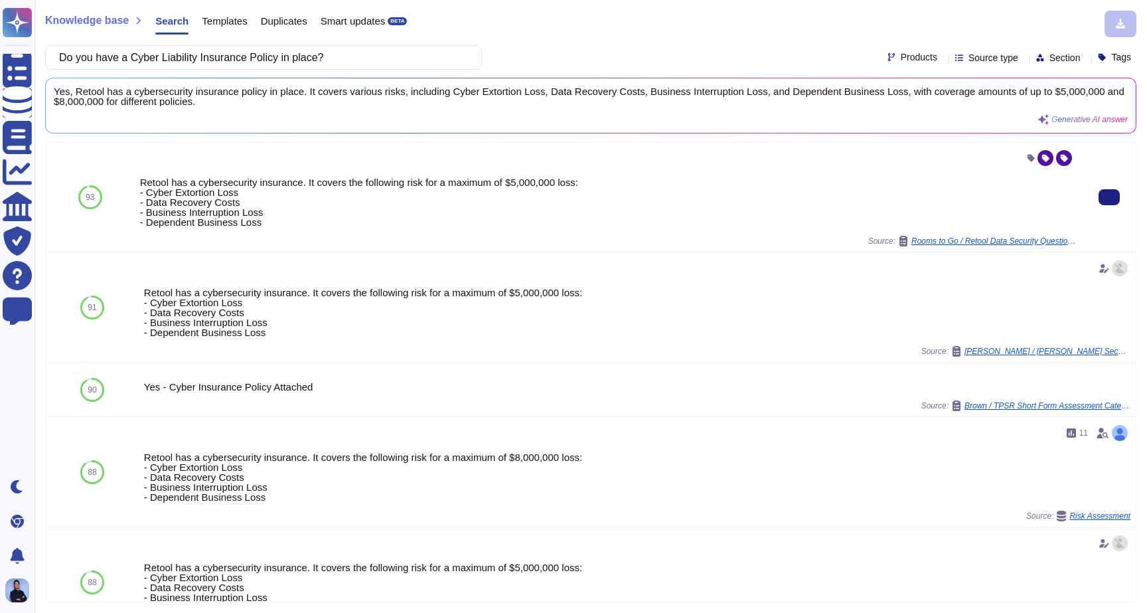
click at [1013, 242] on span "Rooms to Go / Retool Data Security Questionnaire" at bounding box center [994, 241] width 166 height 8
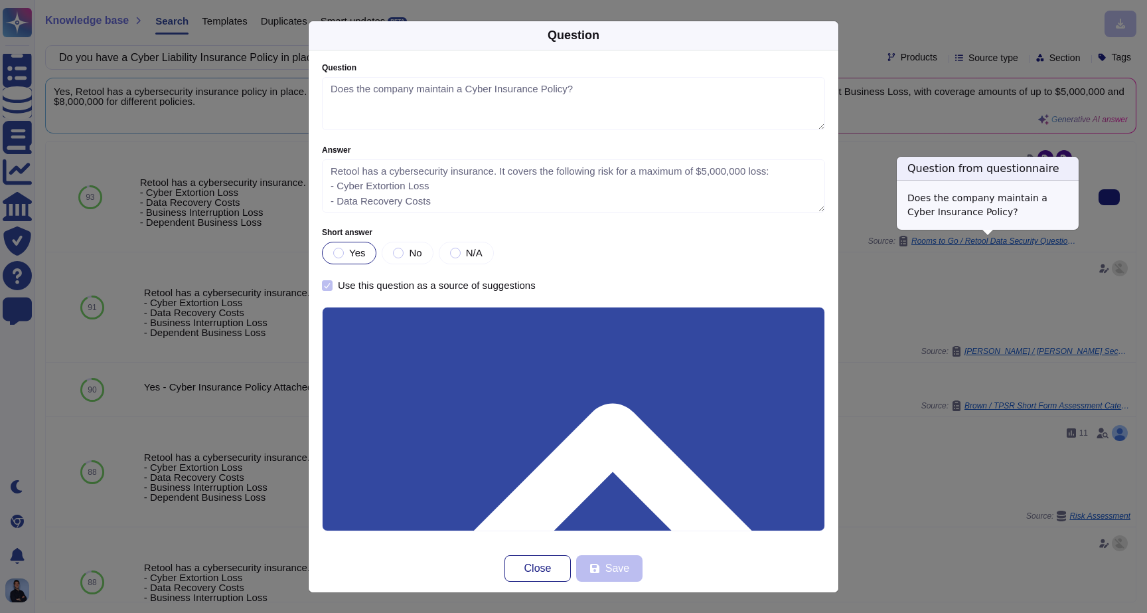
type textarea "Does the company maintain a Cyber Insurance Policy?"
type textarea "Retool has a cybersecurity insurance. It covers the following risk for a maximu…"
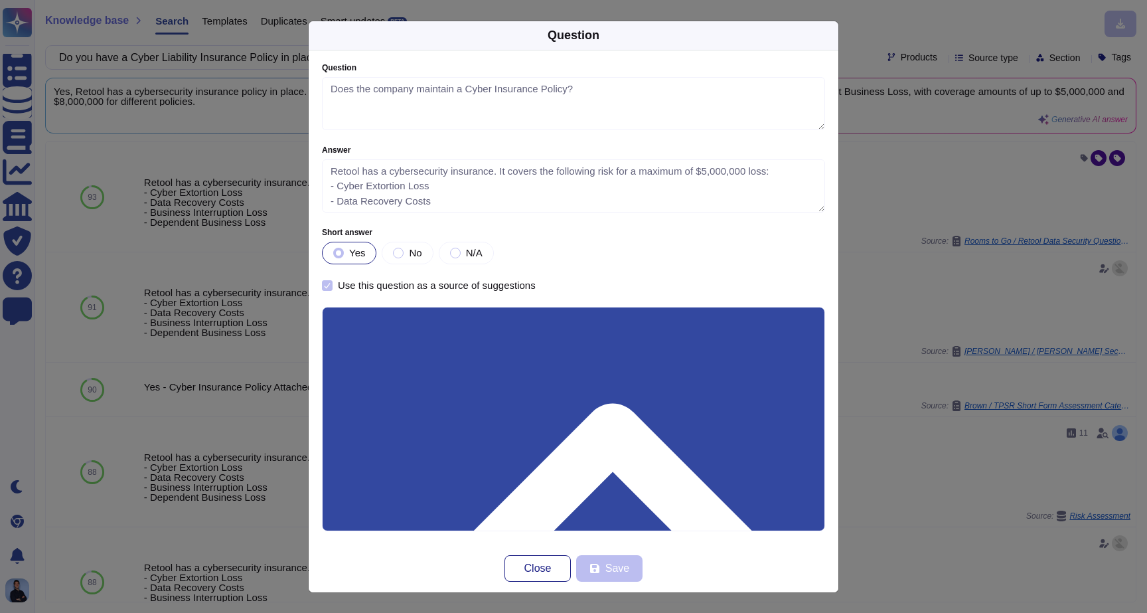
click at [1010, 248] on div "Question Question Does the company maintain a Cyber Insurance Policy? Answer Re…" at bounding box center [573, 306] width 1147 height 613
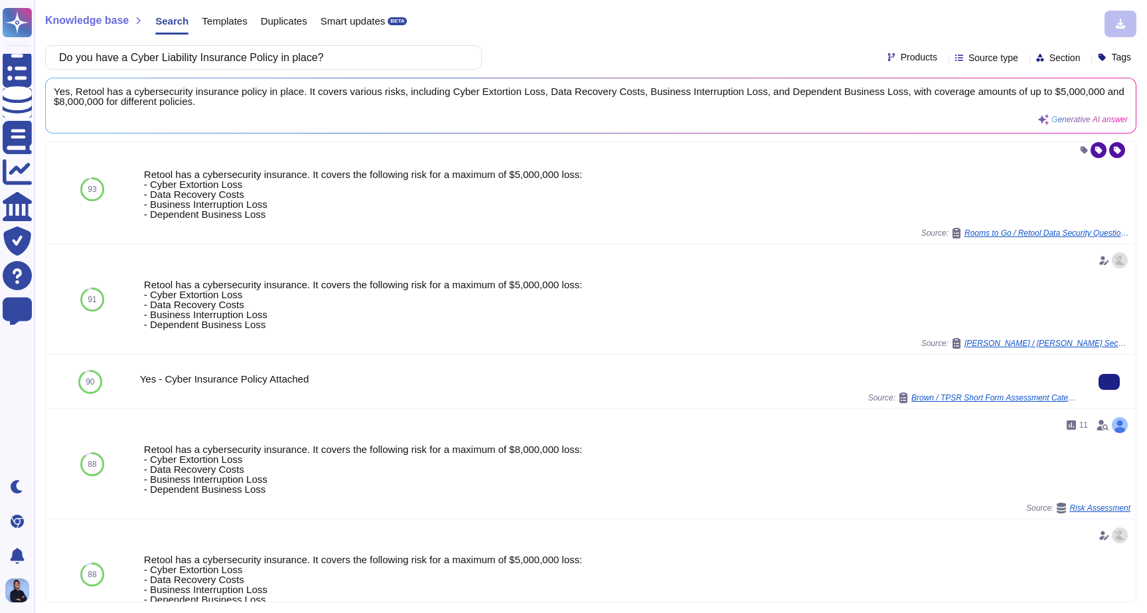
scroll to position [9, 0]
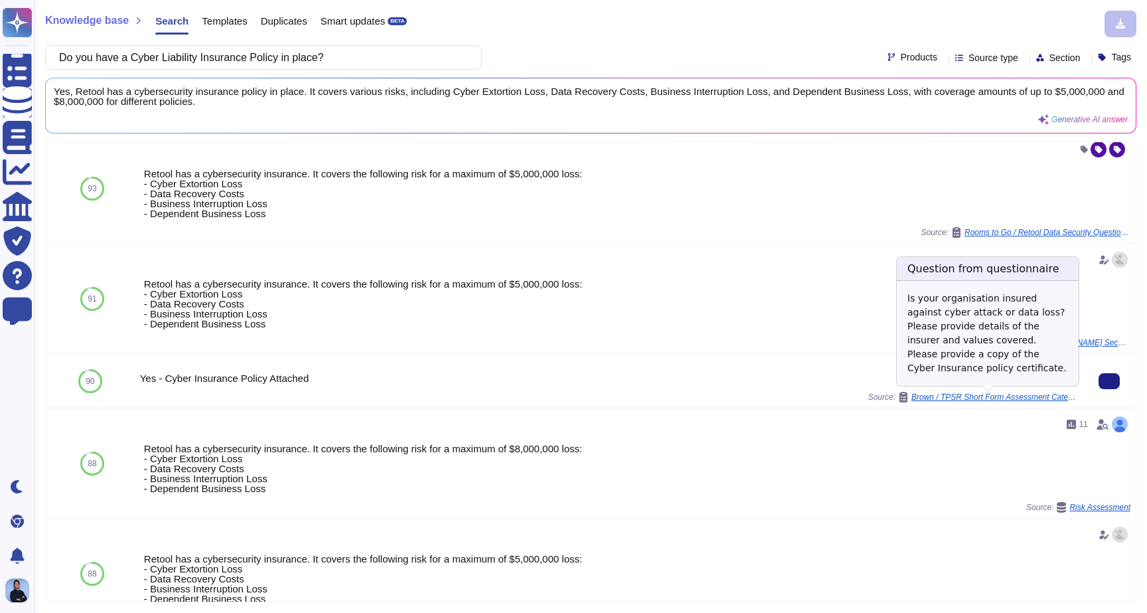
click at [935, 396] on span "Brown / TPSR Short Form Assessment Category 4" at bounding box center [994, 397] width 166 height 8
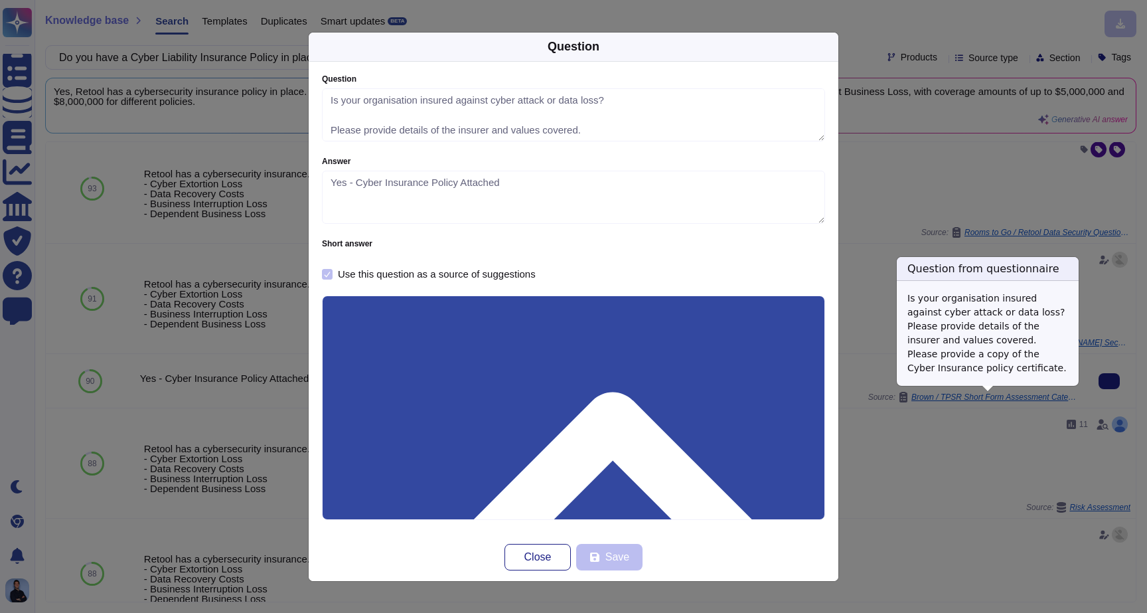
type textarea "Is your organisation insured against cyber attack or data loss? Please provide …"
type textarea "Yes - Cyber Insurance Policy Attached"
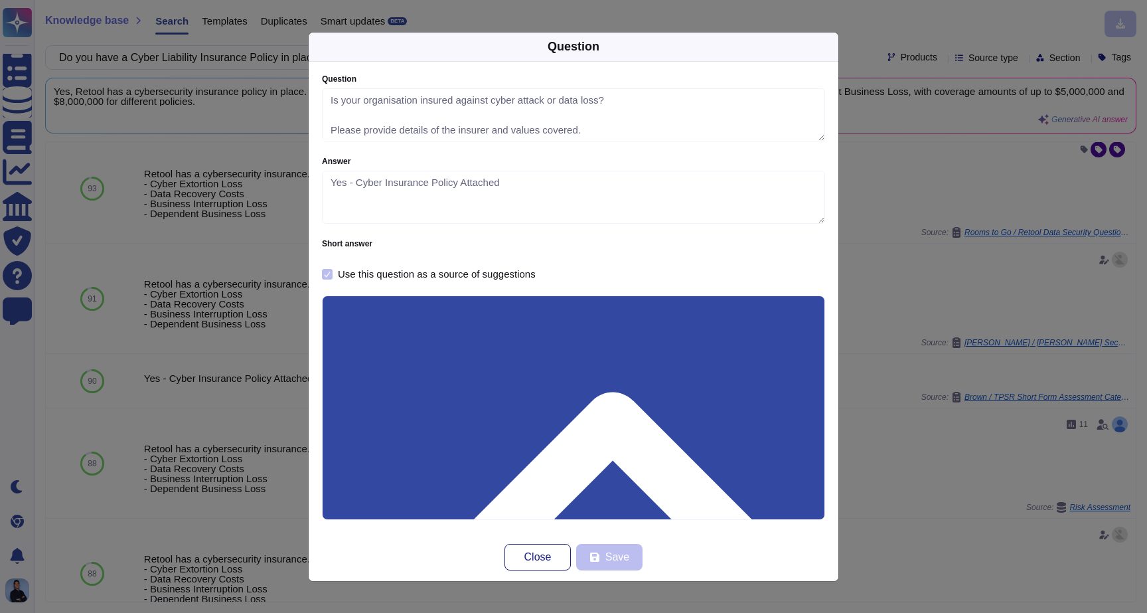
click at [914, 401] on div "Question Question Is your organisation insured against cyber attack or data los…" at bounding box center [573, 306] width 1147 height 613
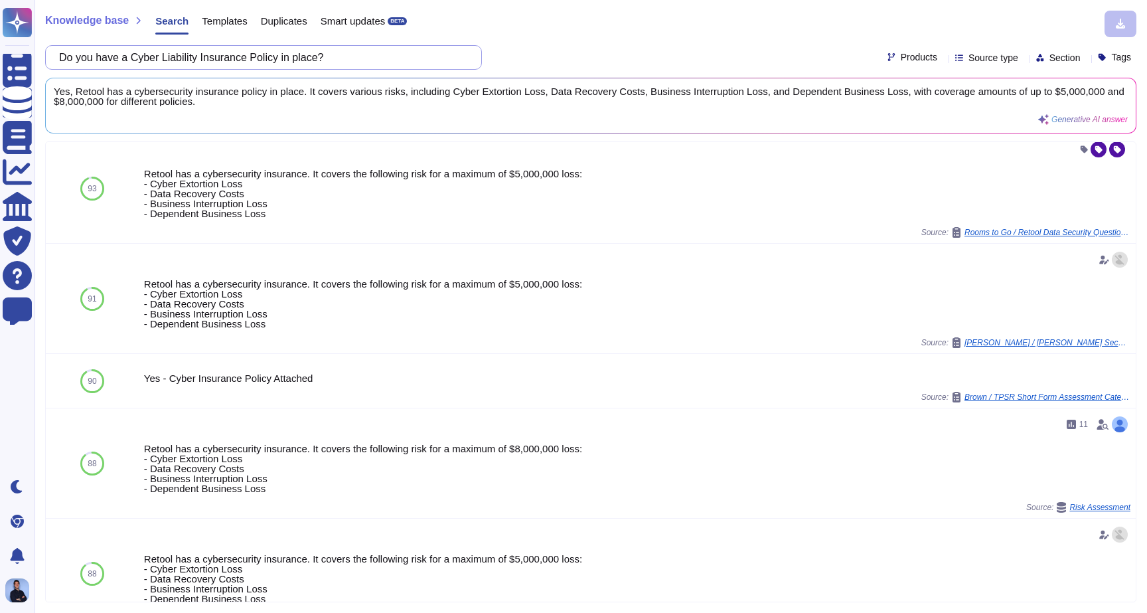
click at [357, 67] on input "Do you have a Cyber Liability Insurance Policy in place?" at bounding box center [260, 57] width 416 height 23
paste input "clients connect to your network / data center in any way"
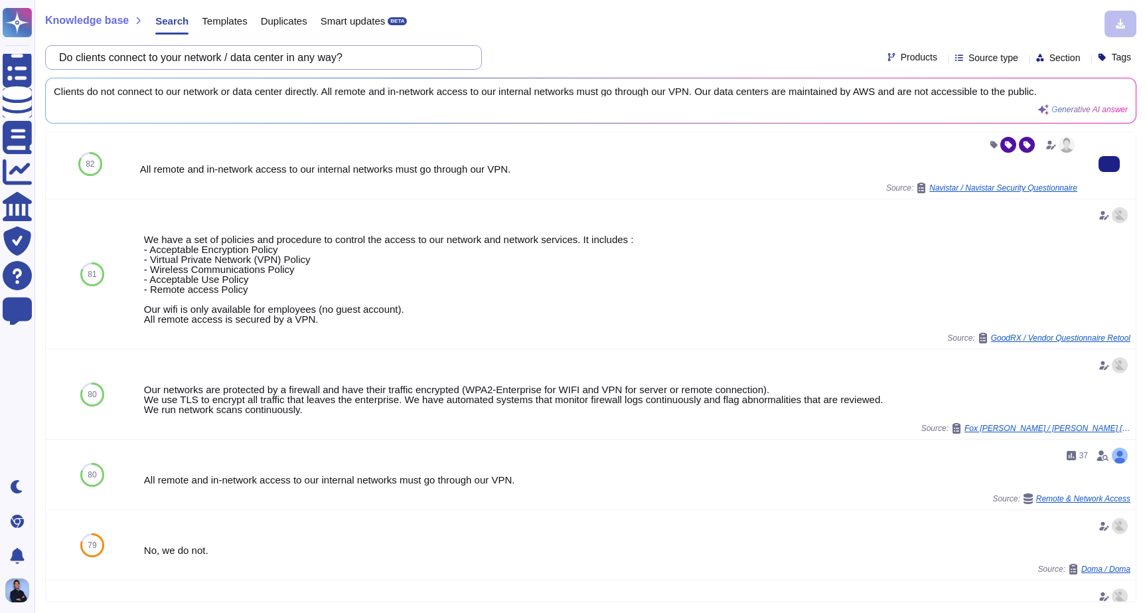
scroll to position [0, 0]
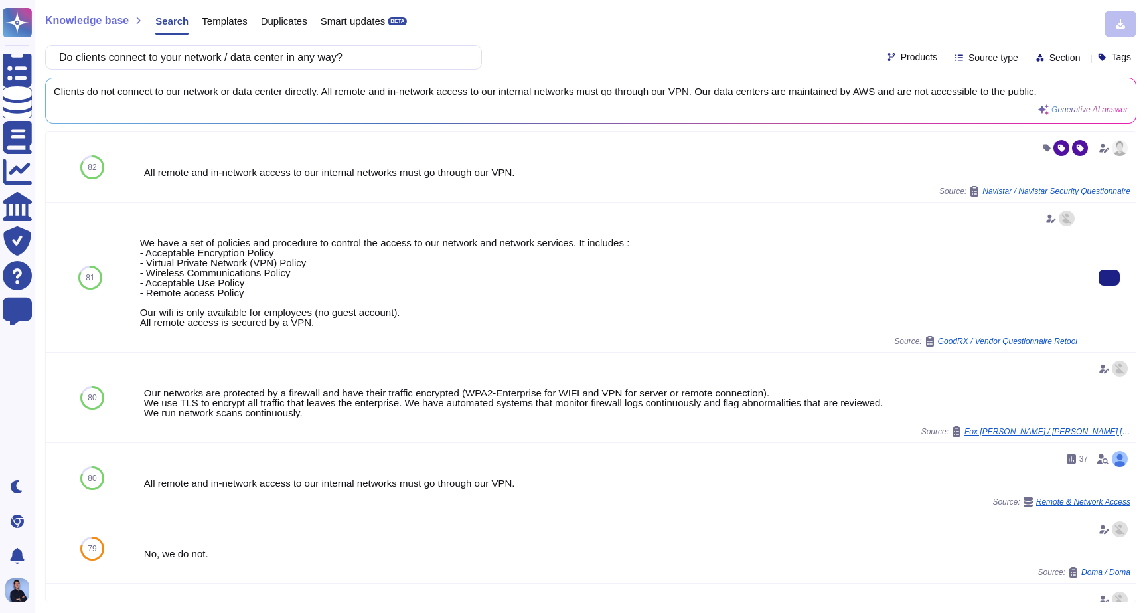
click at [319, 242] on div "We have a set of policies and procedure to control the access to our network an…" at bounding box center [608, 283] width 937 height 90
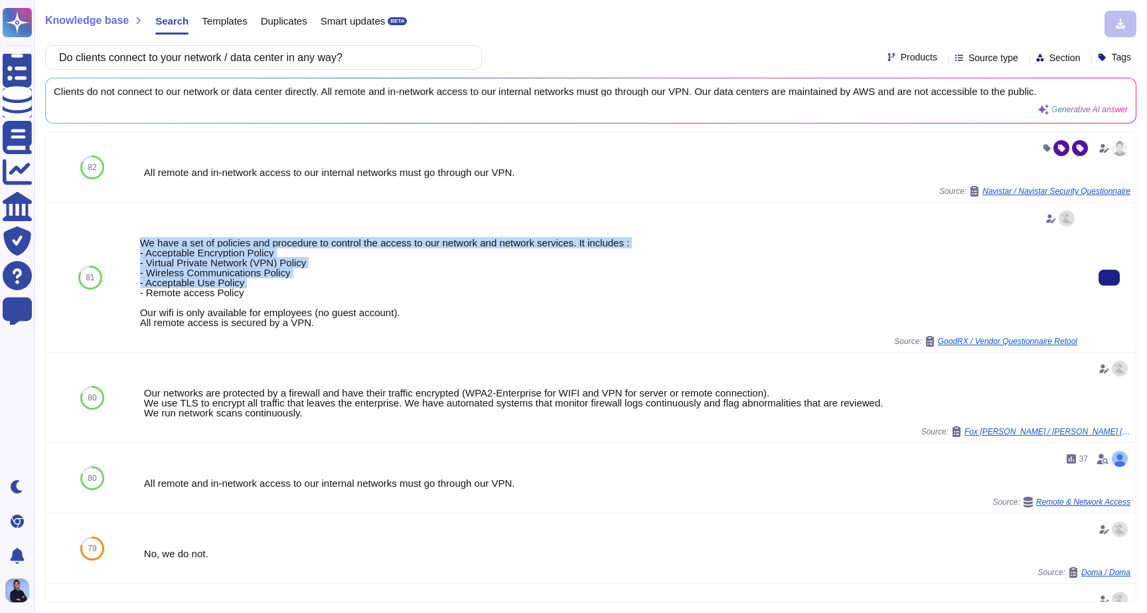
drag, startPoint x: 319, startPoint y: 242, endPoint x: 322, endPoint y: 285, distance: 43.3
click at [323, 286] on div "We have a set of policies and procedure to control the access to our network an…" at bounding box center [608, 283] width 937 height 90
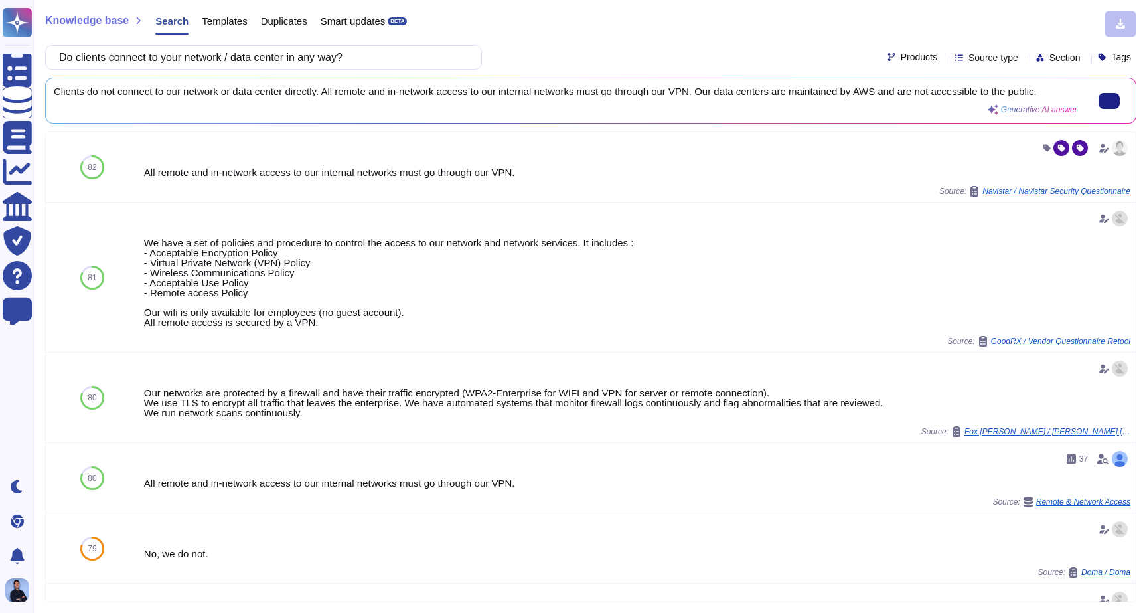
click at [204, 96] on span "Clients do not connect to our network or data center directly. All remote and i…" at bounding box center [566, 91] width 1024 height 10
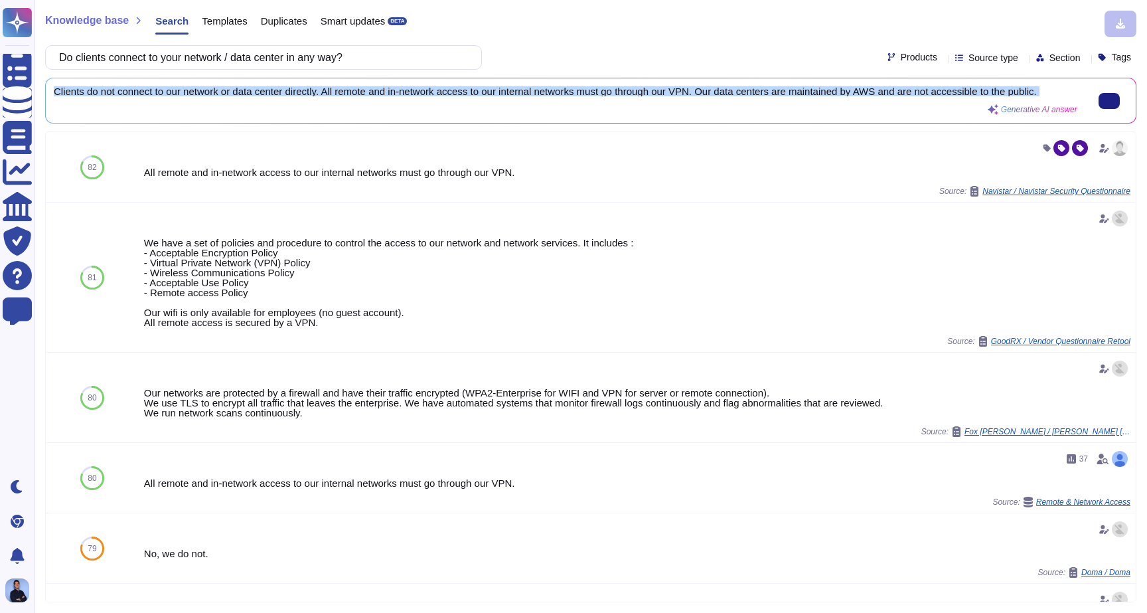
click at [204, 96] on span "Clients do not connect to our network or data center directly. All remote and i…" at bounding box center [566, 91] width 1024 height 10
copy div "Clients do not connect to our network or data center directly. All remote and i…"
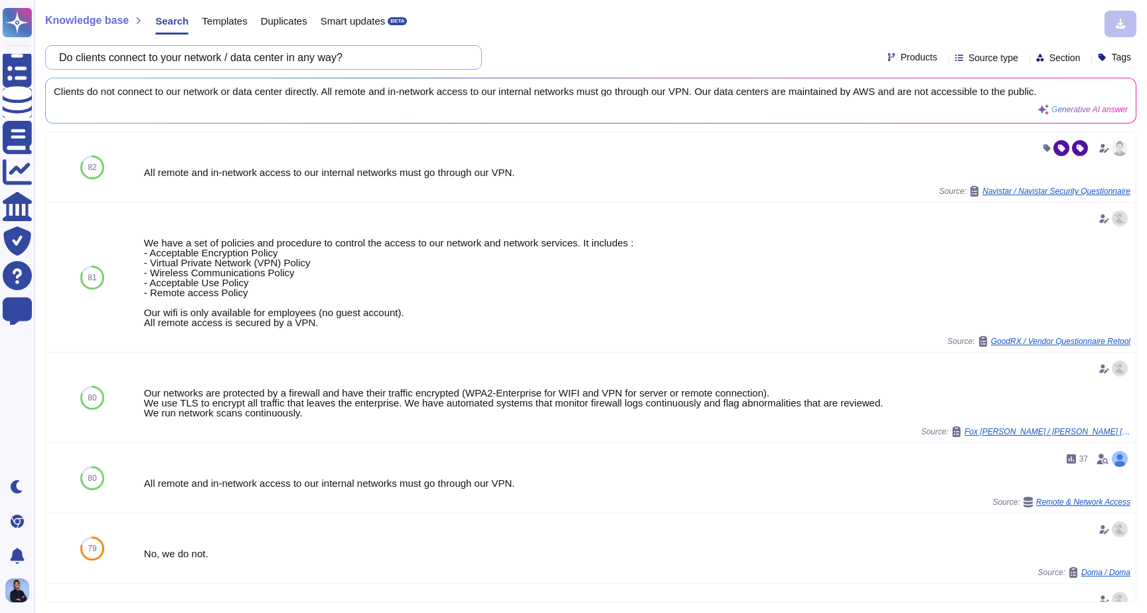
click at [365, 60] on input "Do clients connect to your network / data center in any way?" at bounding box center [260, 57] width 416 height 23
paste input "es your service involve transmitting / receiving, or processing data for our or…"
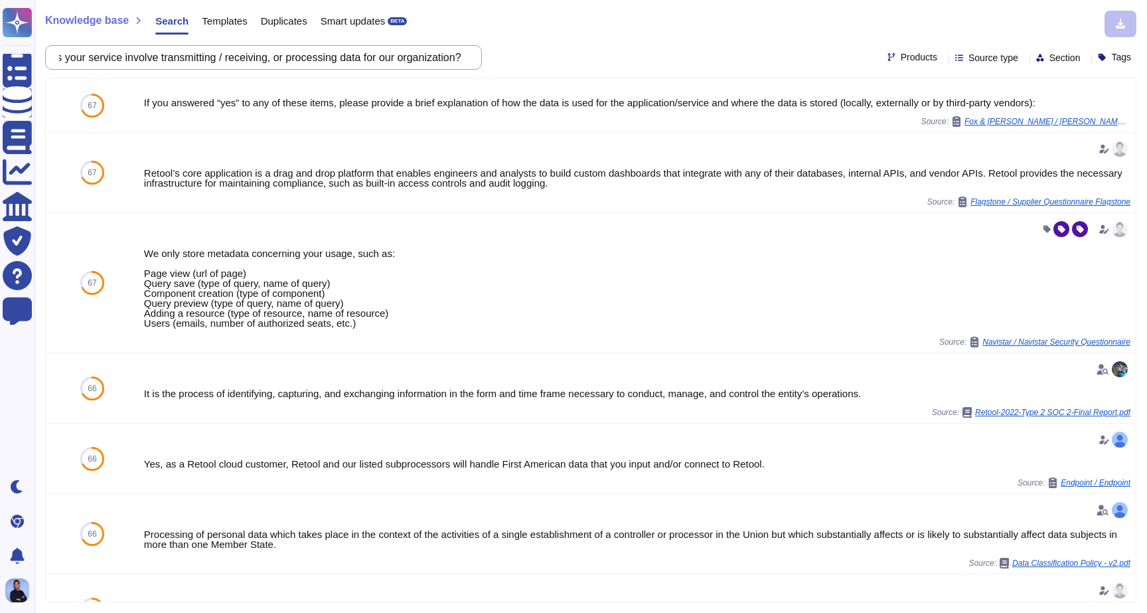
scroll to position [0, 43]
click at [325, 56] on input "Does your service involve transmitting / receiving, or processing data for our …" at bounding box center [260, 57] width 416 height 23
paste input "escribe your implementation of logical security appliances such as different ty…"
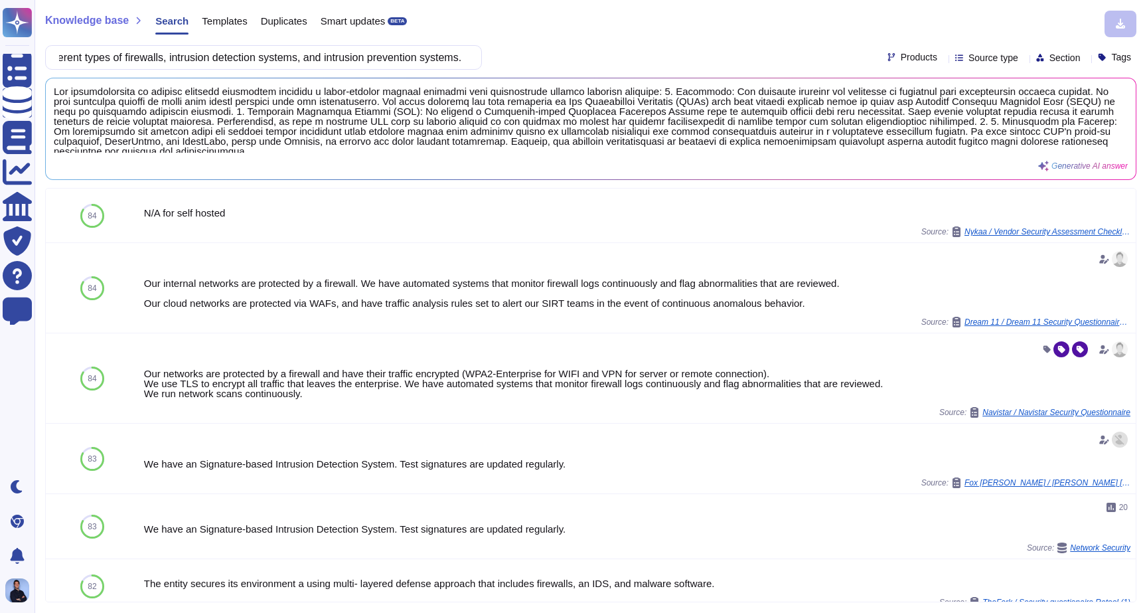
scroll to position [0, 0]
click at [325, 70] on div "Knowledge base Search Templates Duplicates Smart updates BETA Describe your imp…" at bounding box center [591, 306] width 1113 height 613
click at [325, 58] on input "Describe your implementation of logical security appliances such as different t…" at bounding box center [260, 57] width 416 height 23
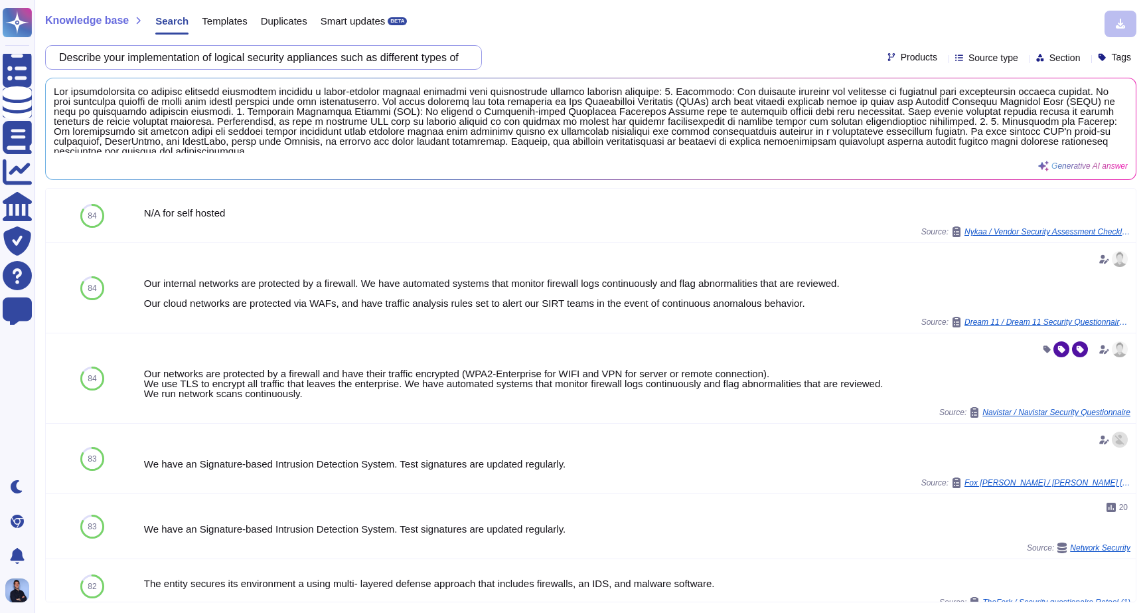
paste input "How are logs and alerts monitored?"
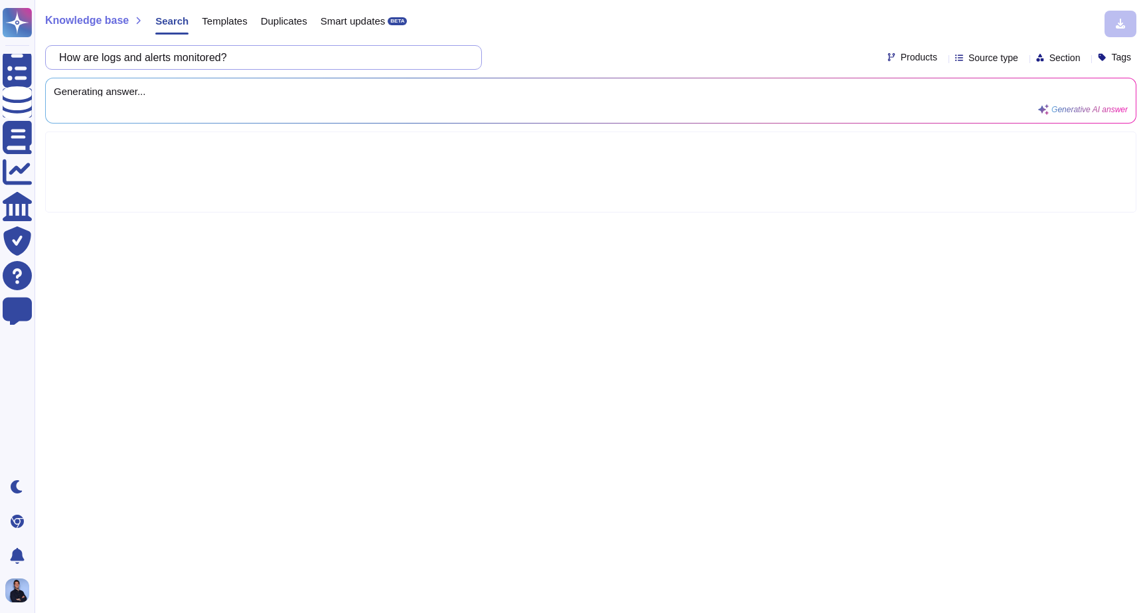
type input "How are logs and alerts monitored?"
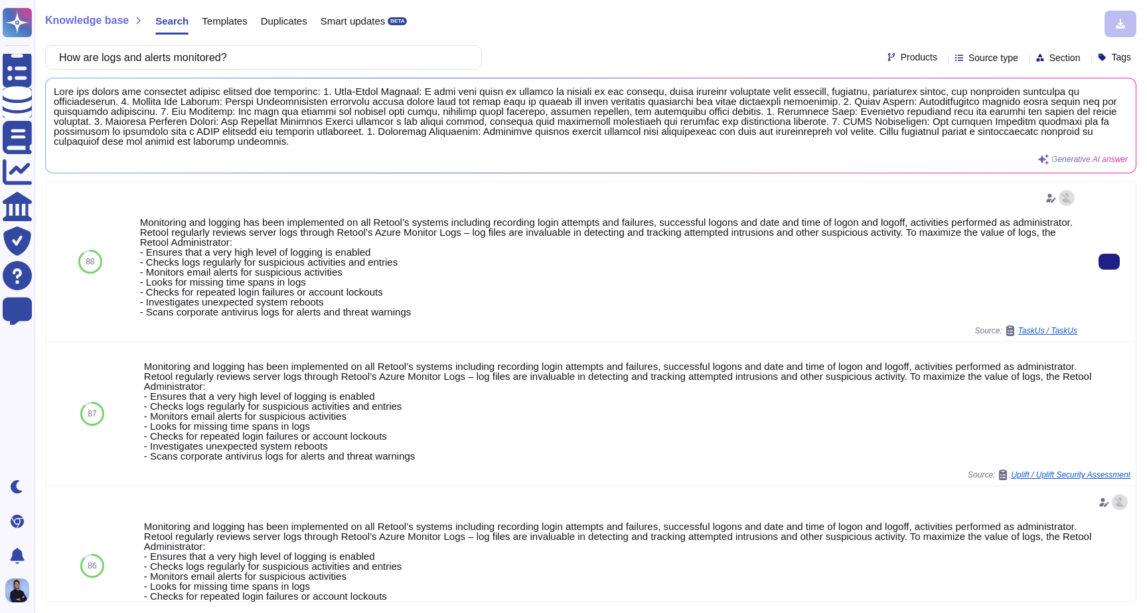
click at [329, 223] on div "Monitoring and logging has been implemented on all Retool’s systems including r…" at bounding box center [608, 267] width 937 height 100
click at [172, 226] on div "Monitoring and logging has been implemented on all Retool’s systems including r…" at bounding box center [608, 267] width 937 height 100
drag, startPoint x: 172, startPoint y: 226, endPoint x: 394, endPoint y: 224, distance: 222.4
click at [394, 224] on div "Monitoring and logging has been implemented on all Retool’s systems including r…" at bounding box center [608, 267] width 937 height 100
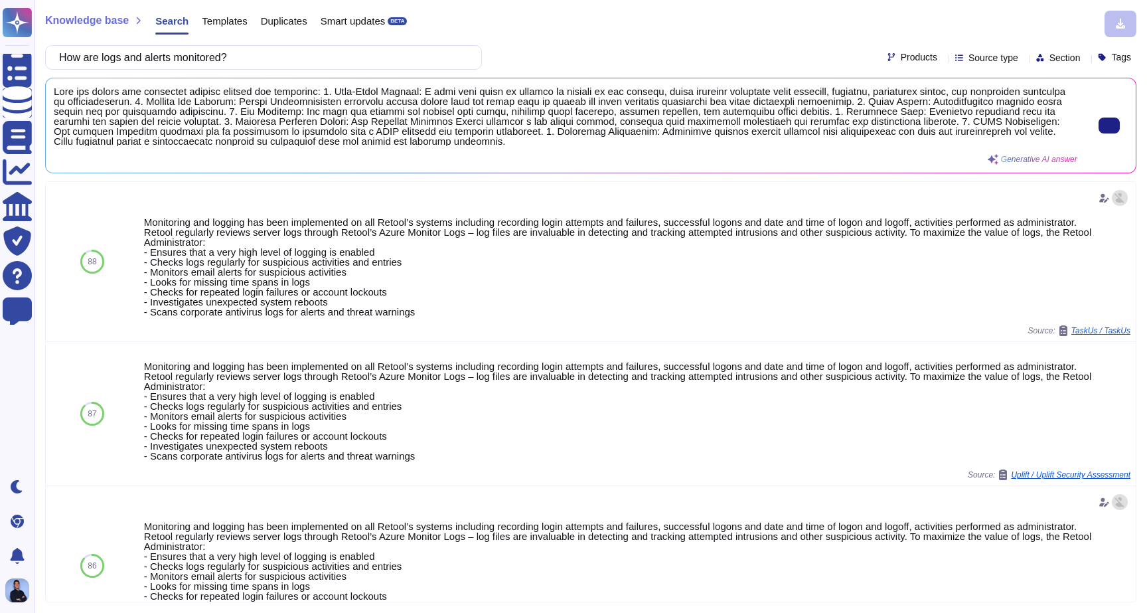
click at [1036, 162] on span "Generative AI answer" at bounding box center [1039, 159] width 76 height 8
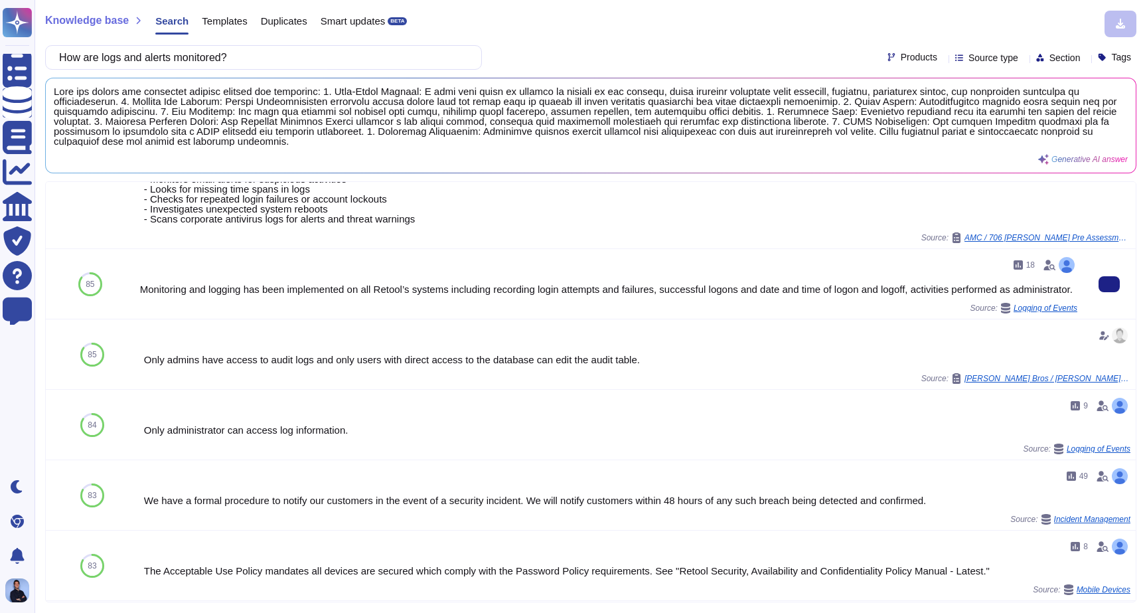
scroll to position [763, 0]
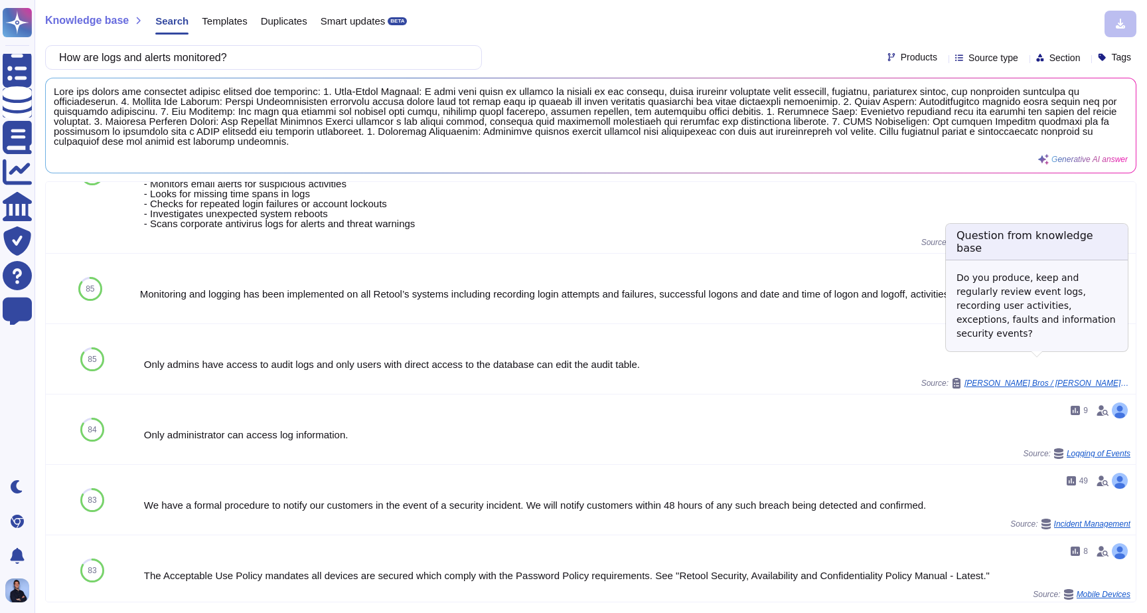
click at [1042, 317] on span "Logging of Events" at bounding box center [1046, 313] width 64 height 8
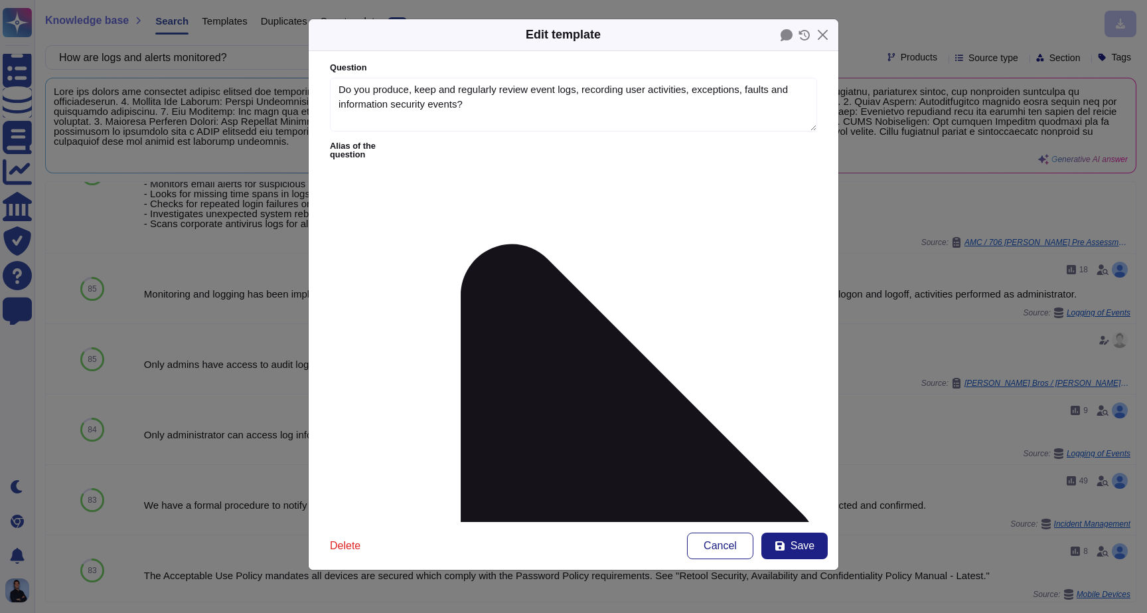
type textarea "Do you produce, keep and regularly review event logs, recording user activities…"
type textarea "Monitoring and logging has been implemented on all Retool’s systems including r…"
click at [879, 280] on div "Edit template Question Do you produce, keep and regularly review event logs, re…" at bounding box center [573, 306] width 1147 height 613
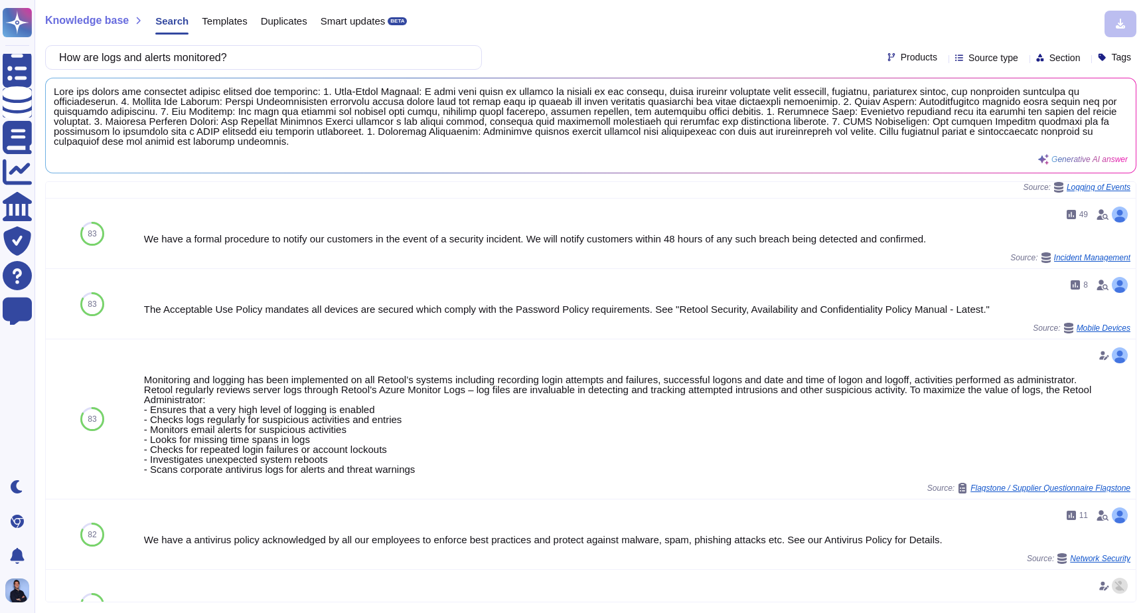
scroll to position [1063, 0]
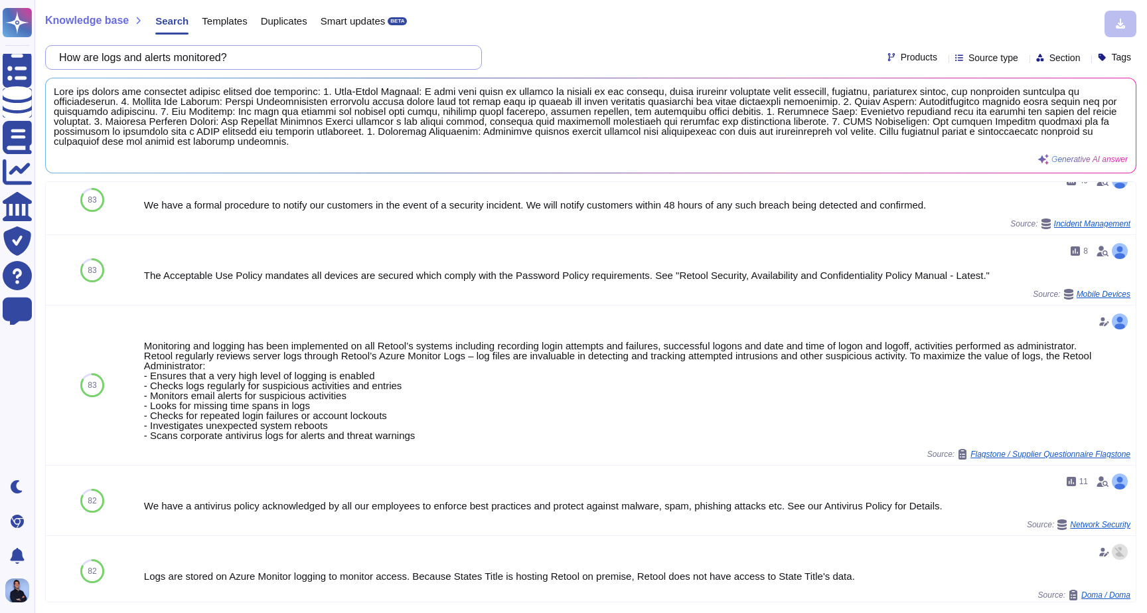
click at [279, 60] on input "How are logs and alerts monitored?" at bounding box center [260, 57] width 416 height 23
paste input "Are firewalls configured based on vendor defaults"
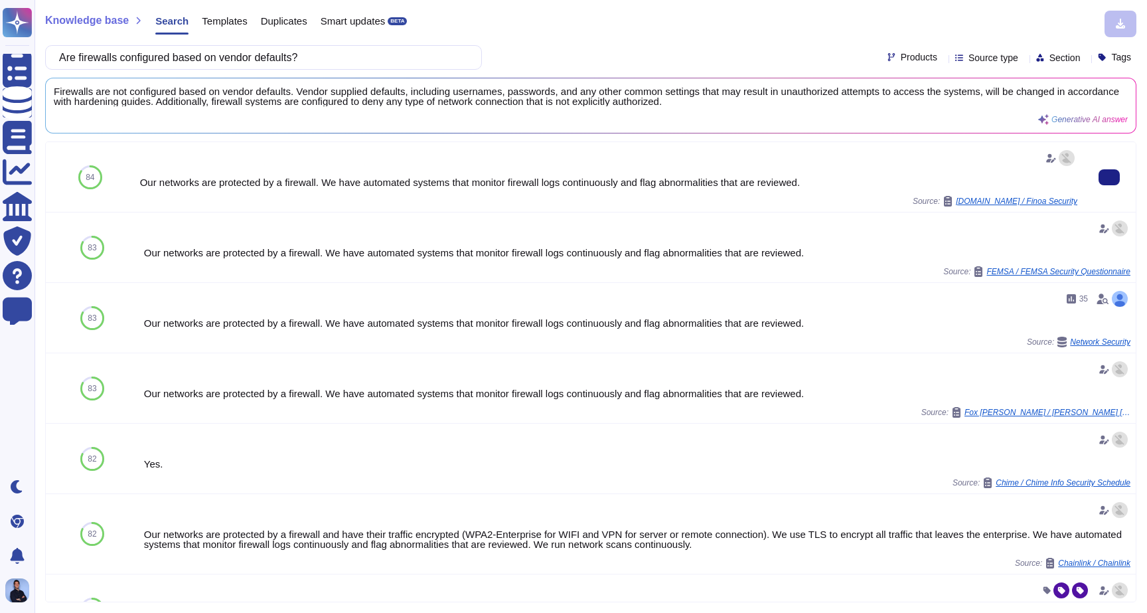
click at [296, 189] on div "Our networks are protected by a firewall. We have automated systems that monito…" at bounding box center [608, 176] width 937 height 59
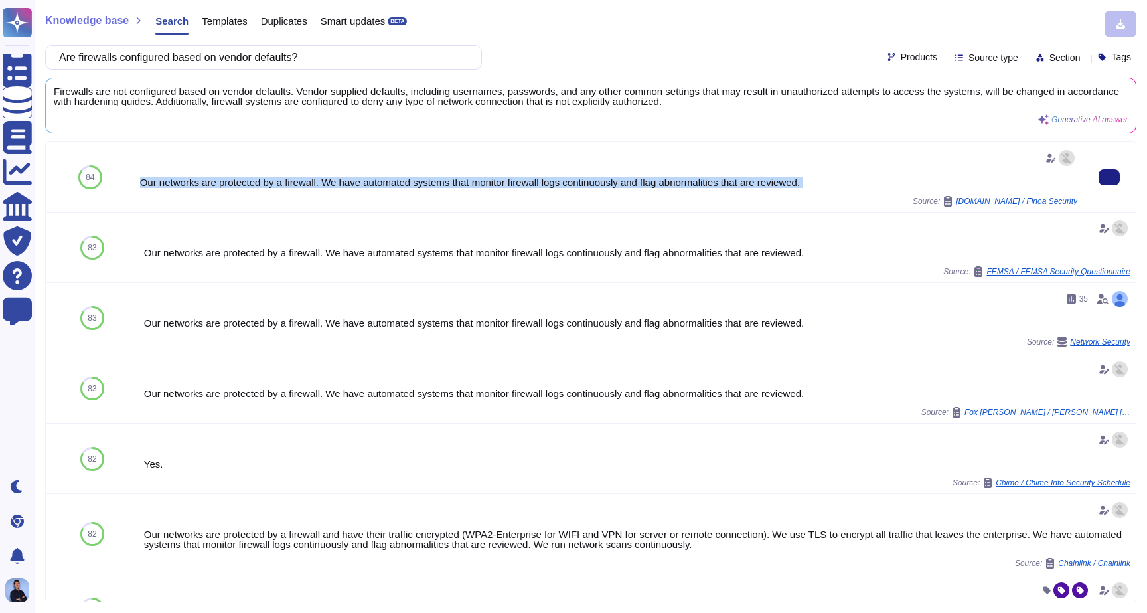
click at [296, 189] on div "Our networks are protected by a firewall. We have automated systems that monito…" at bounding box center [608, 176] width 937 height 59
copy div "Our networks are protected by a firewall. We have automated systems that monito…"
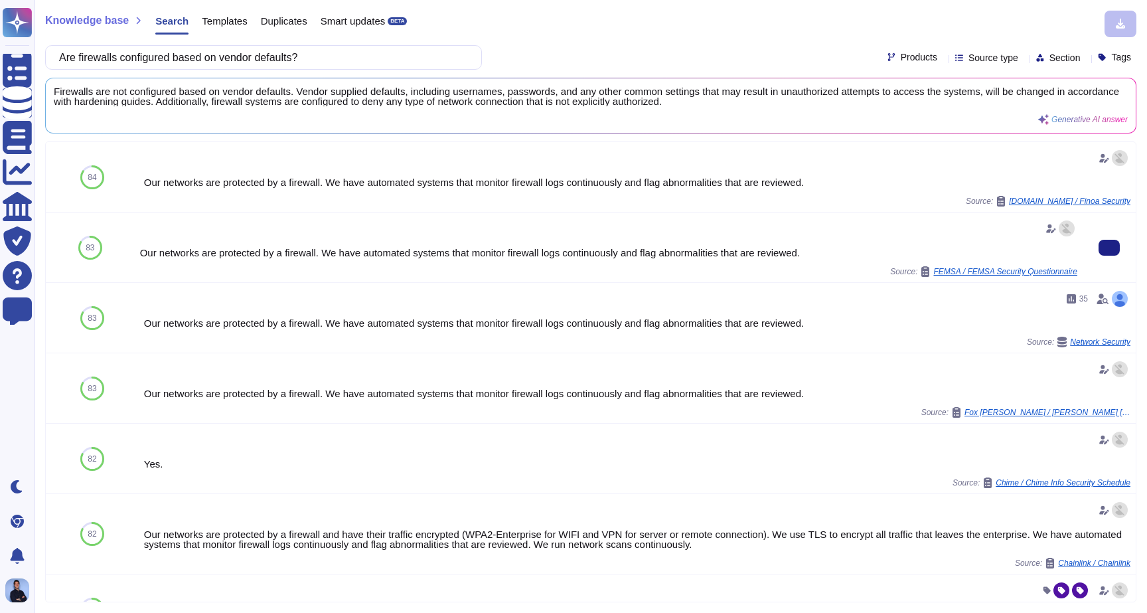
click at [277, 246] on div "Our networks are protected by a firewall. We have automated systems that monito…" at bounding box center [608, 247] width 937 height 59
click at [314, 53] on input "Are firewalls configured based on vendor defaults?" at bounding box center [260, 57] width 416 height 23
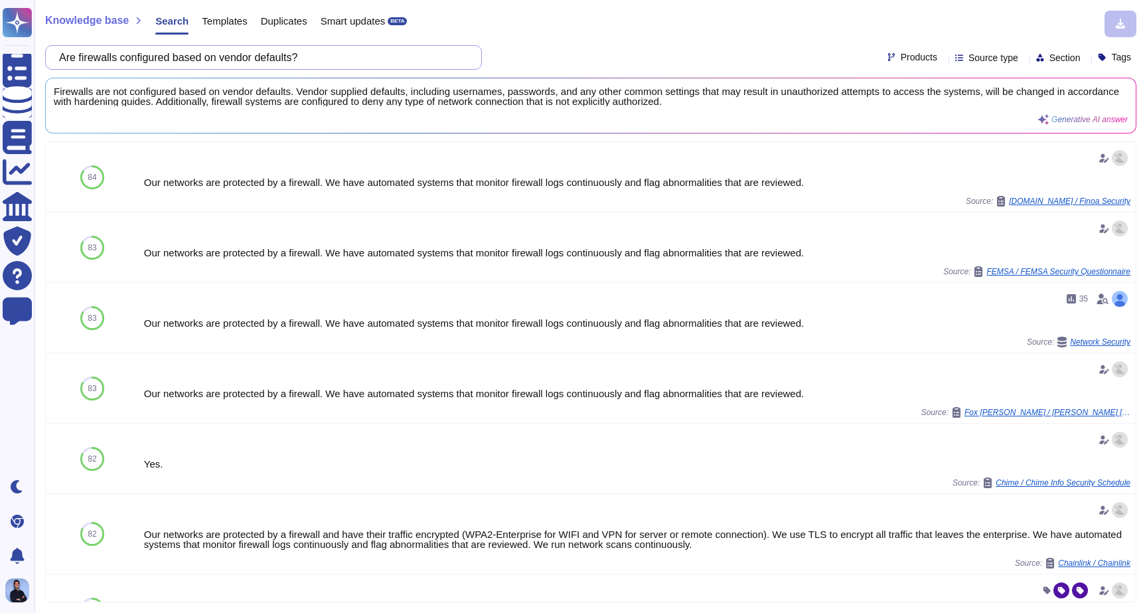
paste input "Is your network segmented for cardholder or personally identifiable information"
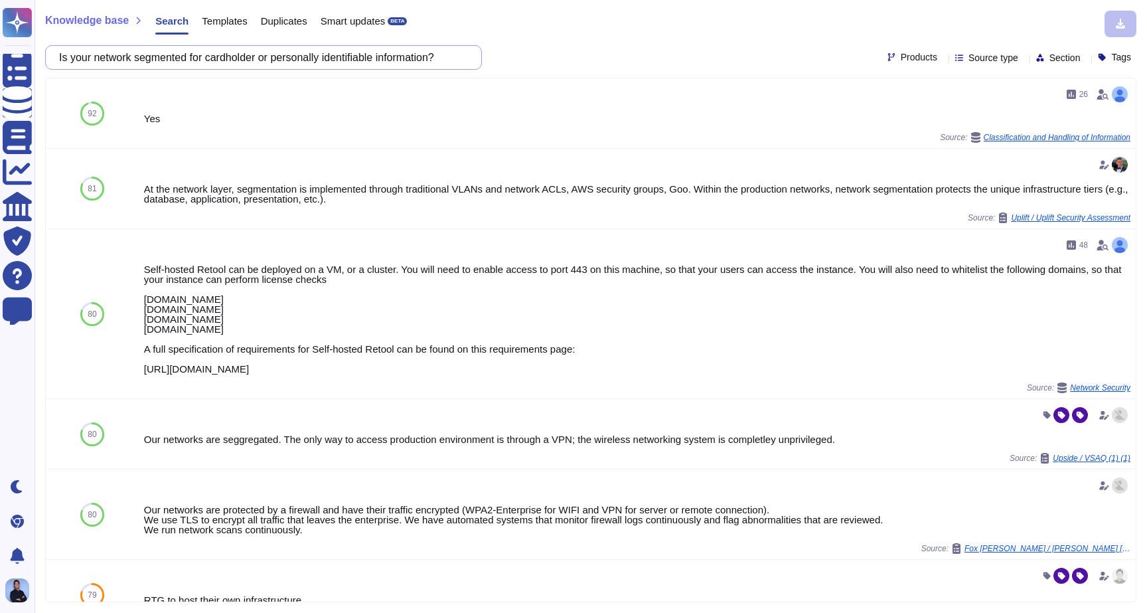
type input "Is your network segmented for cardholder or personally identifiable information?"
click at [287, 58] on input "Is your network segmented for cardholder or personally identifiable information?" at bounding box center [260, 57] width 416 height 23
click at [275, 188] on div "At the network layer, segmentation is implemented through traditional VLANs and…" at bounding box center [608, 194] width 937 height 20
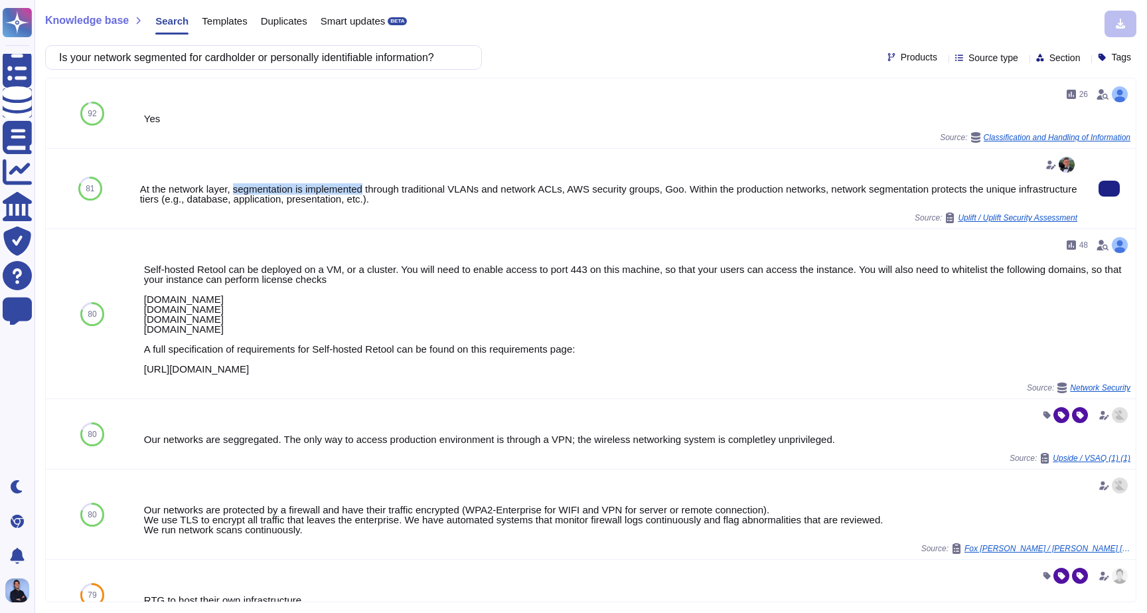
drag, startPoint x: 275, startPoint y: 188, endPoint x: 360, endPoint y: 193, distance: 85.1
click at [360, 193] on div "At the network layer, segmentation is implemented through traditional VLANs and…" at bounding box center [608, 194] width 937 height 20
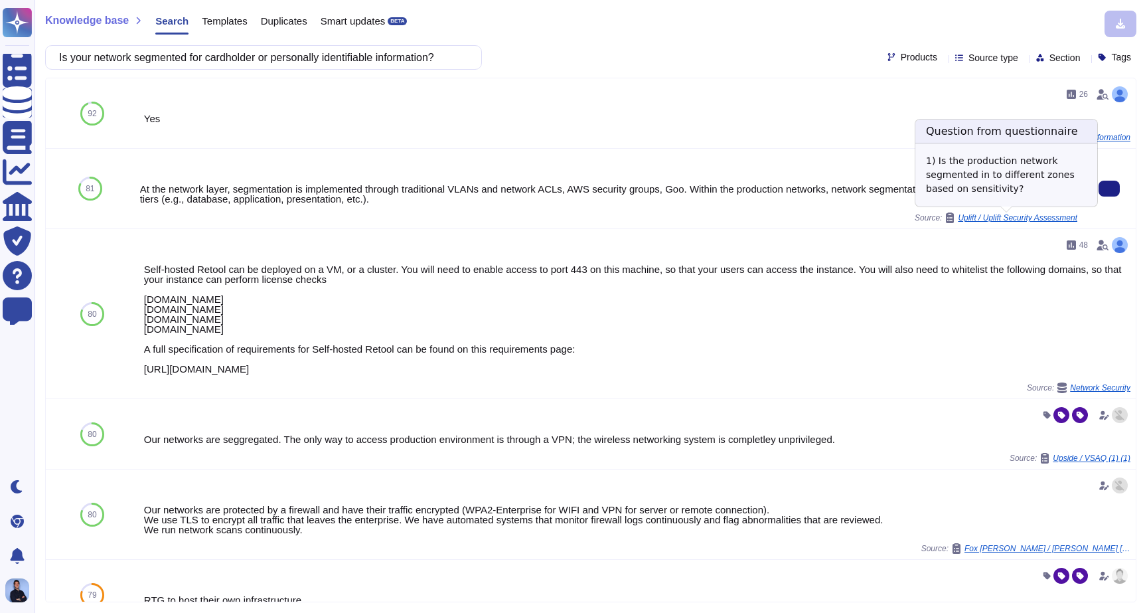
click at [994, 212] on div "Uplift / Uplift Security Assessment" at bounding box center [1011, 217] width 133 height 11
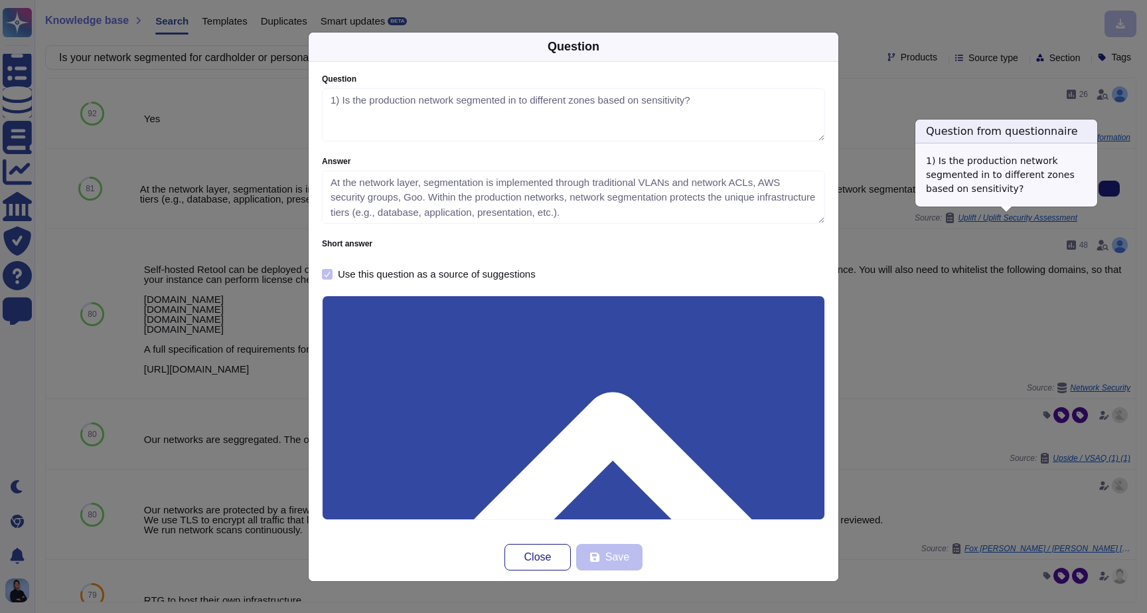
type textarea "1) Is the production network segmented in to different zones based on sensitivi…"
type textarea "At the network layer, segmentation is implemented through traditional VLANs and…"
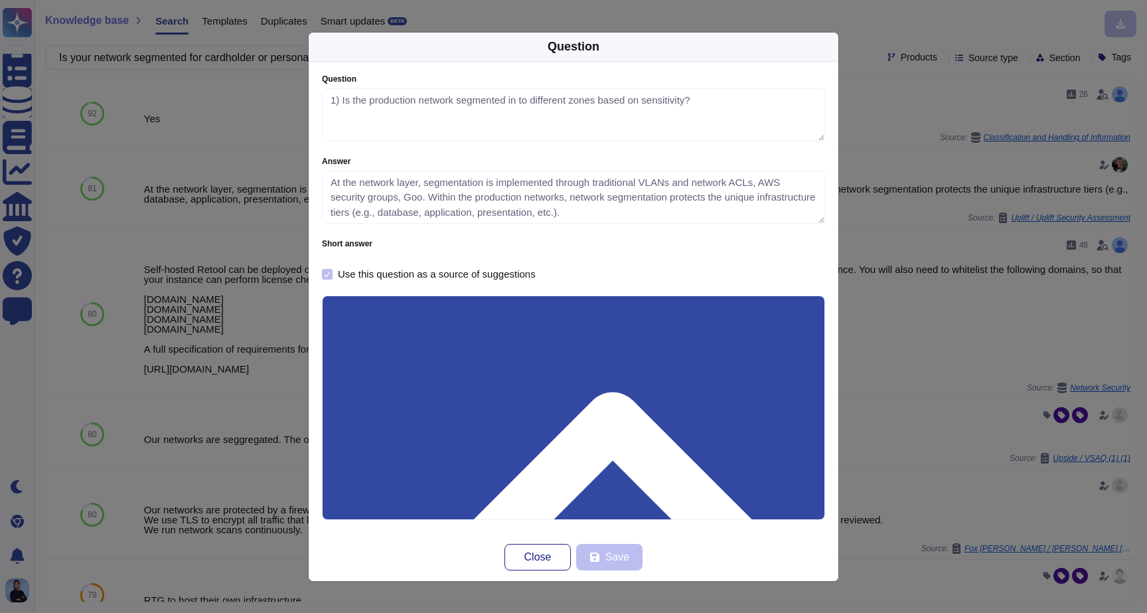
click at [880, 305] on div "Question Question 1) Is the production network segmented in to different zones …" at bounding box center [573, 306] width 1147 height 613
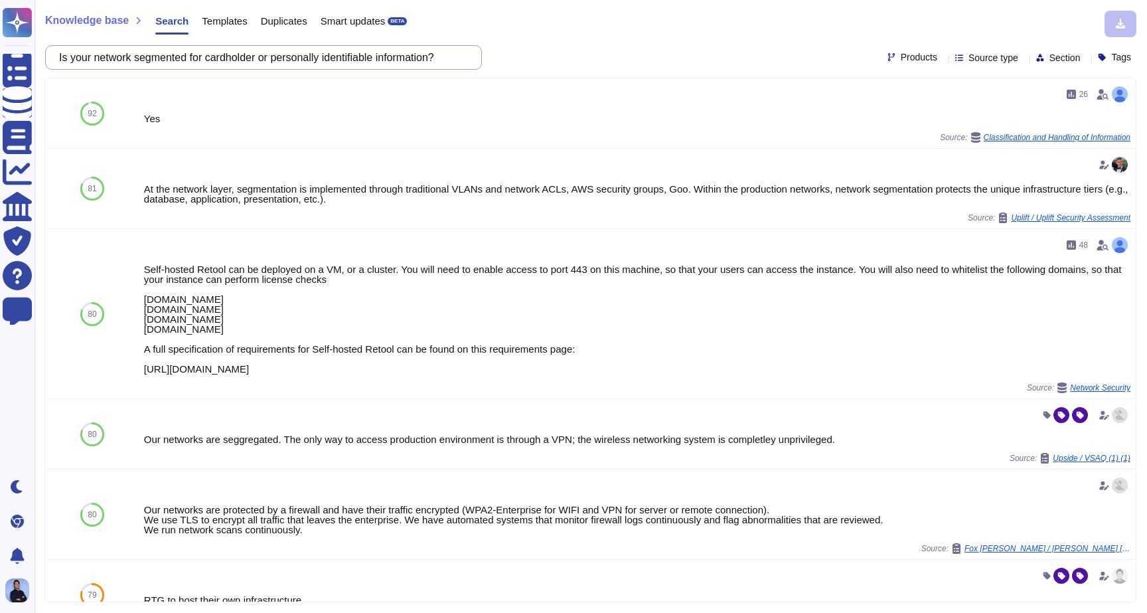
click at [268, 63] on input "Is your network segmented for cardholder or personally identifiable information?" at bounding box center [260, 57] width 416 height 23
paste input "How do you identify, verify, and limit where sensitive data is being stored"
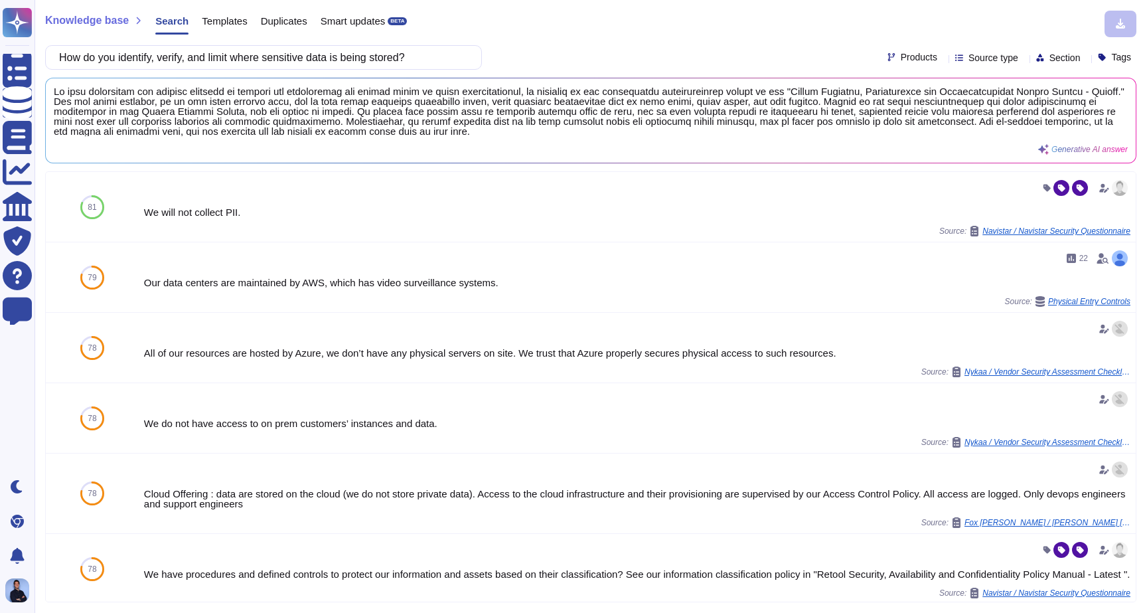
click at [278, 75] on div "Knowledge base Search Templates Duplicates Smart updates BETA How do you identi…" at bounding box center [591, 306] width 1113 height 613
click at [283, 58] on input "How do you identify, verify, and limit where sensitive data is being stored?" at bounding box center [260, 57] width 416 height 23
paste input "Is your local network connected to your datacenter network in any way"
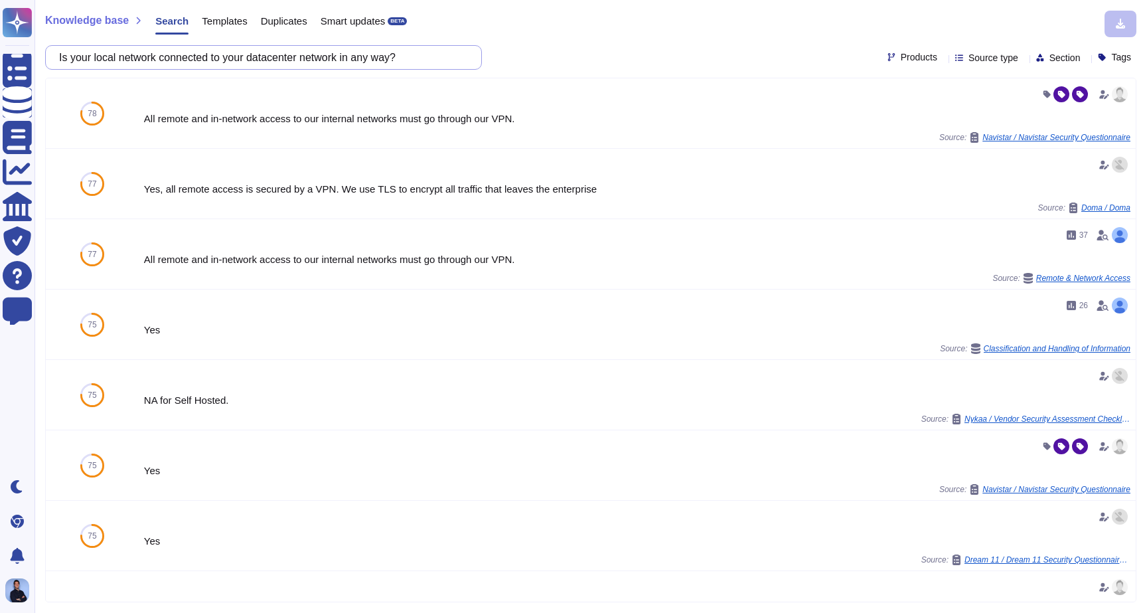
type input "Is your local network connected to your datacenter network in any way?"
click at [351, 121] on div "All remote and in-network access to our internal networks must go through our V…" at bounding box center [608, 119] width 937 height 10
click at [146, 119] on div "All remote and in-network access to our internal networks must go through our V…" at bounding box center [608, 119] width 937 height 10
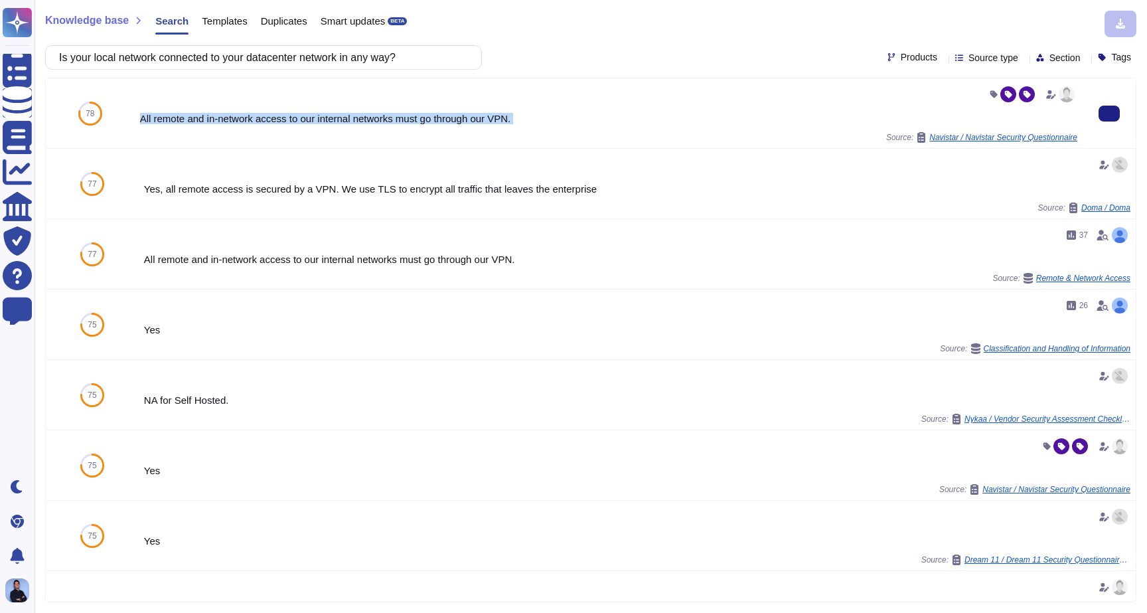
drag, startPoint x: 146, startPoint y: 119, endPoint x: 562, endPoint y: 122, distance: 415.6
click at [562, 122] on div "All remote and in-network access to our internal networks must go through our V…" at bounding box center [608, 119] width 937 height 10
copy div "All remote and in-network access to our internal networks must go through our V…"
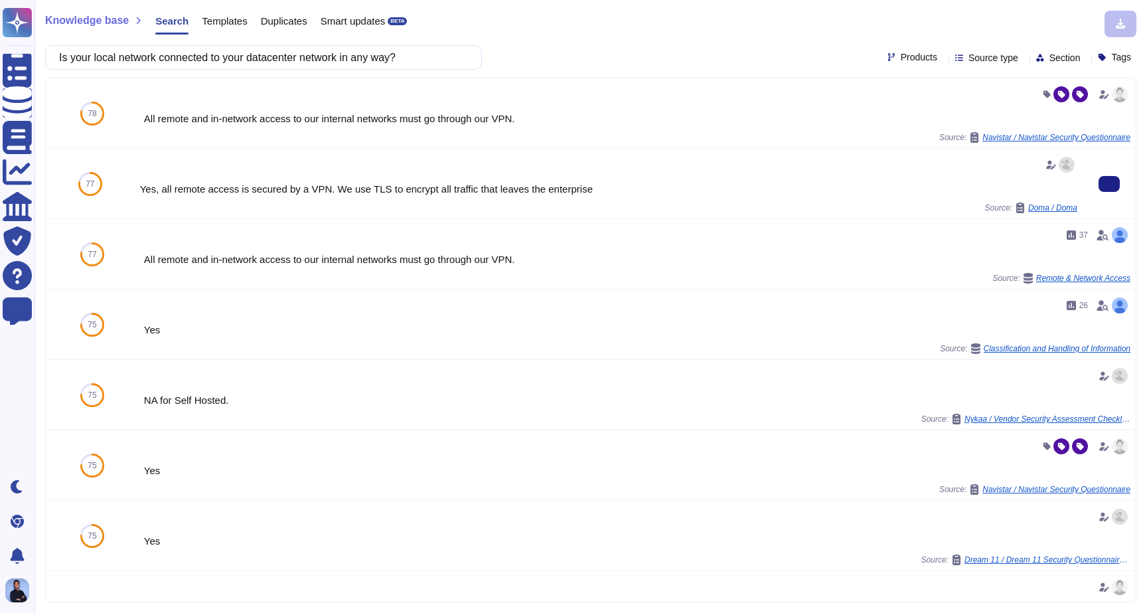
click at [275, 185] on div "Yes, all remote access is secured by a VPN. We use TLS to encrypt all traffic t…" at bounding box center [608, 189] width 937 height 10
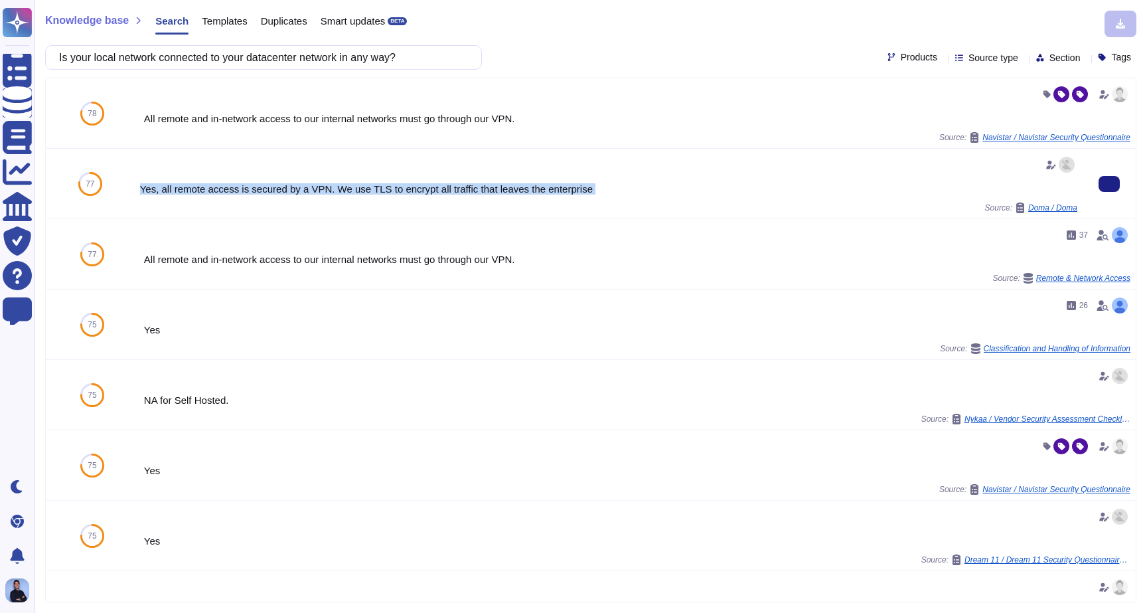
click at [275, 185] on div "Yes, all remote access is secured by a VPN. We use TLS to encrypt all traffic t…" at bounding box center [608, 189] width 937 height 10
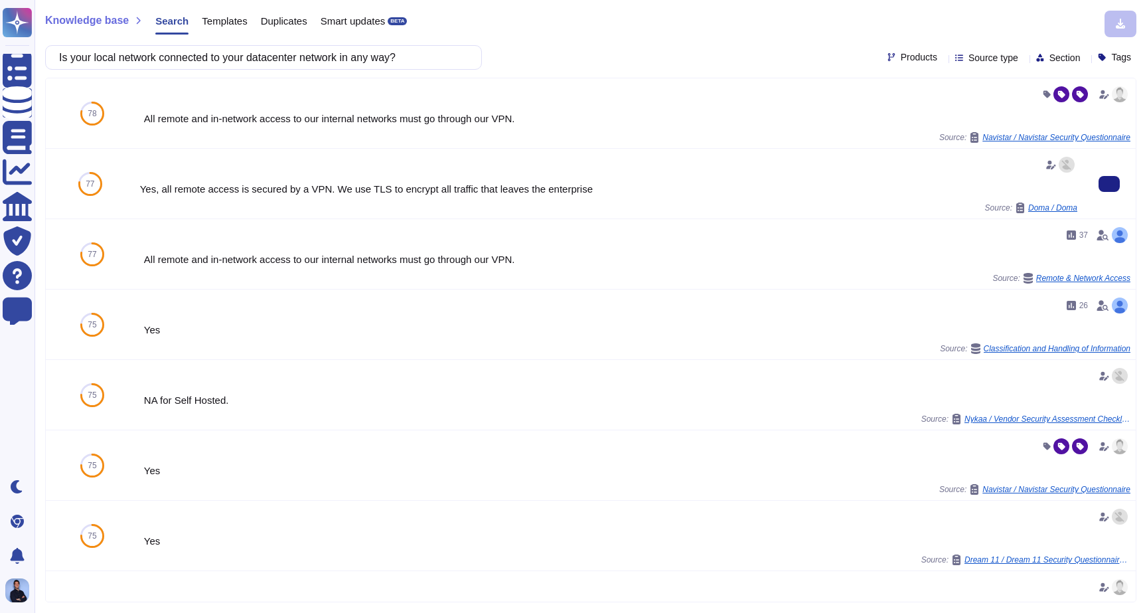
click at [1046, 206] on span "Doma / Doma" at bounding box center [1052, 208] width 49 height 8
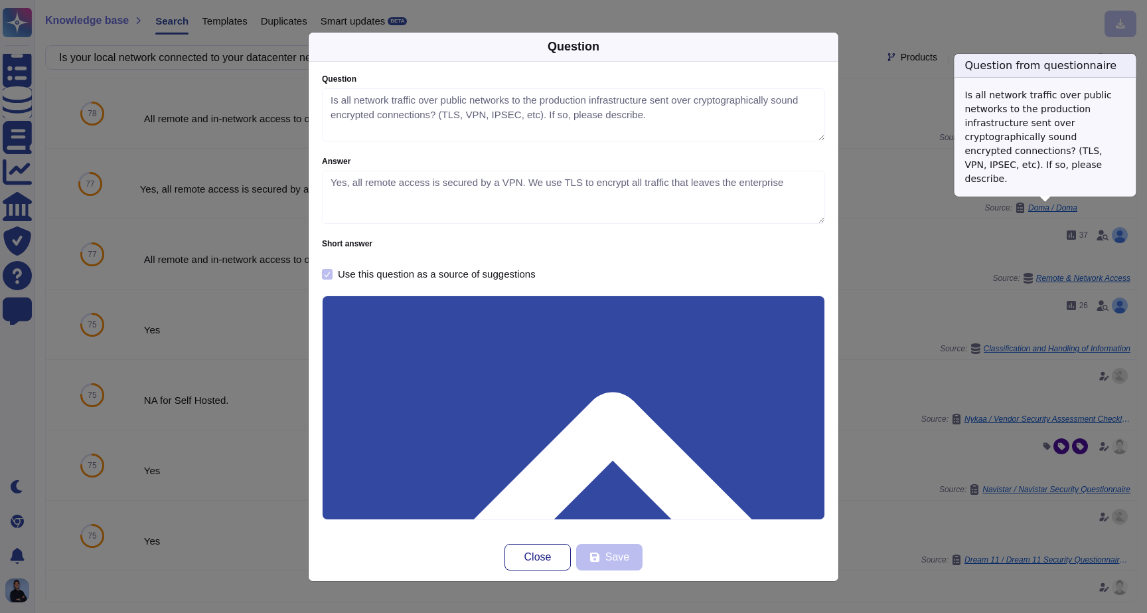
type textarea "Is all network traffic over public networks to the production infrastructure se…"
type textarea "Yes, all remote access is secured by a VPN. We use TLS to encrypt all traffic t…"
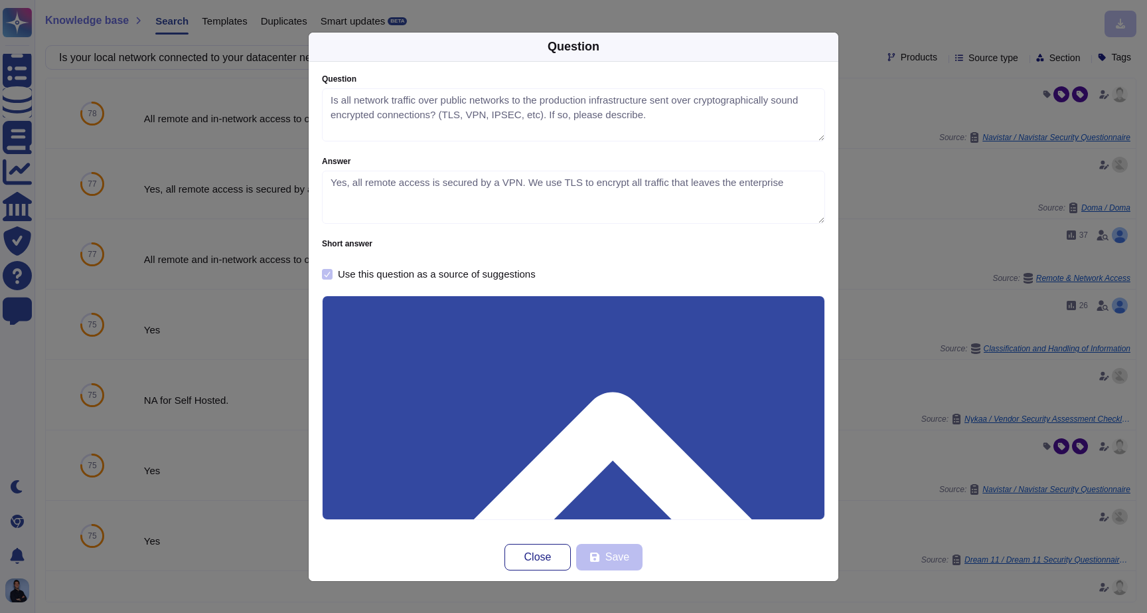
click at [912, 228] on div "Question Question Is all network traffic over public networks to the production…" at bounding box center [573, 306] width 1147 height 613
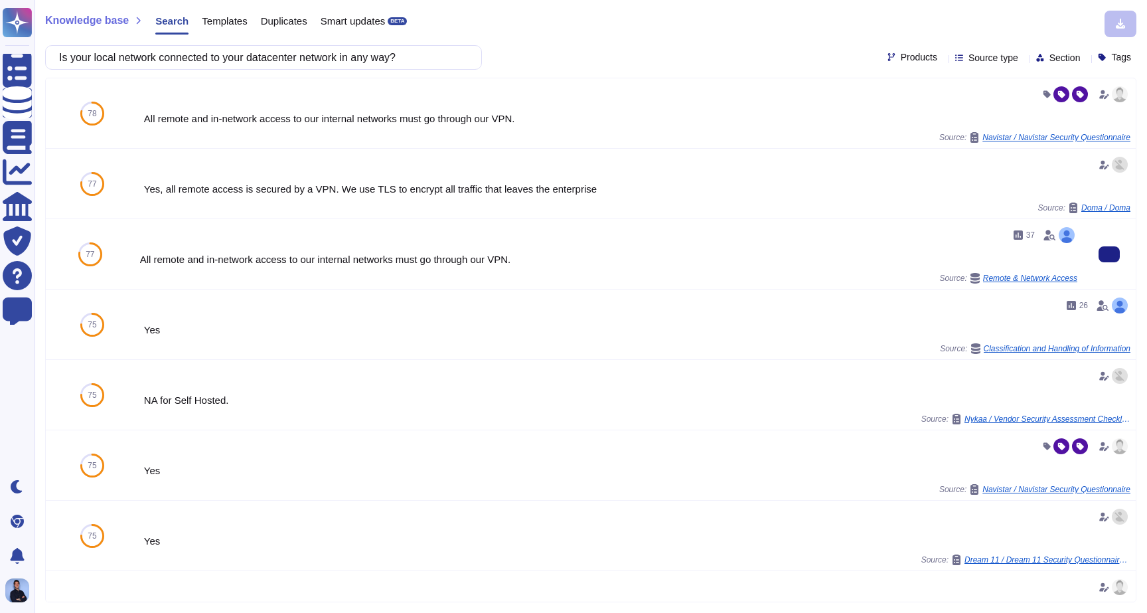
scroll to position [3, 0]
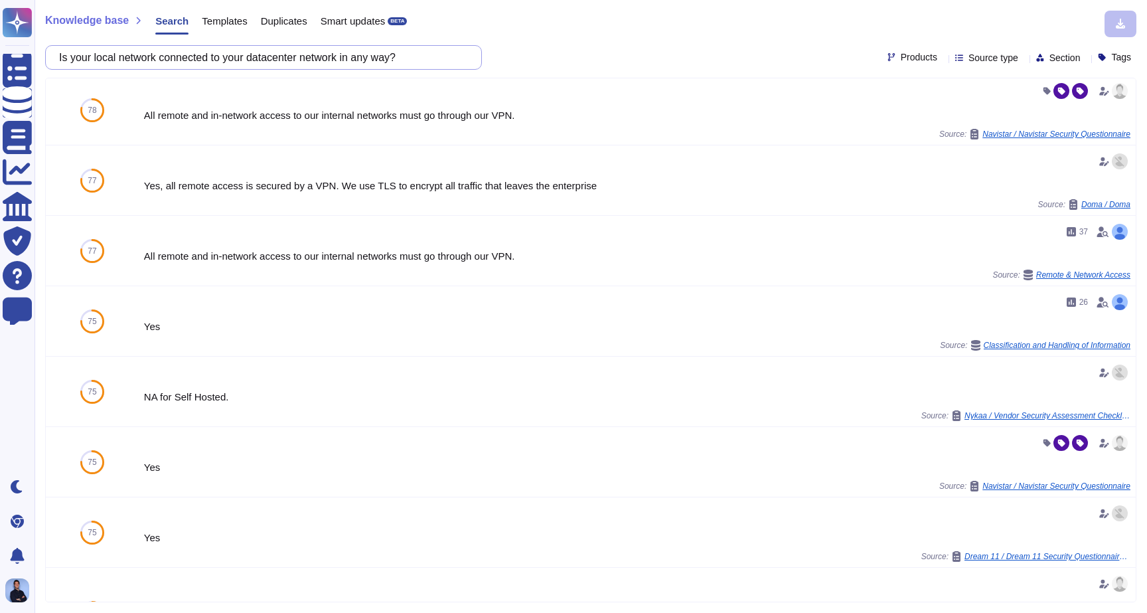
click at [332, 55] on input "Is your local network connected to your datacenter network in any way?" at bounding box center [260, 57] width 416 height 23
paste input "What type of continuous monitoring is used to protect your systems"
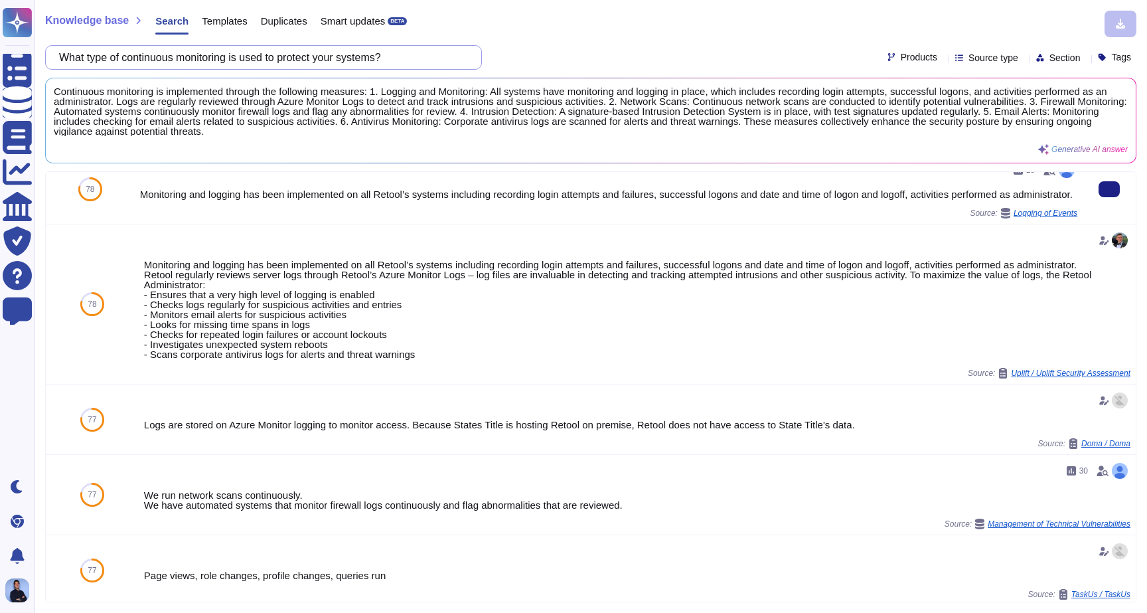
scroll to position [0, 0]
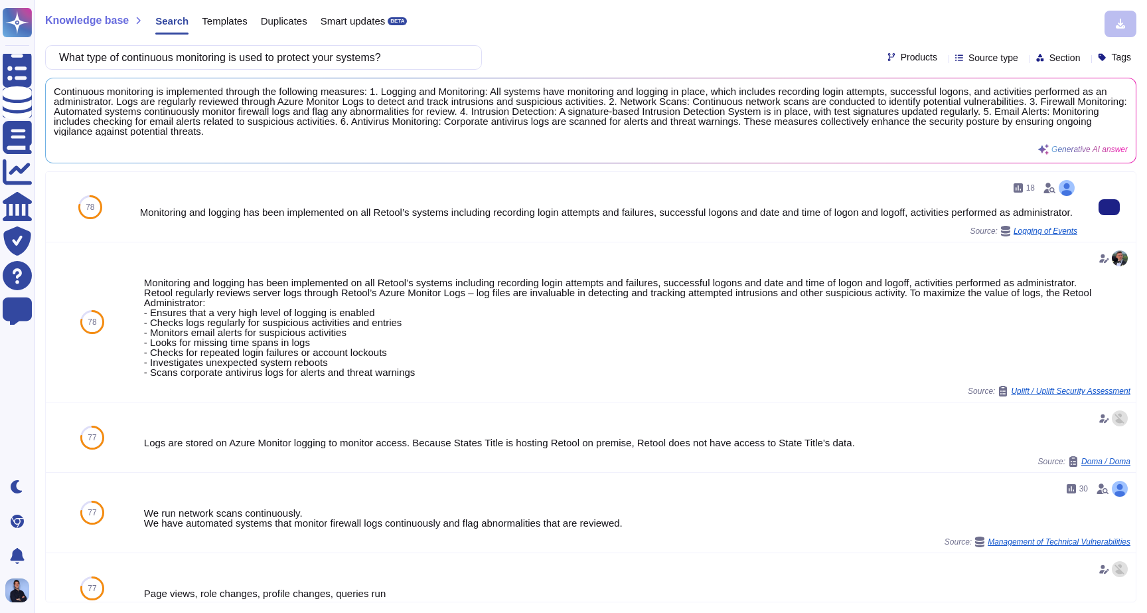
click at [165, 210] on div "Monitoring and logging has been implemented on all Retool’s systems including r…" at bounding box center [608, 212] width 937 height 10
drag, startPoint x: 165, startPoint y: 210, endPoint x: 433, endPoint y: 210, distance: 268.9
click at [433, 210] on div "Monitoring and logging has been implemented on all Retool’s systems including r…" at bounding box center [608, 212] width 937 height 10
copy div "Monitoring and logging has been implemented on all Retool’s systems"
click at [409, 53] on input "What type of continuous monitoring is used to protect your systems?" at bounding box center [260, 57] width 416 height 23
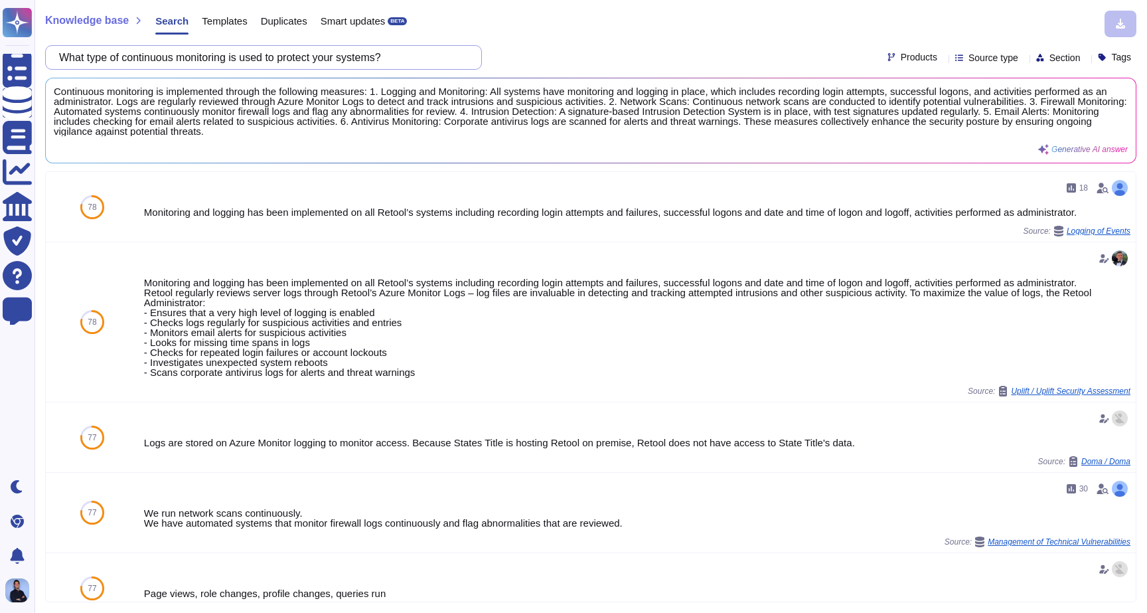
click at [409, 53] on input "What type of continuous monitoring is used to protect your systems?" at bounding box center [260, 57] width 416 height 23
paste input "Are outbound emails scanned for sensitive information and blocked if identified"
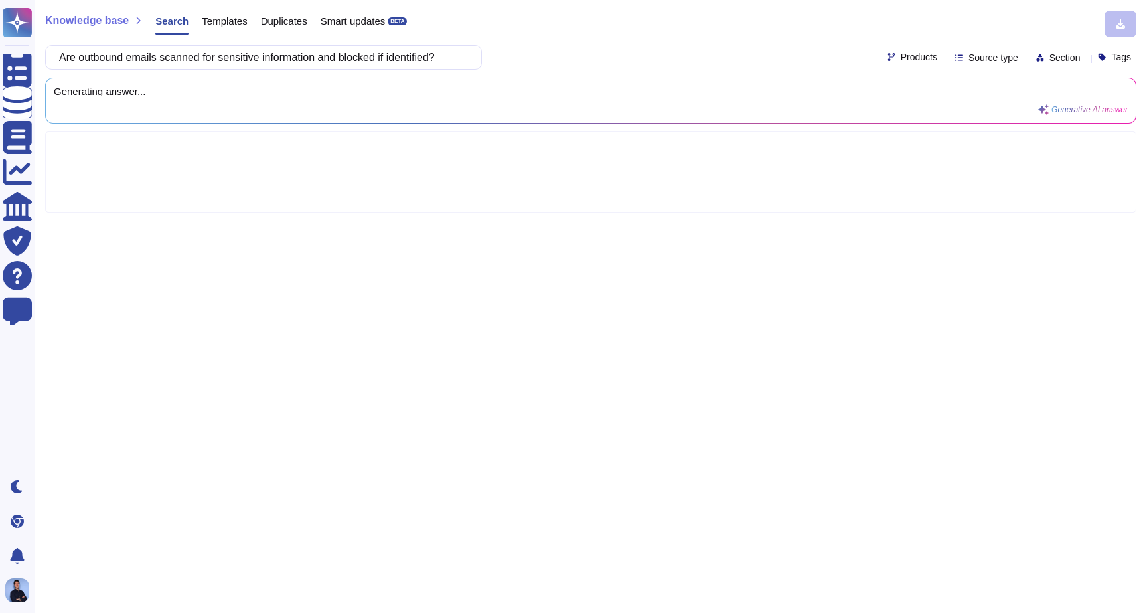
type input "Are outbound emails scanned for sensitive information and blocked if identified?"
click at [514, 54] on div "Are outbound emails scanned for sensitive information and blocked if identified…" at bounding box center [590, 57] width 1091 height 25
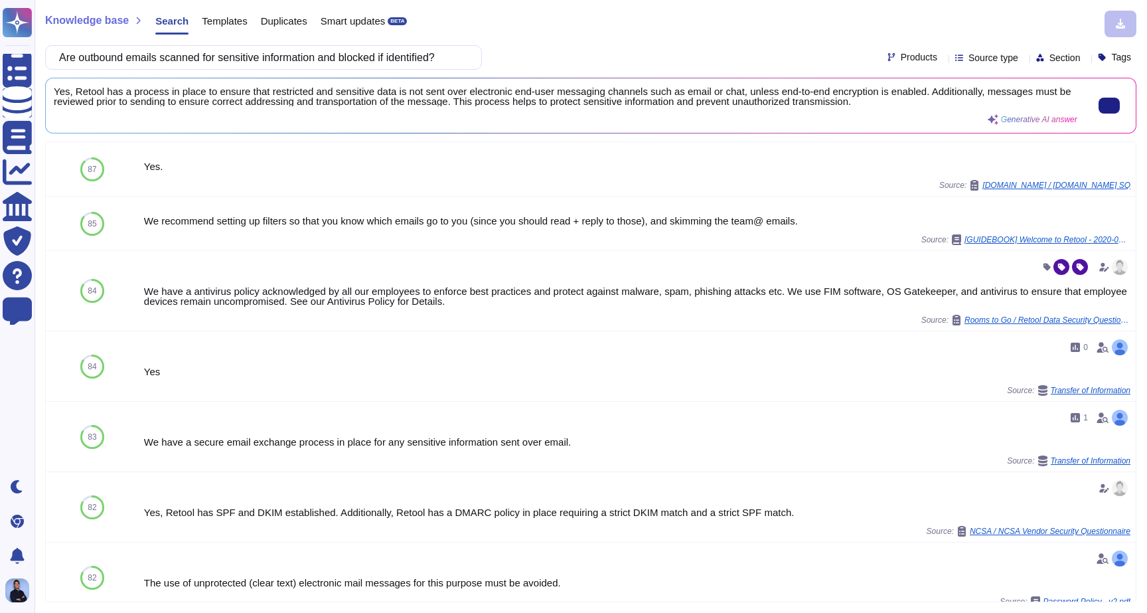
click at [264, 89] on span "Yes, Retool has a process in place to ensure that restricted and sensitive data…" at bounding box center [566, 96] width 1024 height 20
drag, startPoint x: 264, startPoint y: 89, endPoint x: 340, endPoint y: 89, distance: 75.7
click at [340, 89] on span "Yes, Retool has a process in place to ensure that restricted and sensitive data…" at bounding box center [566, 96] width 1024 height 20
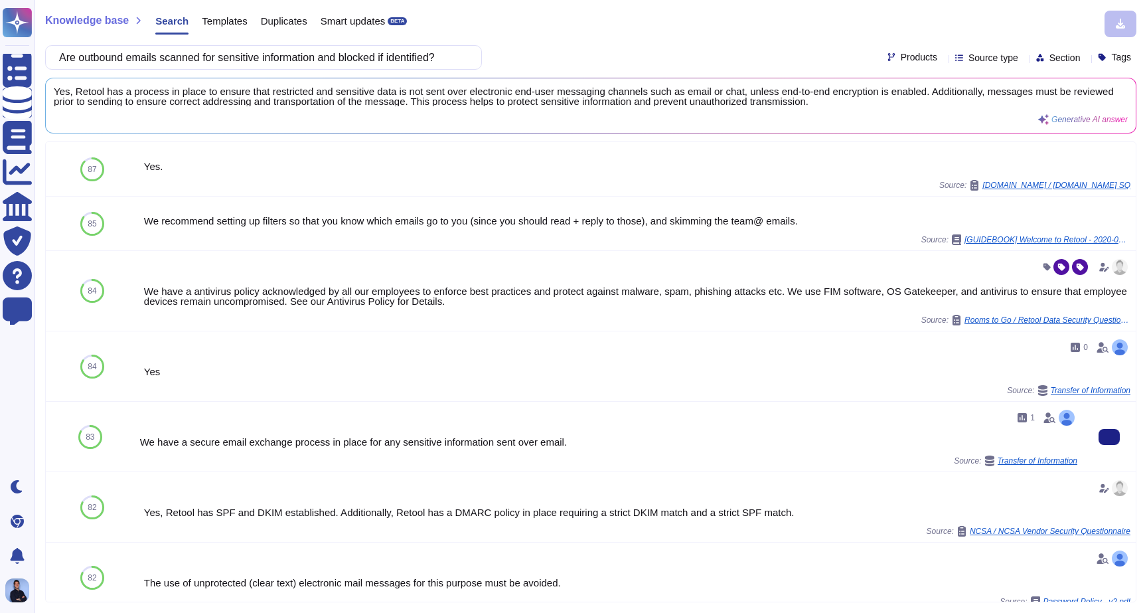
click at [1003, 462] on span "Transfer of Information" at bounding box center [1038, 461] width 80 height 8
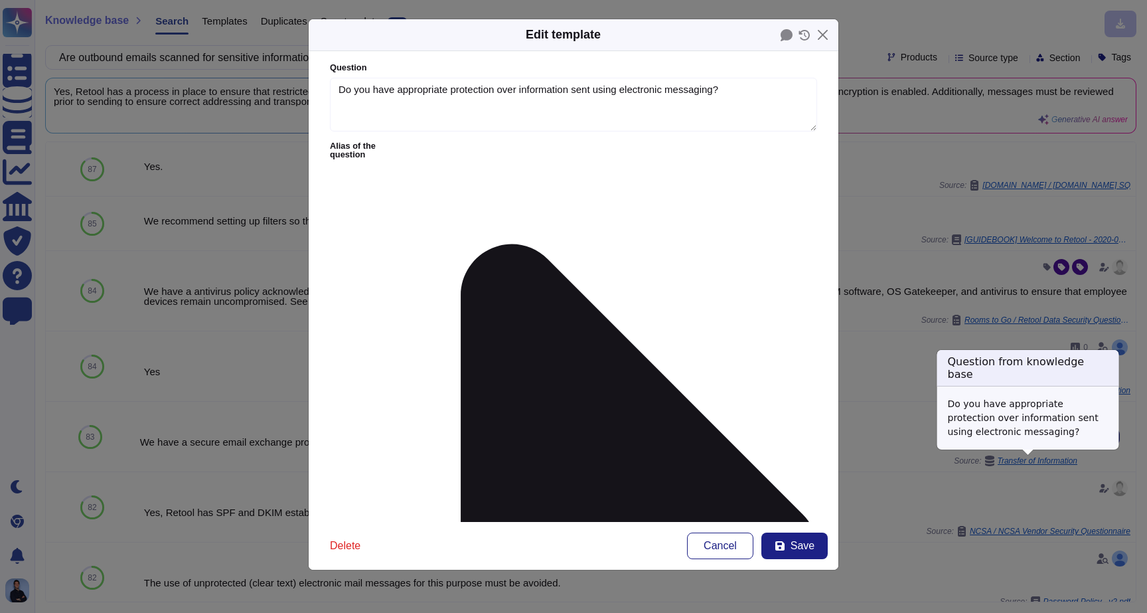
type textarea "Do you have appropriate protection over information sent using electronic messa…"
type textarea "We have a secure email exchange process in place for any sensitive information …"
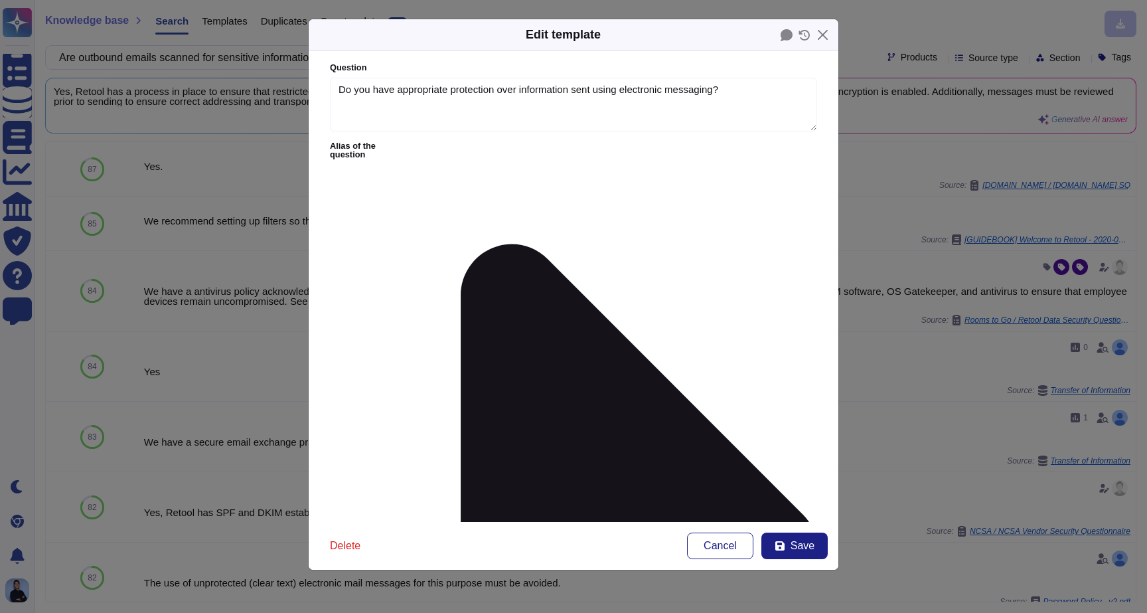
click at [879, 323] on div "Edit template Question Do you have appropriate protection over information sent…" at bounding box center [573, 306] width 1147 height 613
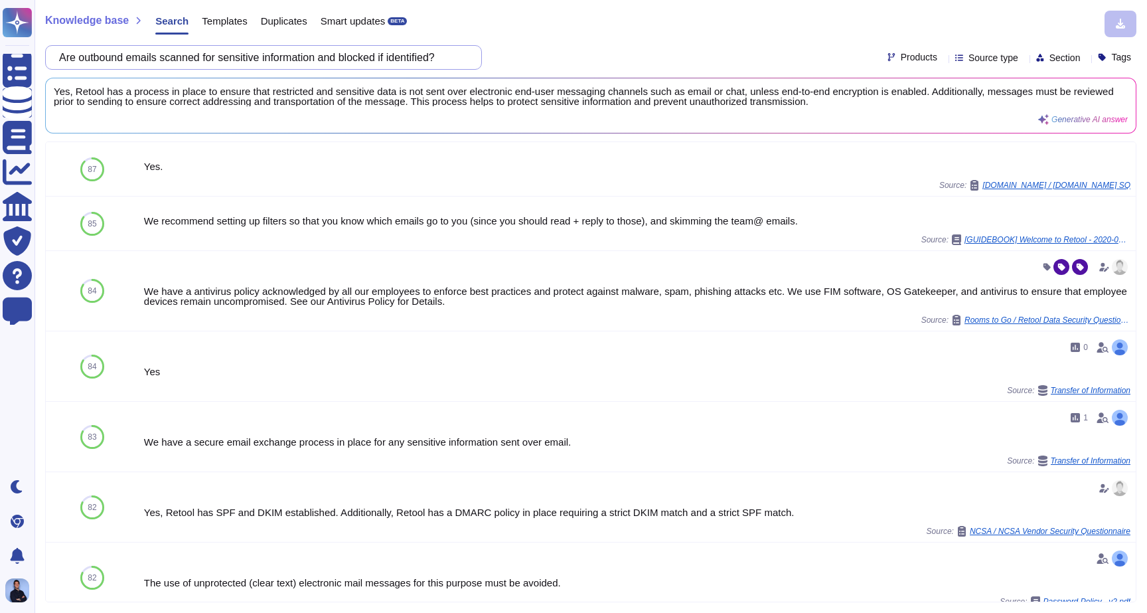
click at [325, 59] on input "Are outbound emails scanned for sensitive information and blocked if identified?" at bounding box center [260, 57] width 416 height 23
paste input "Have you experienced a DDOS attack in the past 24 months"
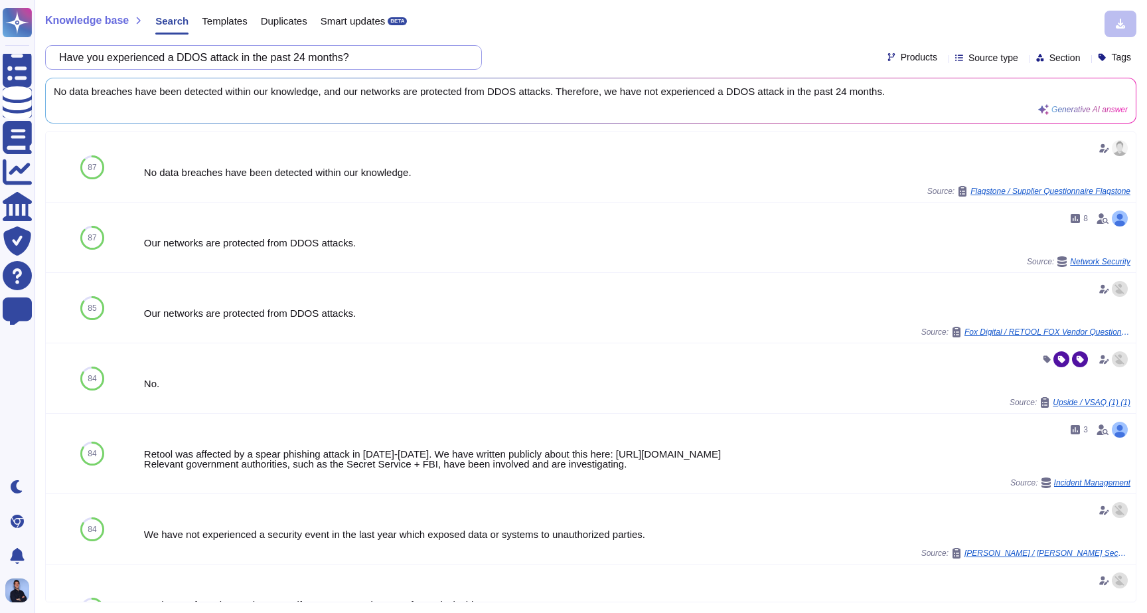
click at [285, 64] on input "Have you experienced a DDOS attack in the past 24 months?" at bounding box center [260, 57] width 416 height 23
paste input "Are both internal and external vulnerability scans and penetration tests perfor…"
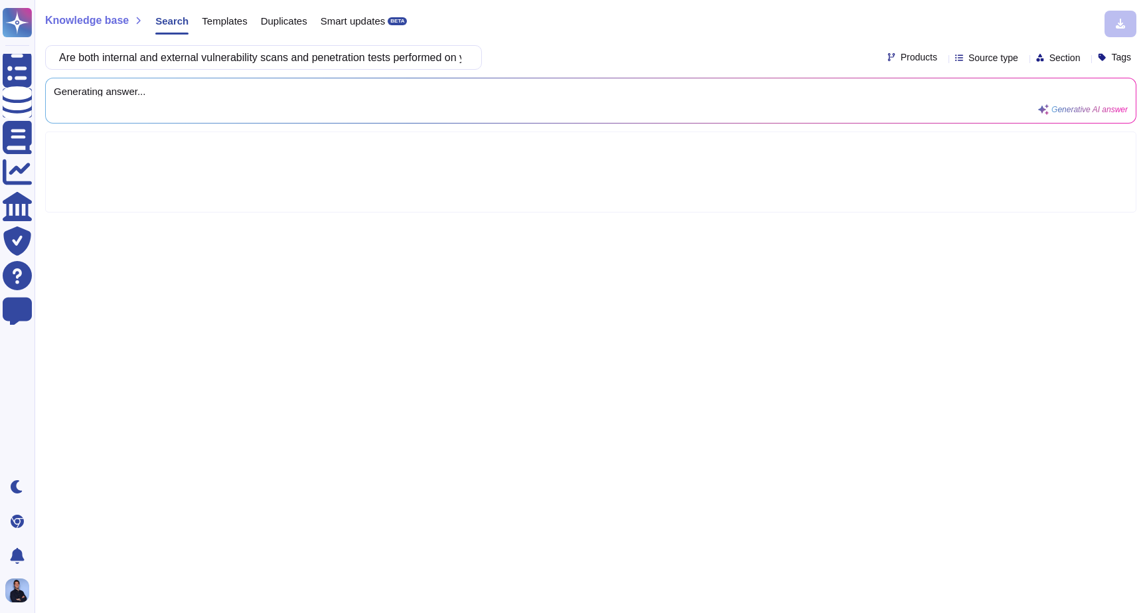
click at [516, 53] on div "Are both internal and external vulnerability scans and penetration tests perfor…" at bounding box center [590, 57] width 1091 height 25
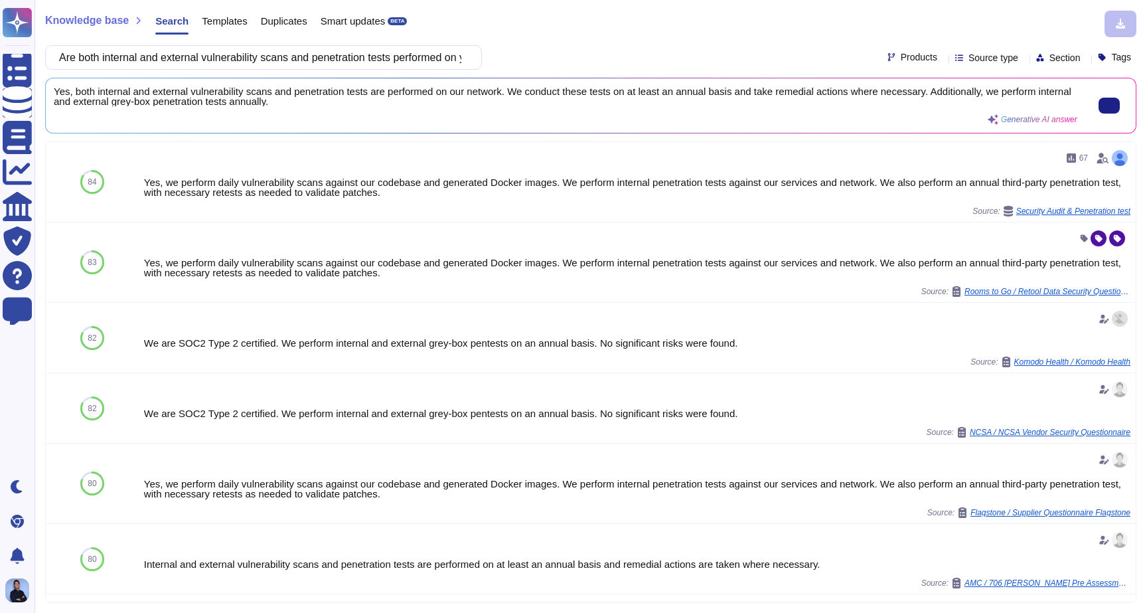
click at [56, 93] on span "Yes, both internal and external vulnerability scans and penetration tests are p…" at bounding box center [566, 96] width 1024 height 20
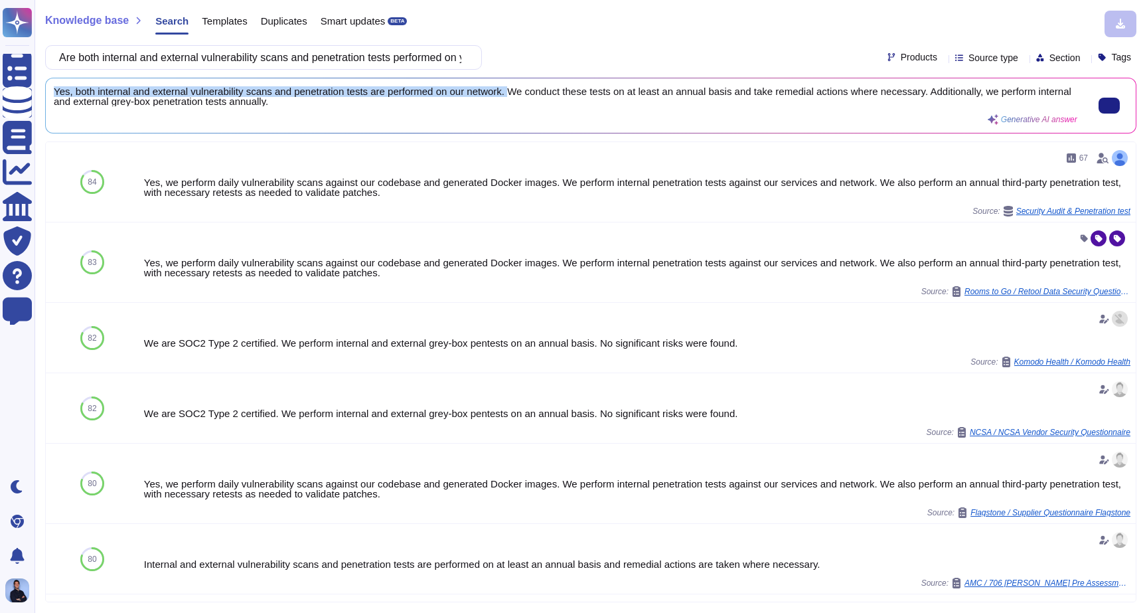
drag, startPoint x: 56, startPoint y: 93, endPoint x: 519, endPoint y: 92, distance: 463.4
click at [519, 92] on span "Yes, both internal and external vulnerability scans and penetration tests are p…" at bounding box center [566, 96] width 1024 height 20
copy span "Yes, both internal and external vulnerability scans and penetration tests are p…"
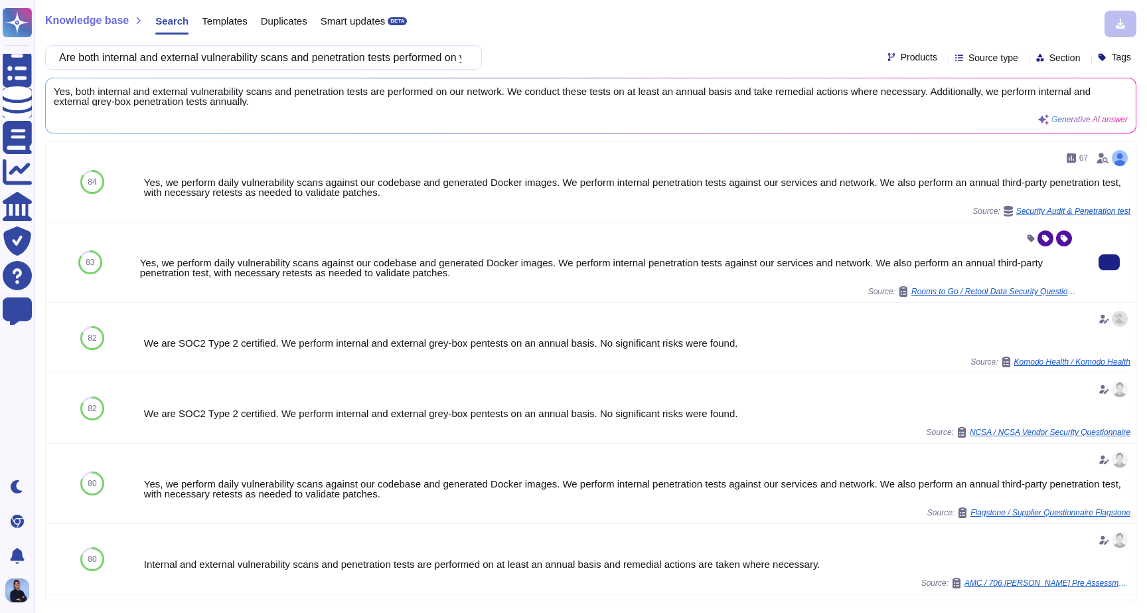
click at [169, 261] on div "Yes, we perform daily vulnerability scans against our codebase and generated Do…" at bounding box center [608, 268] width 937 height 20
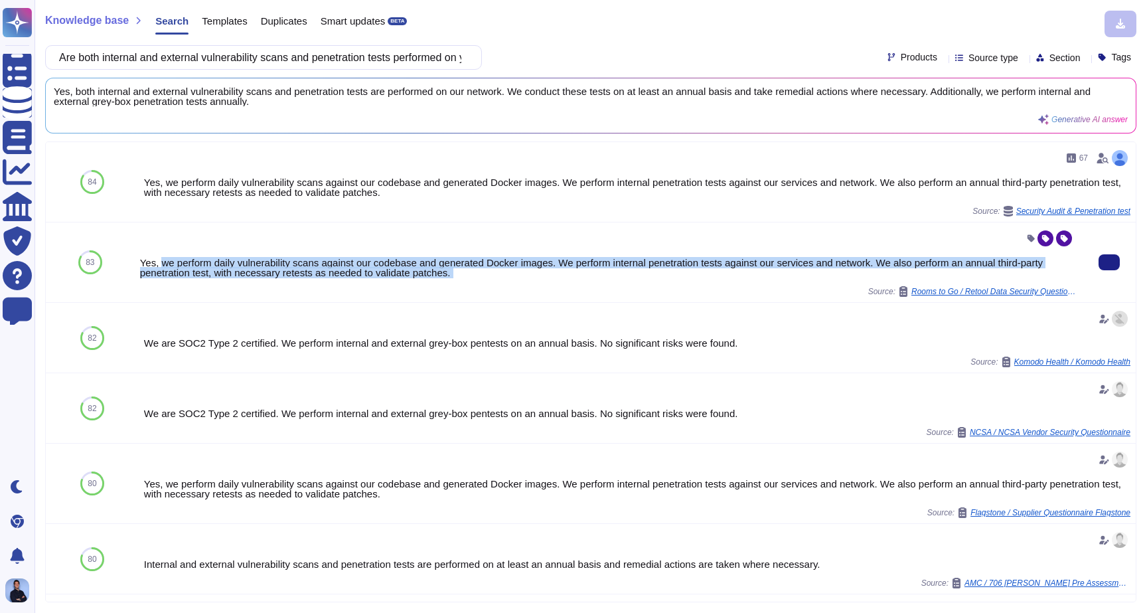
drag, startPoint x: 169, startPoint y: 261, endPoint x: 536, endPoint y: 277, distance: 366.8
click at [536, 277] on div "Yes, we perform daily vulnerability scans against our codebase and generated Do…" at bounding box center [608, 262] width 937 height 69
copy div "we perform daily vulnerability scans against our codebase and generated Docker …"
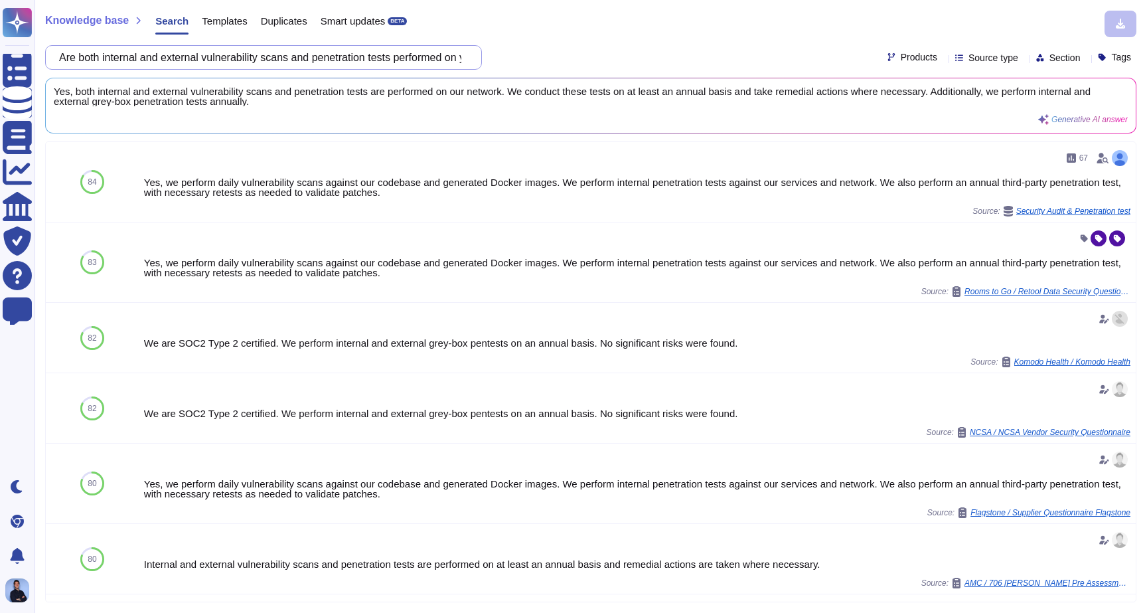
click at [354, 56] on input "Are both internal and external vulnerability scans and penetration tests perfor…" at bounding box center [260, 57] width 416 height 23
paste input "Is your organization examined by one of the federal banking regulatory agencies"
type input "Is your organization examined by one of the federal banking regulatory agencies?"
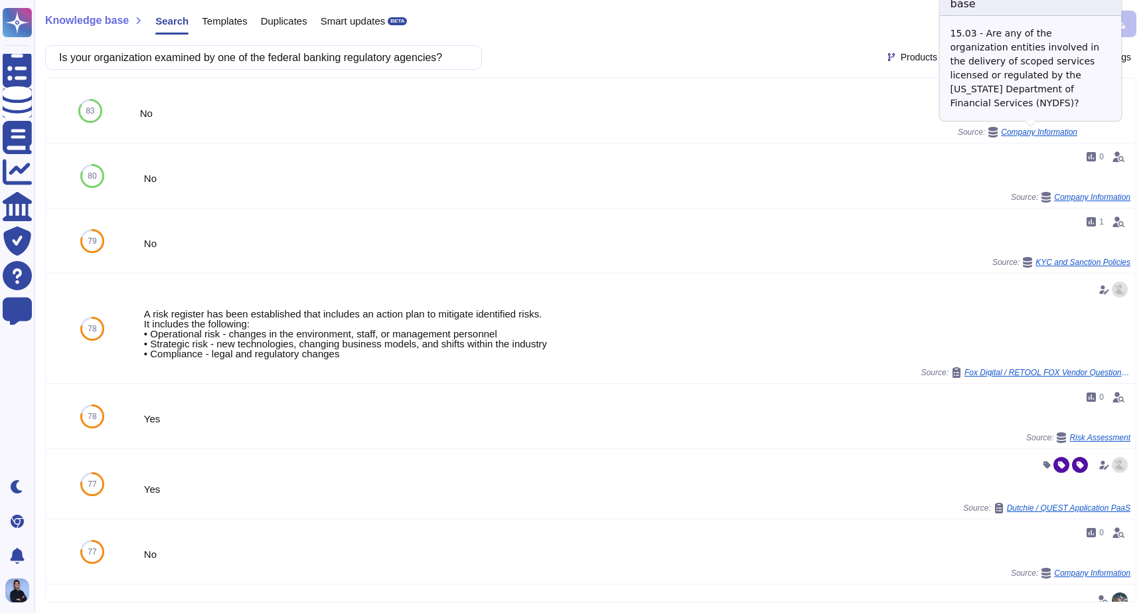
click at [1028, 133] on span "Company Information" at bounding box center [1039, 132] width 76 height 8
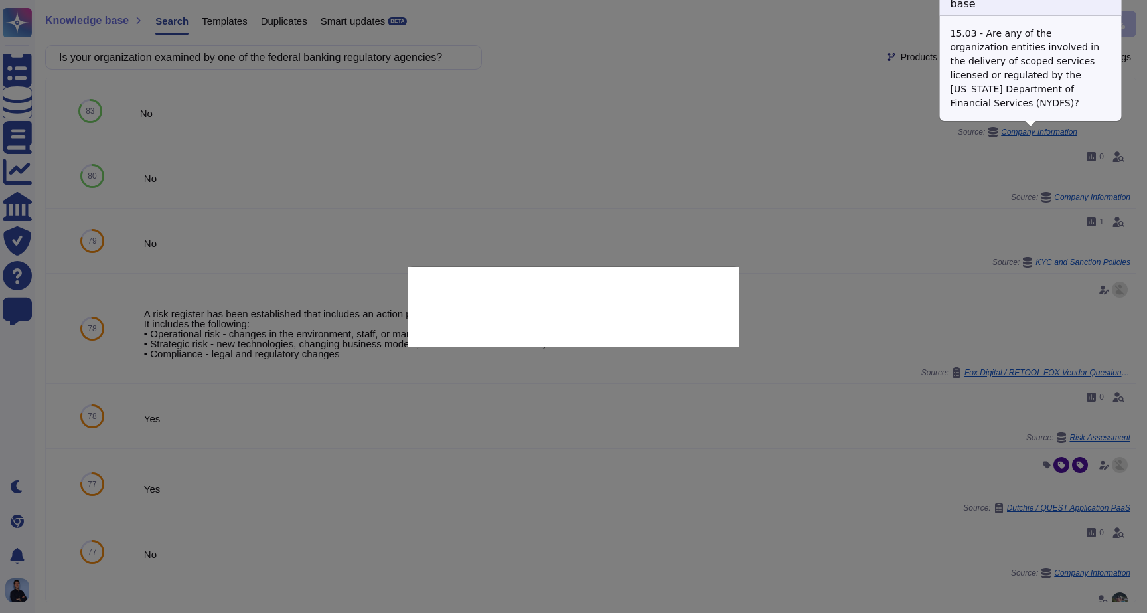
type textarea "15.03 - Are any of the organization entities involved in the delivery of scoped…"
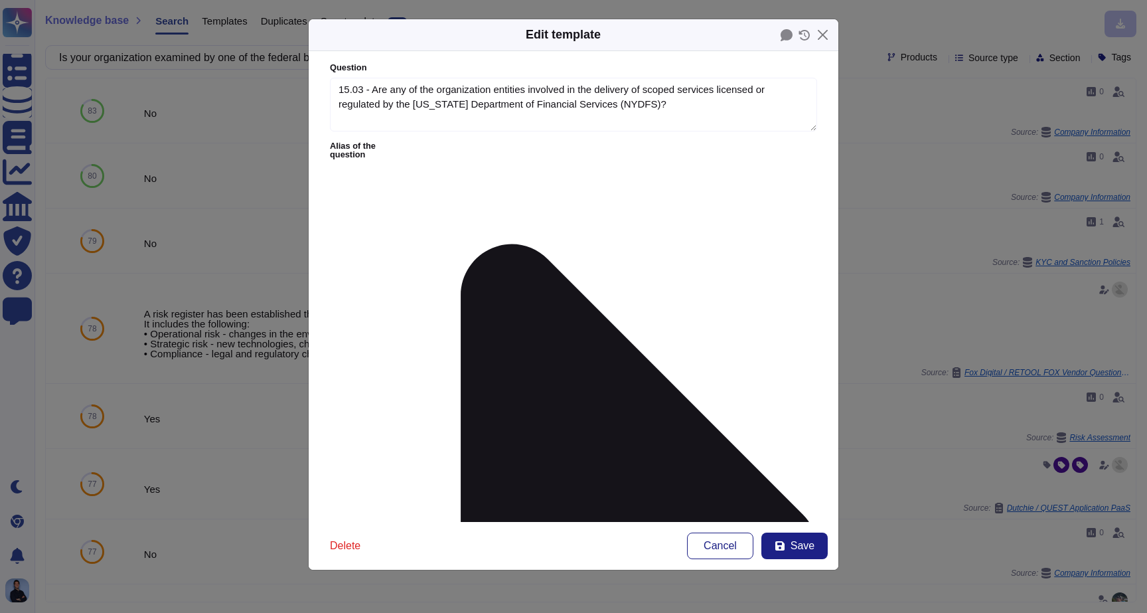
click at [198, 230] on div "Edit template Question 15.03 - Are any of the organization entities involved in…" at bounding box center [573, 306] width 1147 height 613
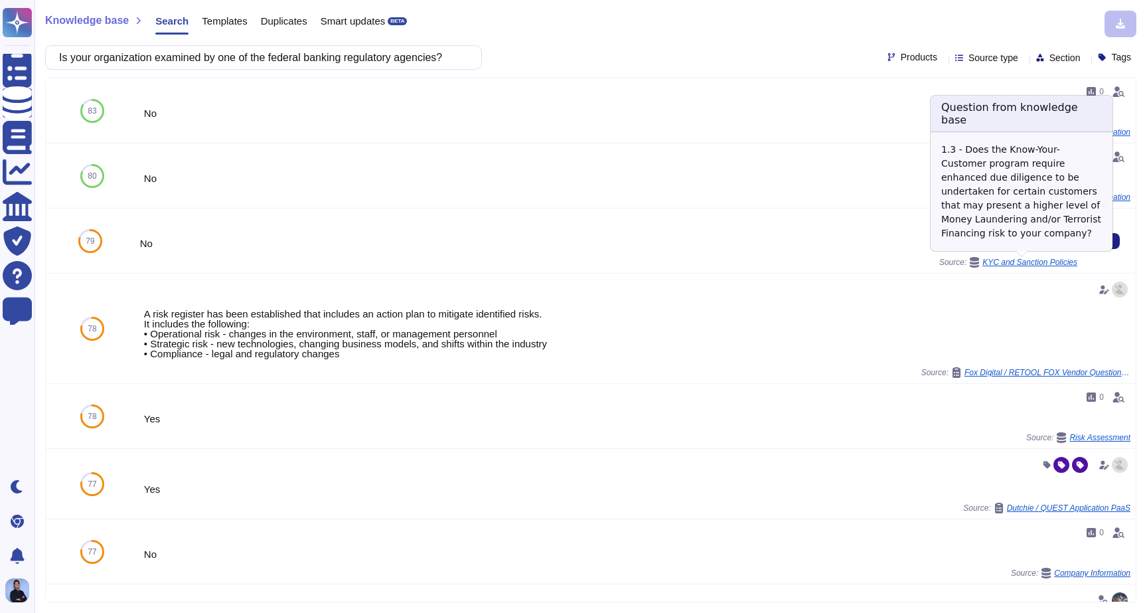
click at [1058, 264] on span "KYC and Sanction Policies" at bounding box center [1029, 262] width 95 height 8
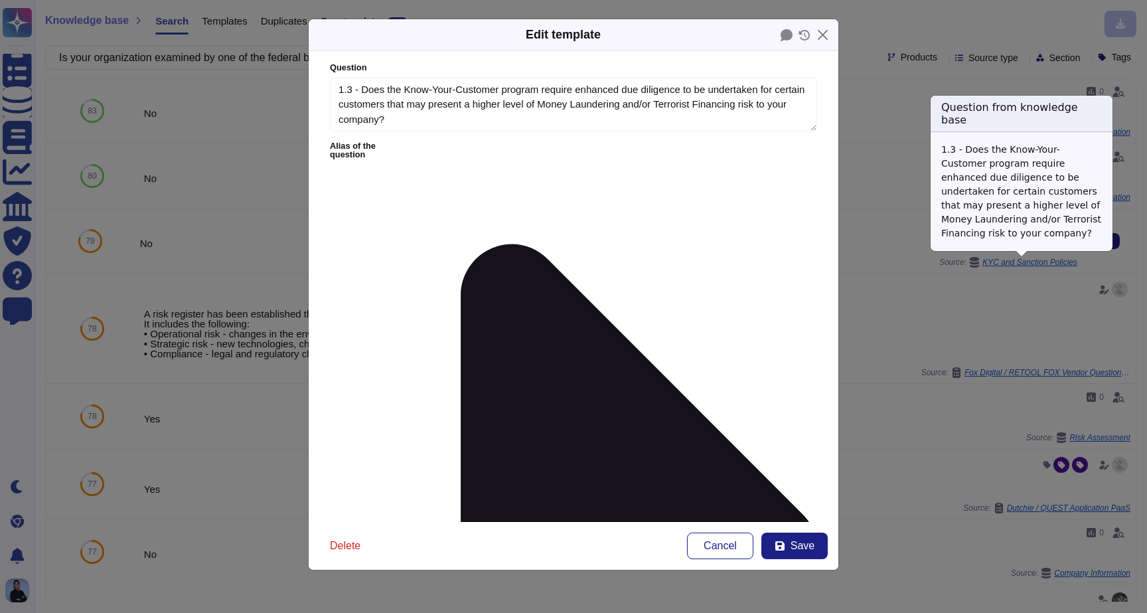
type textarea "1.3 - Does the Know-Your-Customer program require enhanced due diligence to be …"
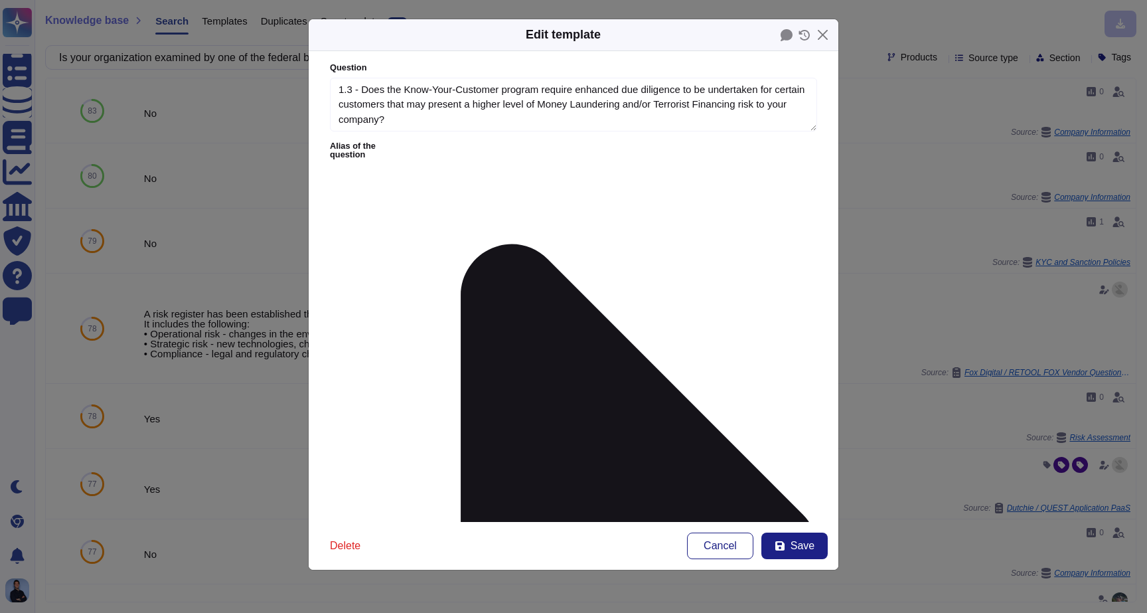
click at [905, 261] on div "Edit template Question 1.3 - Does the Know-Your-Customer program require enhanc…" at bounding box center [573, 306] width 1147 height 613
